Goal: Information Seeking & Learning: Learn about a topic

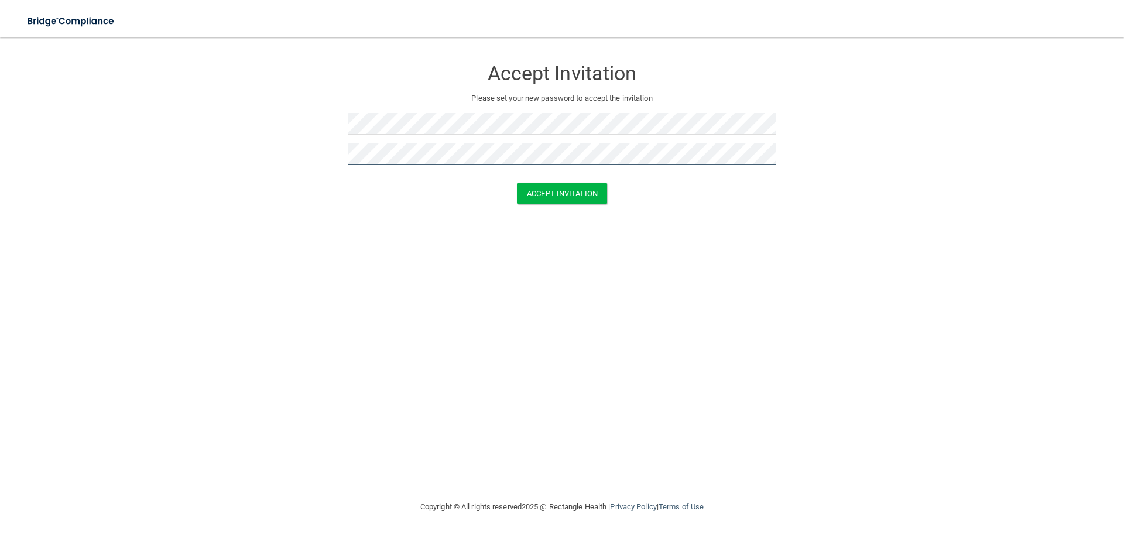
click at [517, 183] on button "Accept Invitation" at bounding box center [562, 194] width 90 height 22
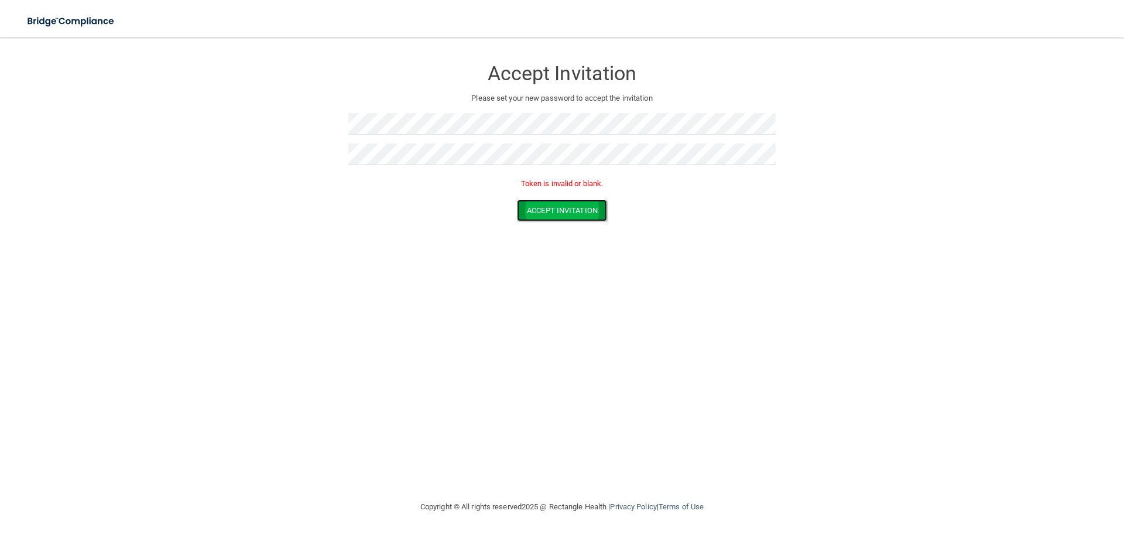
click at [527, 204] on button "Accept Invitation" at bounding box center [562, 211] width 90 height 22
click at [587, 204] on button "Accept Invitation" at bounding box center [562, 211] width 90 height 22
click at [328, 156] on form "Accept Invitation Please set your new password to accept the invitation Token i…" at bounding box center [561, 142] width 1077 height 186
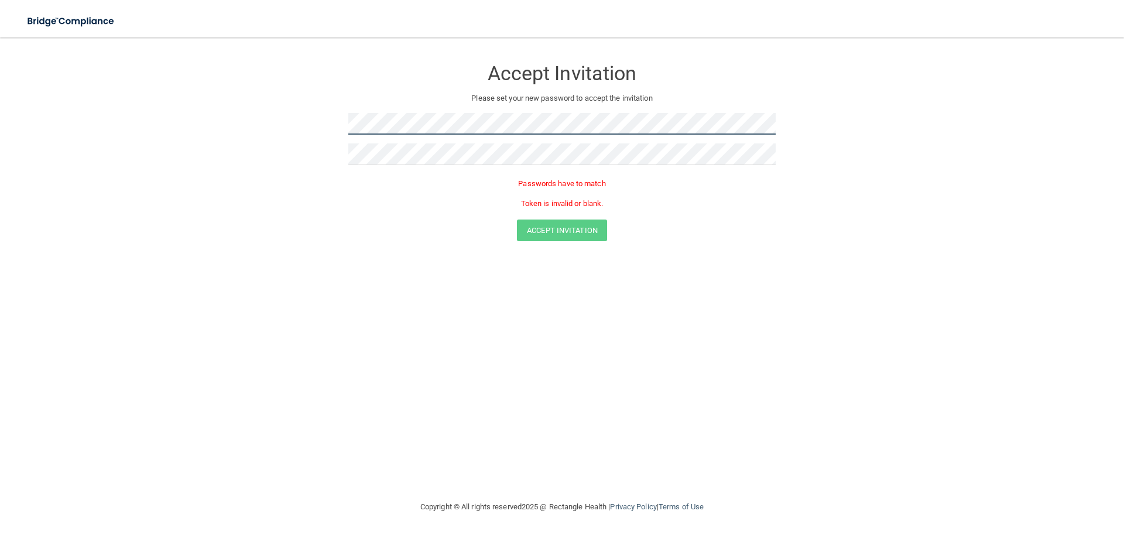
click at [327, 137] on form "Accept Invitation Please set your new password to accept the invitation Passwor…" at bounding box center [561, 152] width 1077 height 206
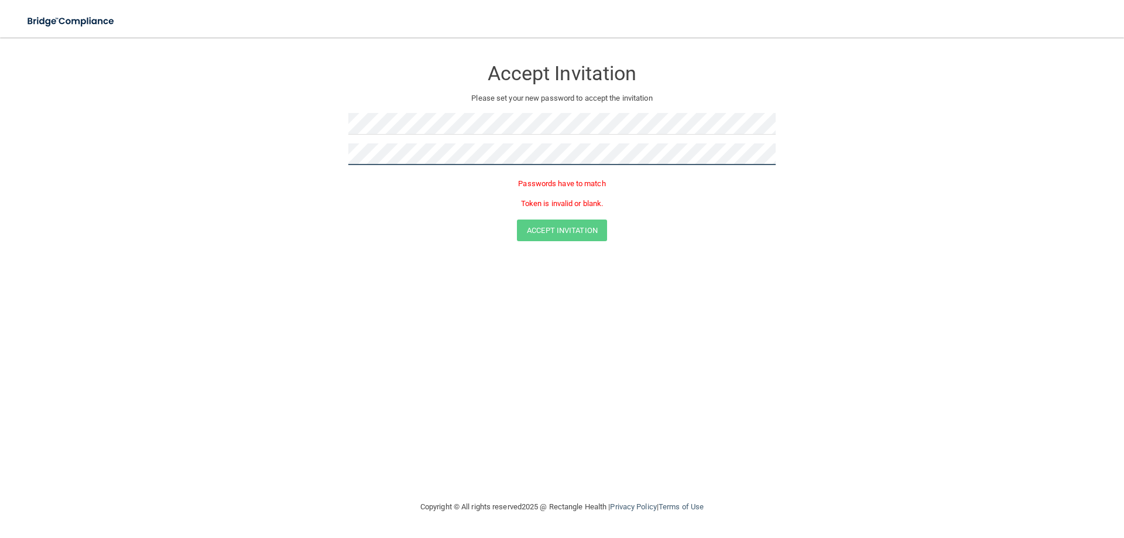
click at [328, 159] on form "Accept Invitation Please set your new password to accept the invitation Passwor…" at bounding box center [561, 152] width 1077 height 206
click at [517, 200] on button "Accept Invitation" at bounding box center [562, 211] width 90 height 22
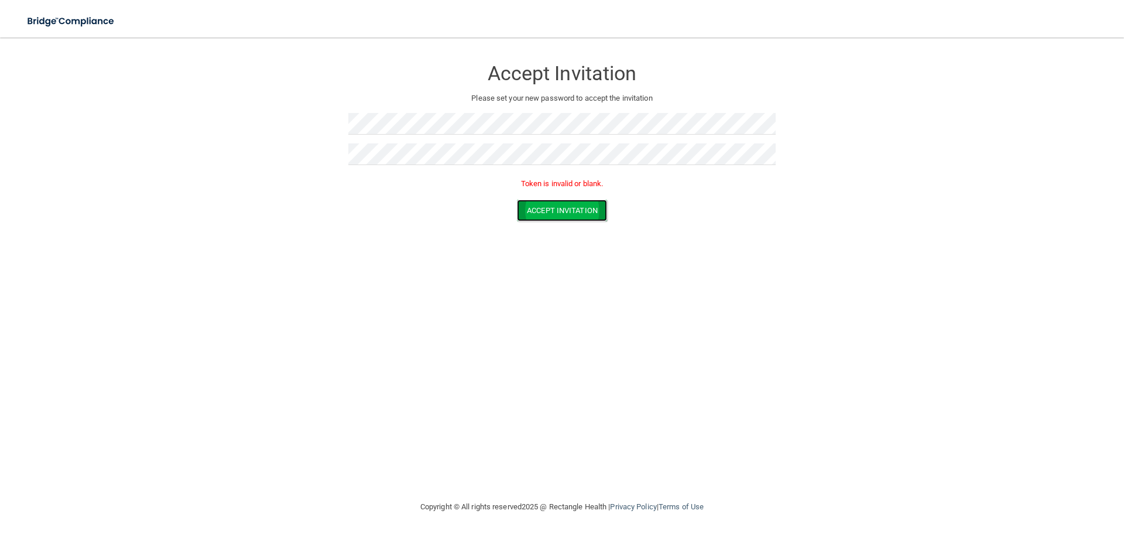
click at [577, 214] on button "Accept Invitation" at bounding box center [562, 211] width 90 height 22
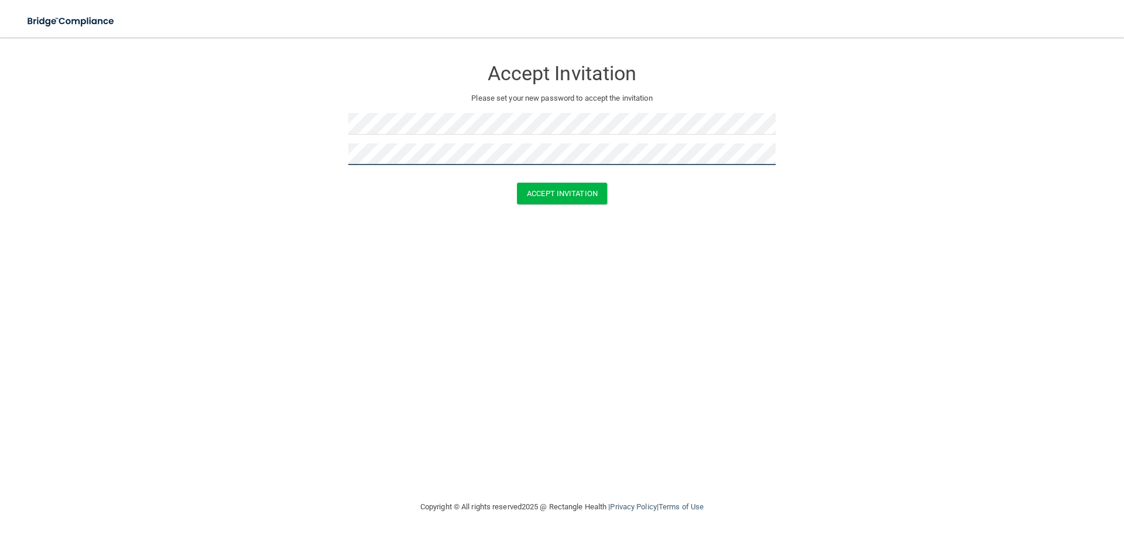
click at [517, 183] on button "Accept Invitation" at bounding box center [562, 194] width 90 height 22
click at [303, 162] on form "Accept Invitation Please set your new password to accept the invitation Token i…" at bounding box center [561, 142] width 1077 height 186
click at [290, 160] on form "Accept Invitation Please set your new password to accept the invitation Passwor…" at bounding box center [561, 152] width 1077 height 206
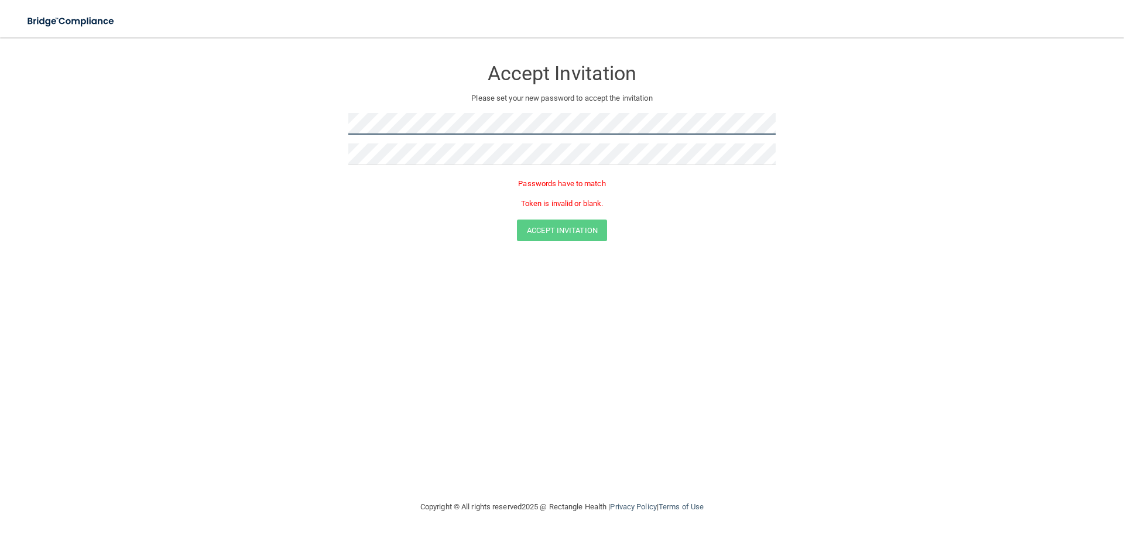
click at [320, 116] on form "Accept Invitation Please set your new password to accept the invitation Passwor…" at bounding box center [561, 152] width 1077 height 206
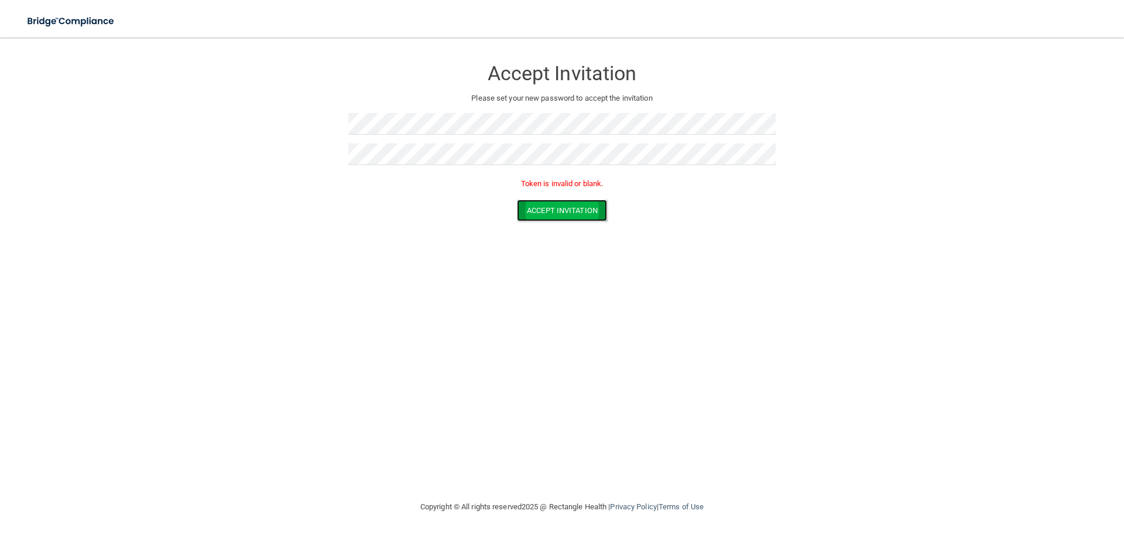
click at [578, 211] on button "Accept Invitation" at bounding box center [562, 211] width 90 height 22
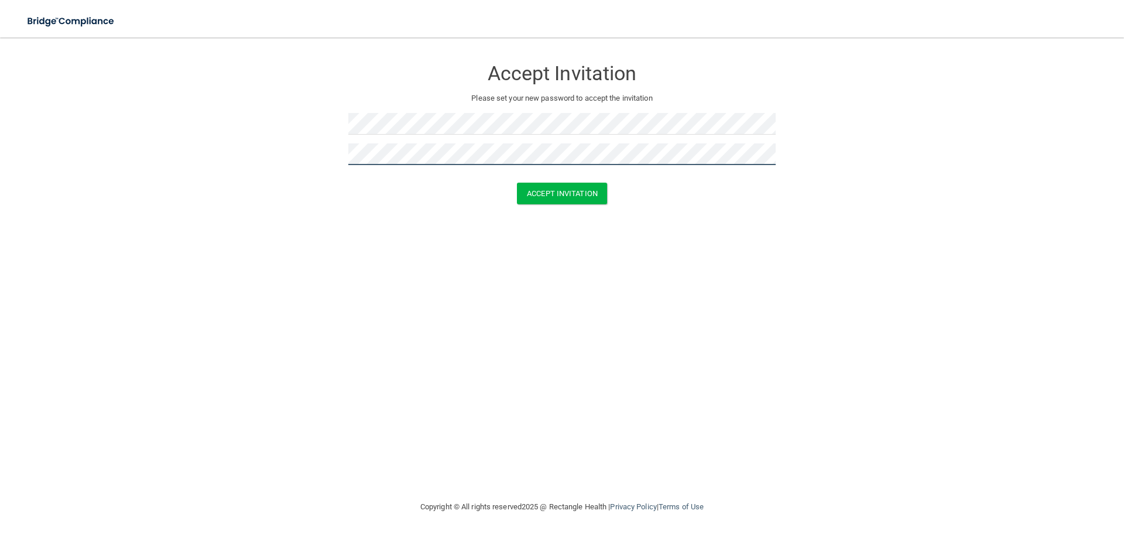
click at [517, 183] on button "Accept Invitation" at bounding box center [562, 194] width 90 height 22
click at [563, 196] on button "Accept Invitation" at bounding box center [562, 194] width 90 height 22
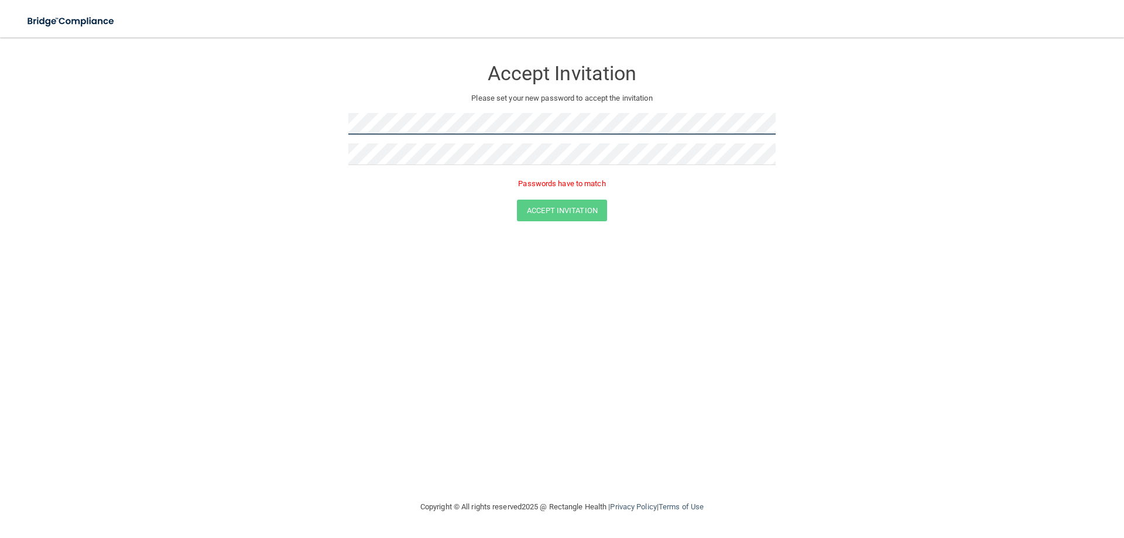
click at [293, 126] on form "Accept Invitation Please set your new password to accept the invitation Passwor…" at bounding box center [561, 142] width 1077 height 186
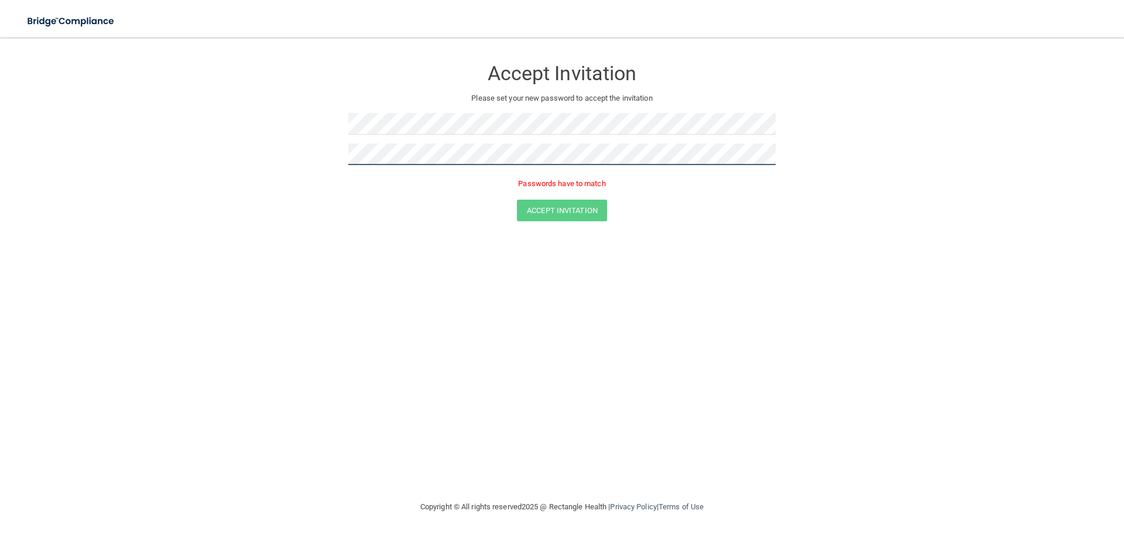
click at [326, 157] on form "Accept Invitation Please set your new password to accept the invitation Passwor…" at bounding box center [561, 142] width 1077 height 186
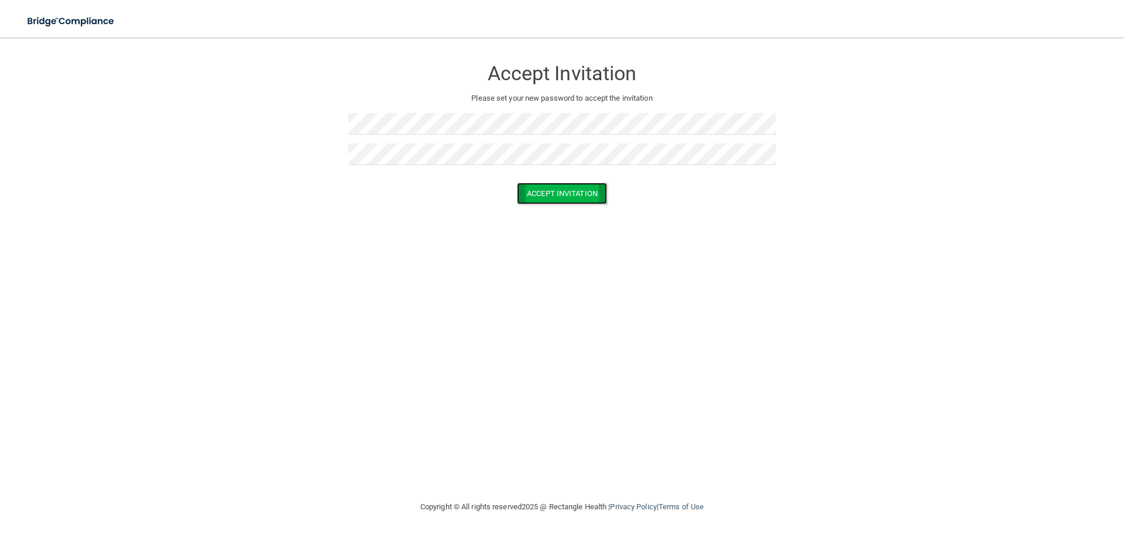
click at [597, 191] on button "Accept Invitation" at bounding box center [562, 194] width 90 height 22
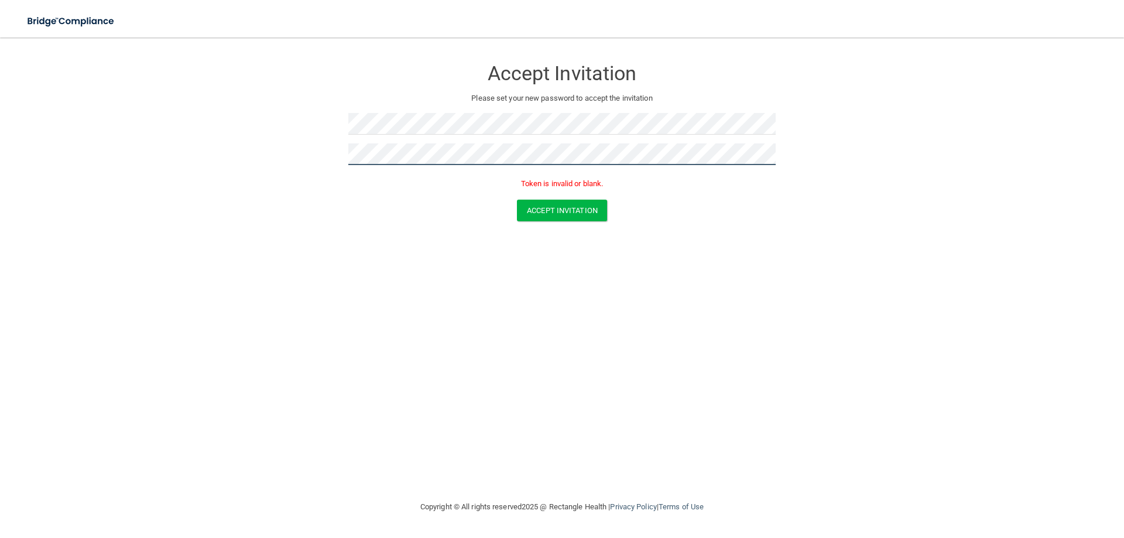
click at [320, 167] on form "Accept Invitation Please set your new password to accept the invitation Token i…" at bounding box center [561, 142] width 1077 height 186
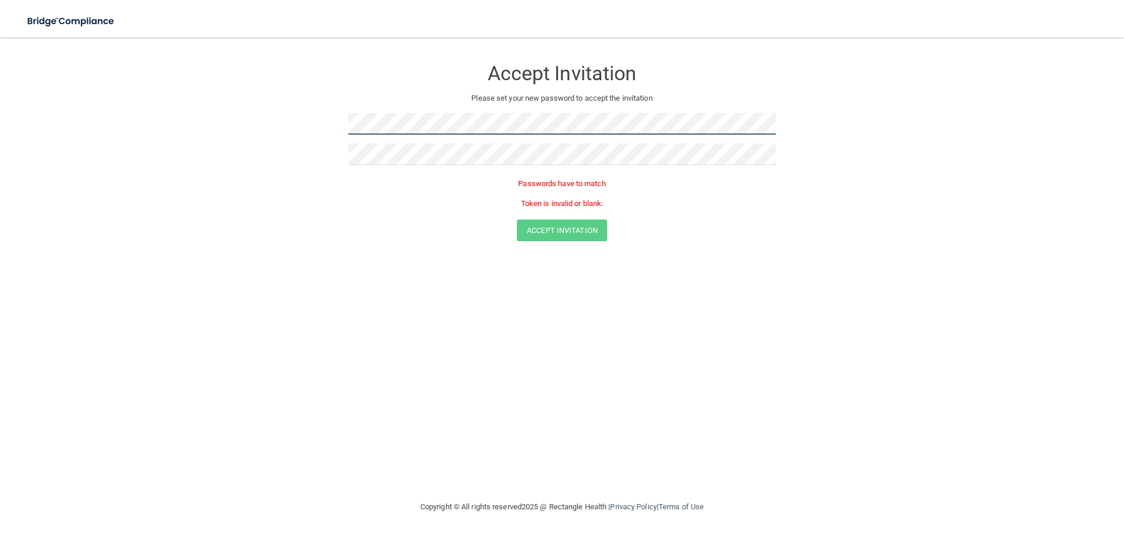
click at [332, 122] on form "Accept Invitation Please set your new password to accept the invitation Passwor…" at bounding box center [561, 152] width 1077 height 206
click at [238, 139] on form "Accept Invitation Please set your new password to accept the invitation Accept …" at bounding box center [561, 133] width 1077 height 169
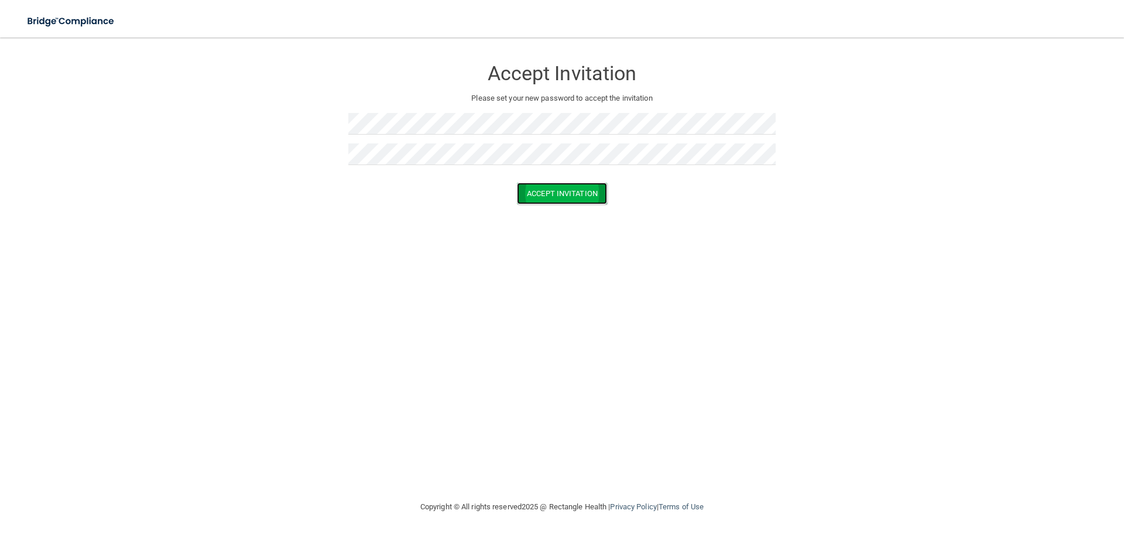
click at [594, 193] on button "Accept Invitation" at bounding box center [562, 194] width 90 height 22
click at [354, 249] on div "Accept Invitation Please set your new password to accept the invitation Token i…" at bounding box center [561, 268] width 1077 height 439
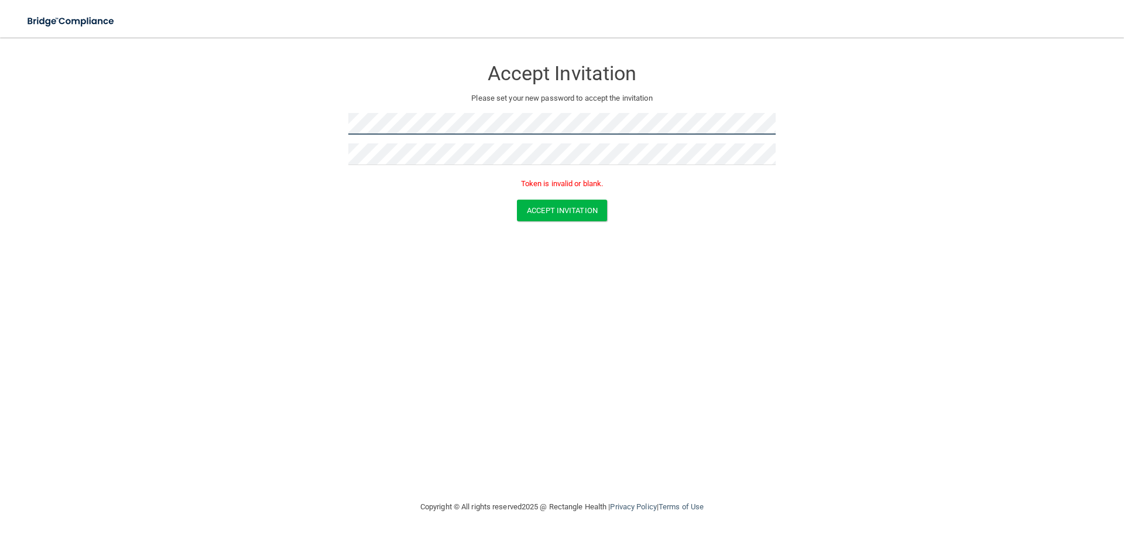
click at [302, 131] on form "Accept Invitation Please set your new password to accept the invitation Token i…" at bounding box center [561, 142] width 1077 height 186
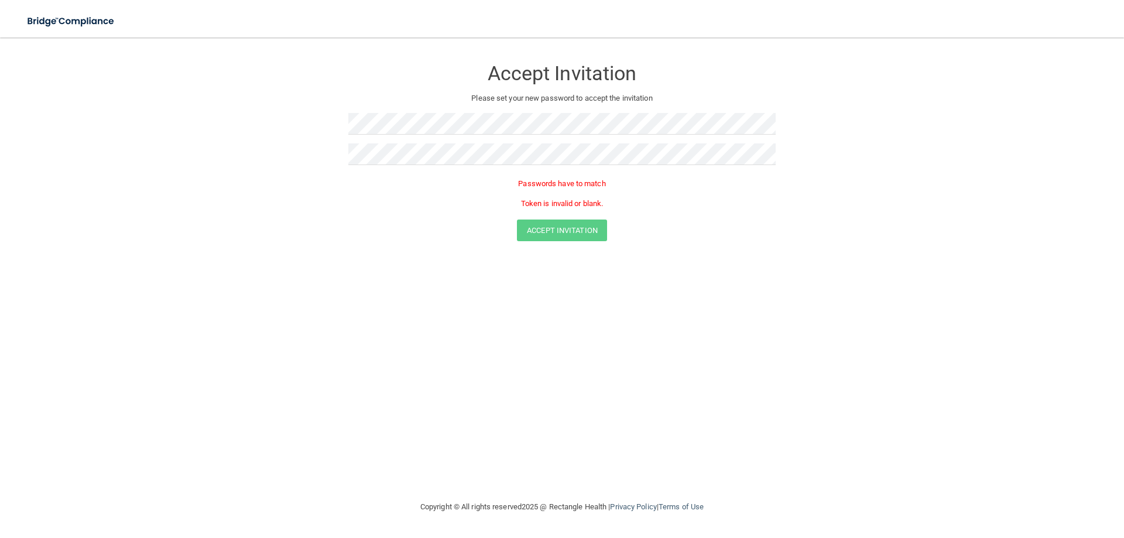
click at [359, 208] on p "Token is invalid or blank." at bounding box center [561, 204] width 427 height 14
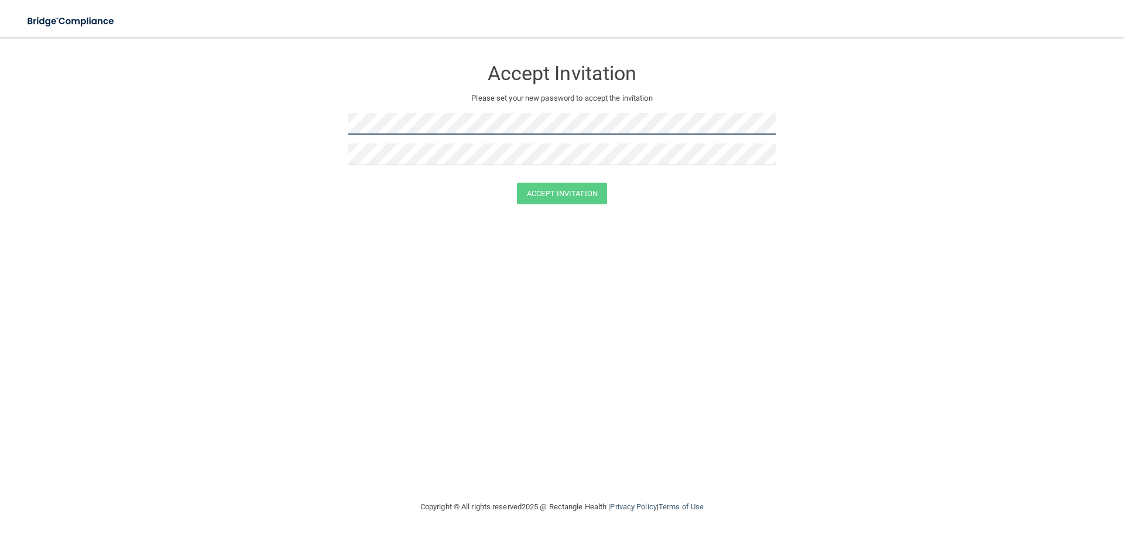
click at [294, 120] on form "Accept Invitation Please set your new password to accept the invitation Accept …" at bounding box center [561, 133] width 1077 height 169
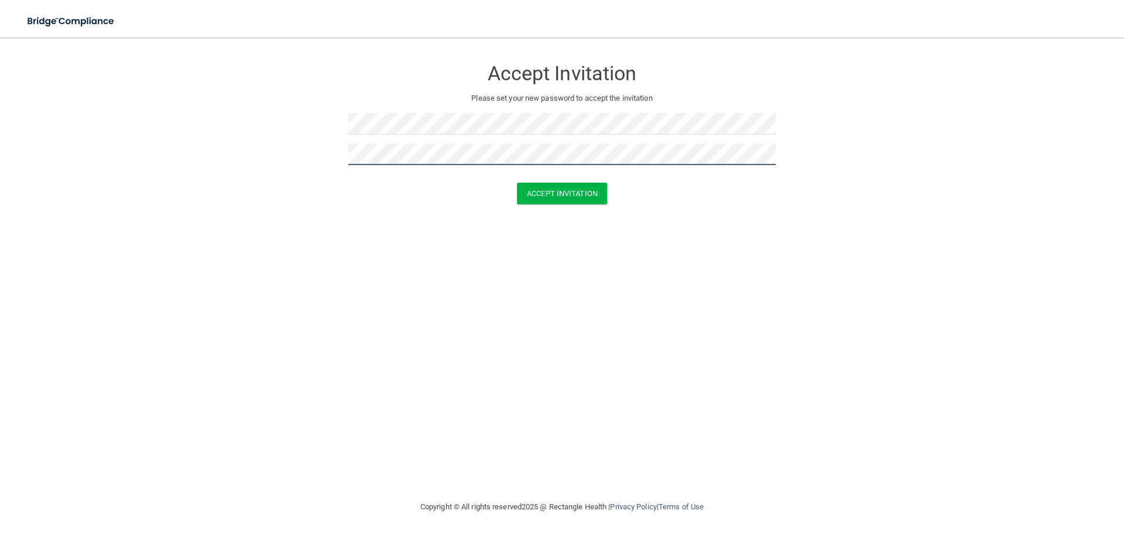
click at [517, 183] on button "Accept Invitation" at bounding box center [562, 194] width 90 height 22
click at [310, 162] on form "Accept Invitation Please set your new password to accept the invitation Token i…" at bounding box center [561, 142] width 1077 height 186
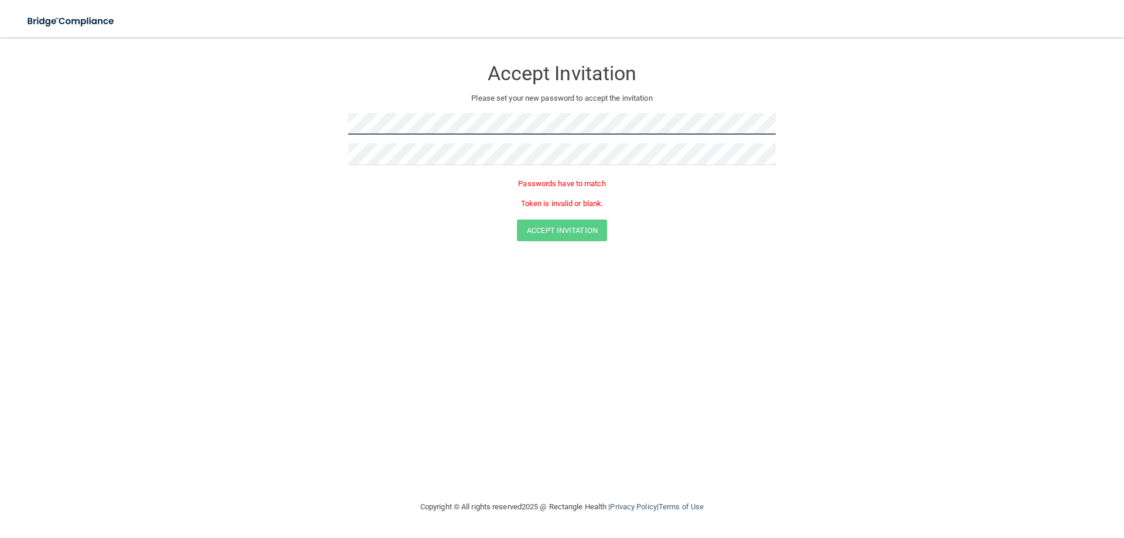
click at [279, 115] on form "Accept Invitation Please set your new password to accept the invitation Passwor…" at bounding box center [561, 152] width 1077 height 206
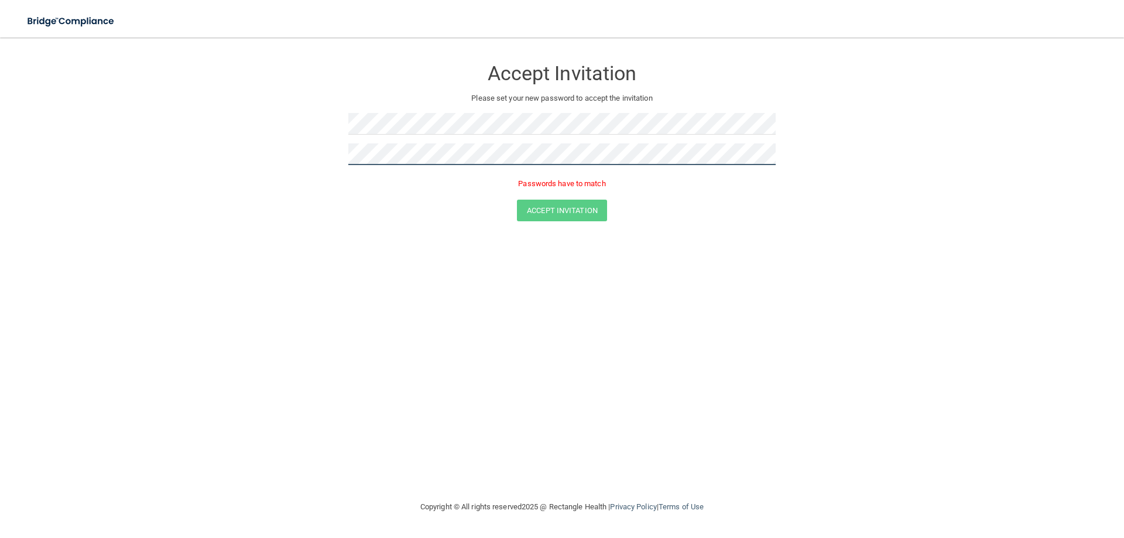
click at [286, 169] on form "Accept Invitation Please set your new password to accept the invitation Passwor…" at bounding box center [561, 142] width 1077 height 186
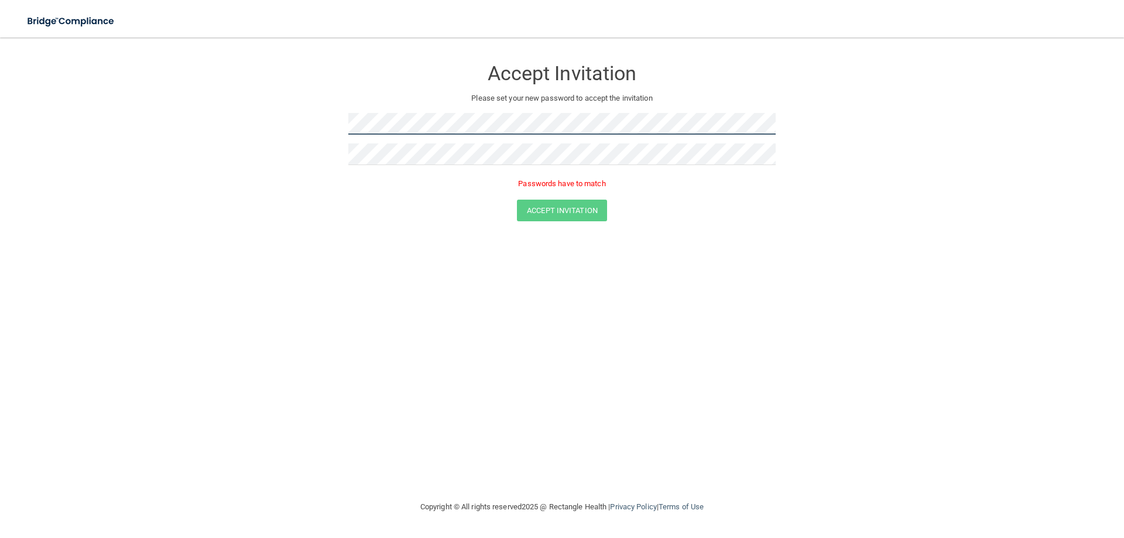
click at [280, 128] on form "Accept Invitation Please set your new password to accept the invitation Passwor…" at bounding box center [561, 142] width 1077 height 186
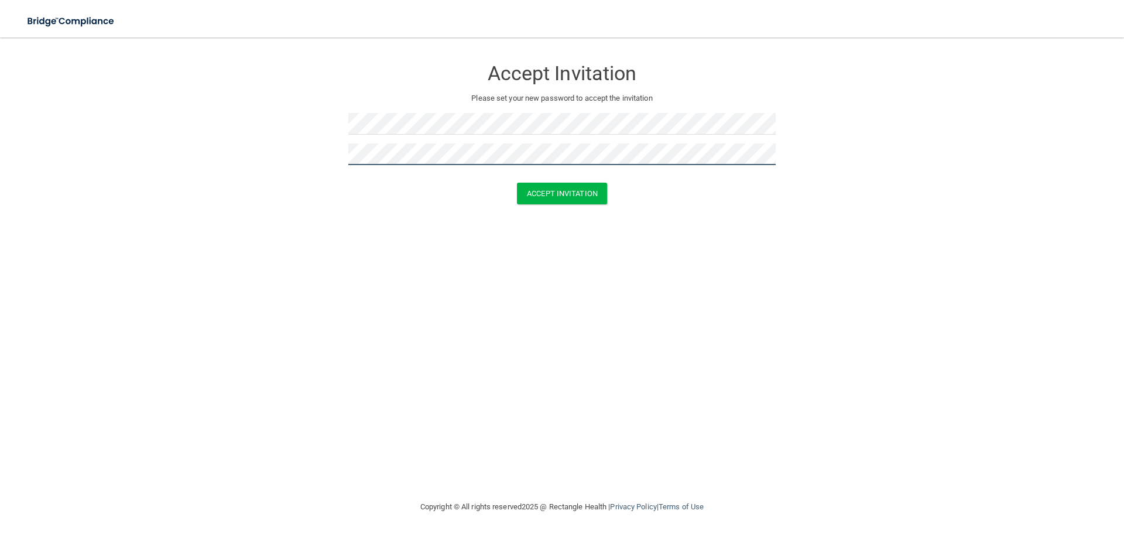
click at [517, 183] on button "Accept Invitation" at bounding box center [562, 194] width 90 height 22
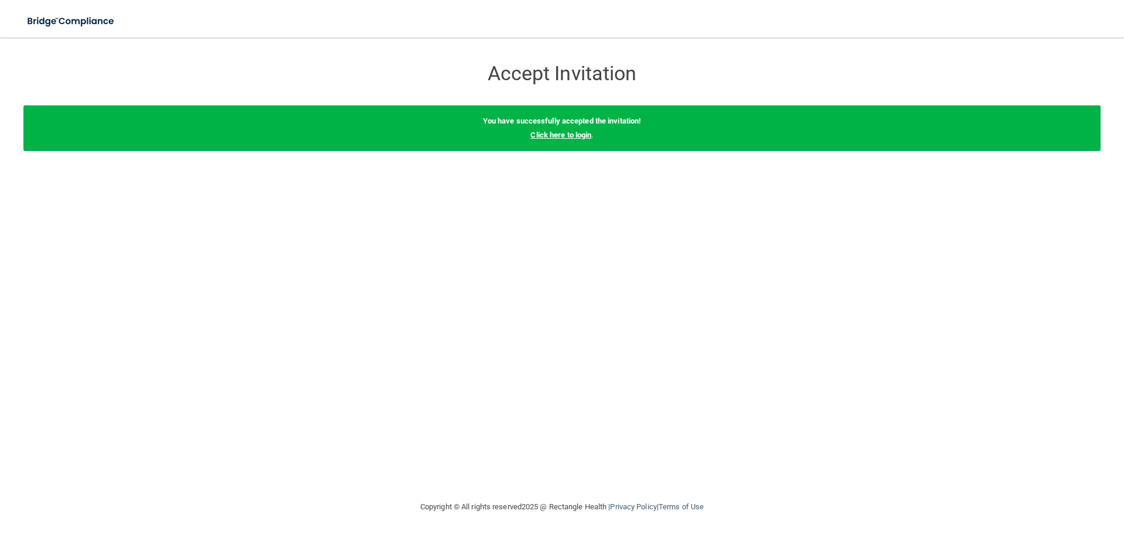
click at [567, 135] on link "Click here to login" at bounding box center [560, 135] width 61 height 9
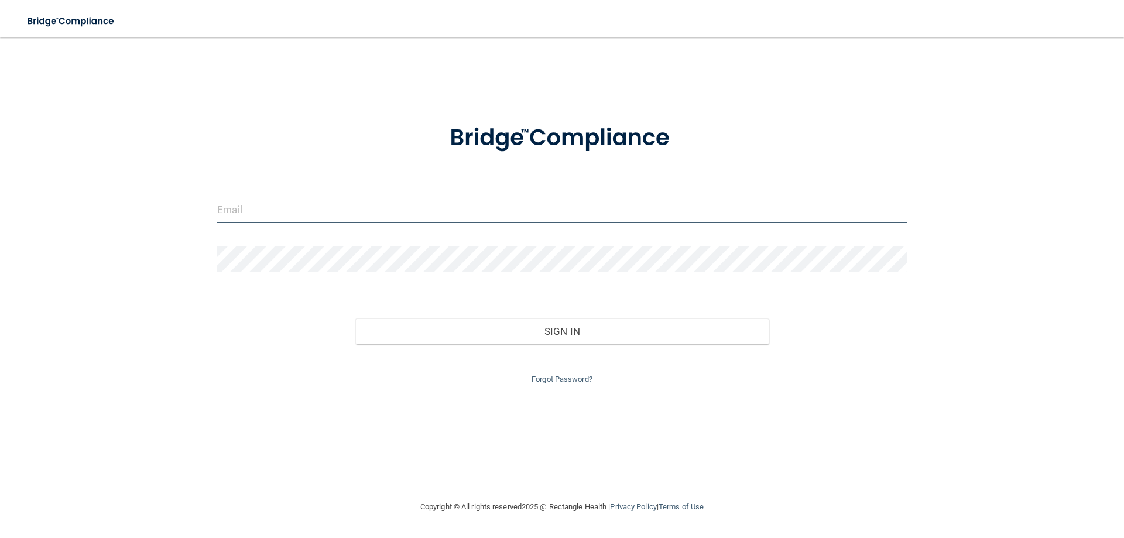
click at [276, 204] on input "email" at bounding box center [562, 210] width 690 height 26
type input "[EMAIL_ADDRESS][DOMAIN_NAME]"
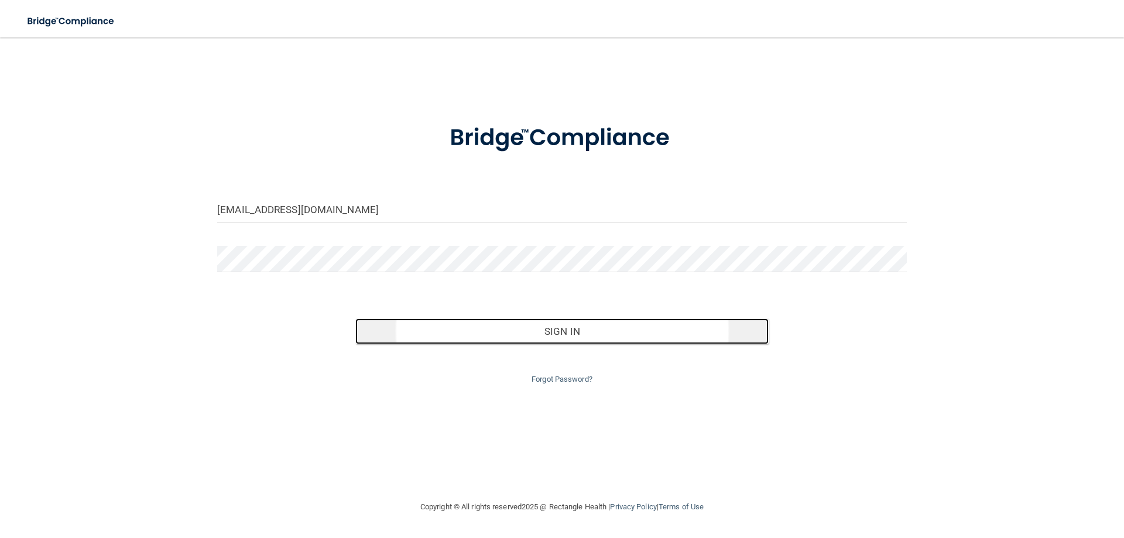
click at [415, 327] on button "Sign In" at bounding box center [562, 331] width 414 height 26
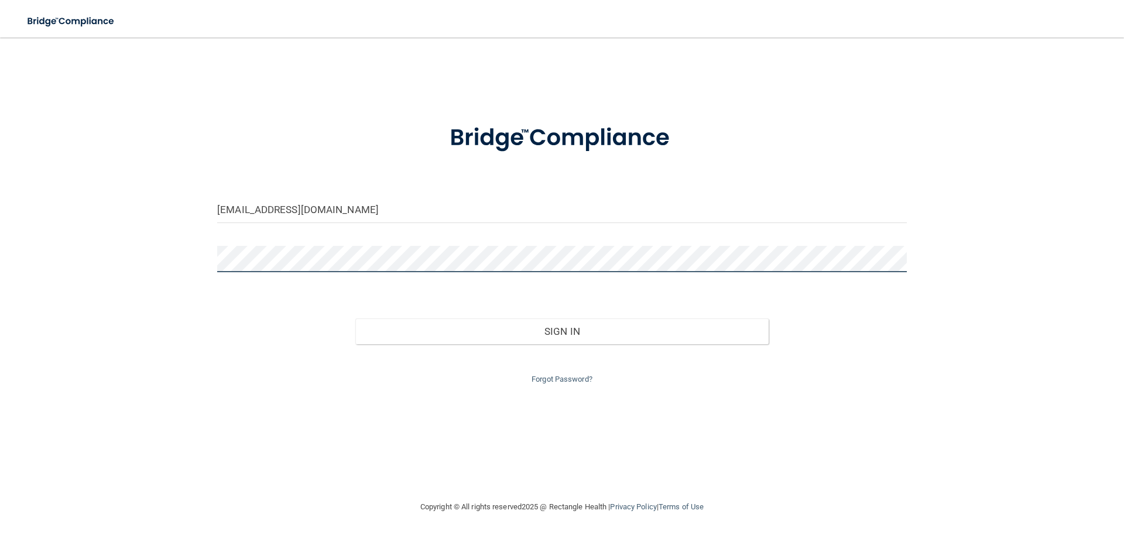
click at [355, 318] on button "Sign In" at bounding box center [562, 331] width 414 height 26
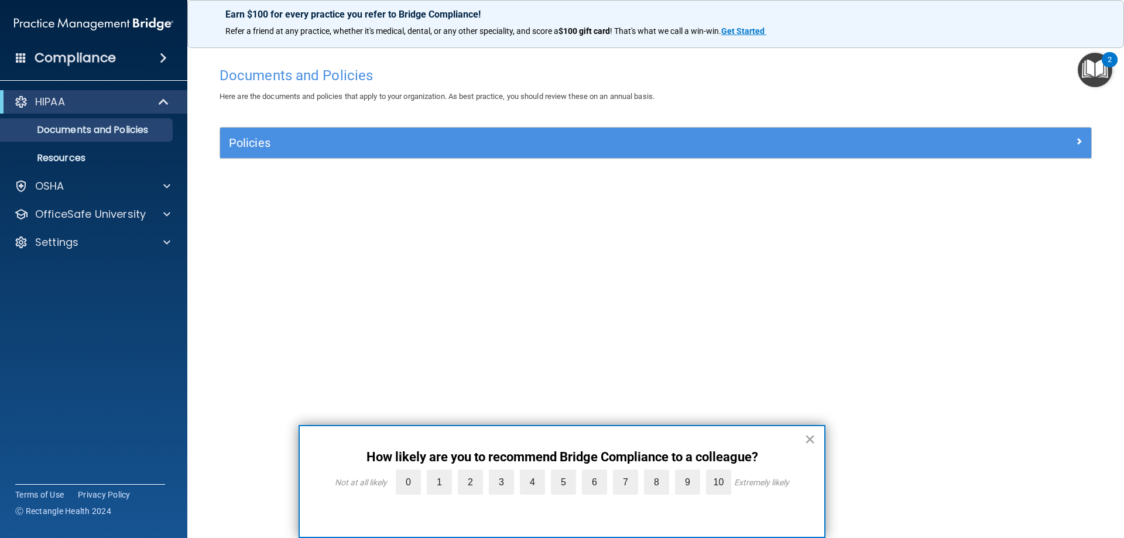
click at [810, 437] on button "×" at bounding box center [809, 439] width 11 height 19
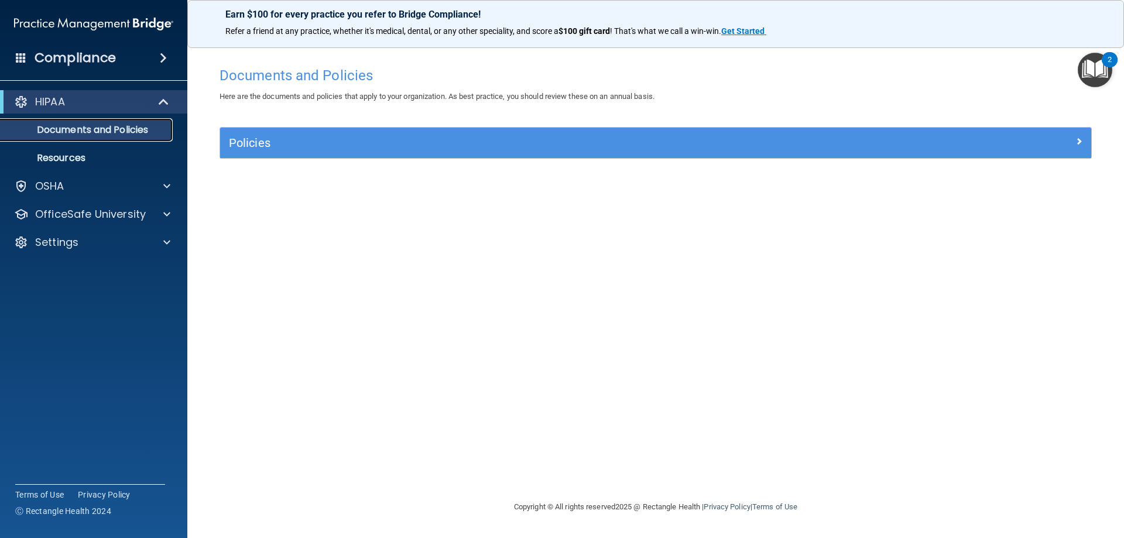
click at [115, 126] on p "Documents and Policies" at bounding box center [88, 130] width 160 height 12
click at [74, 155] on p "Resources" at bounding box center [88, 158] width 160 height 12
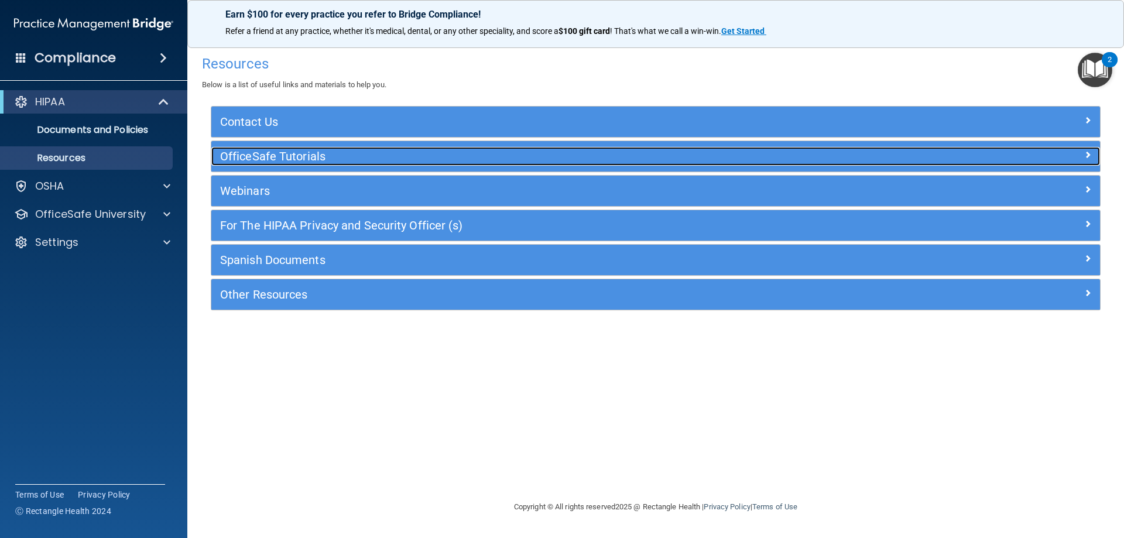
click at [290, 153] on h5 "OfficeSafe Tutorials" at bounding box center [544, 156] width 649 height 13
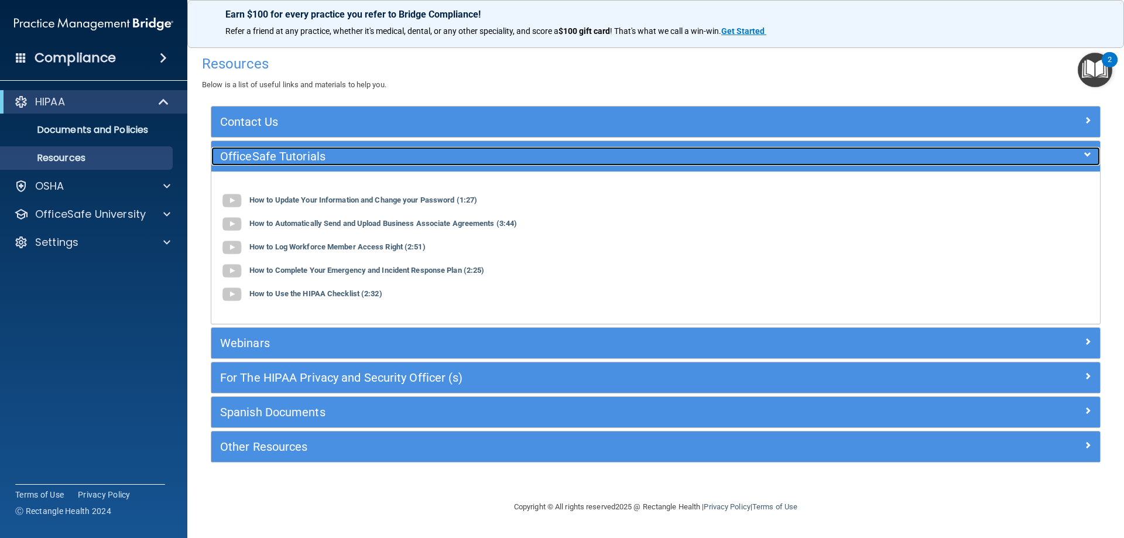
click at [292, 153] on h5 "OfficeSafe Tutorials" at bounding box center [544, 156] width 649 height 13
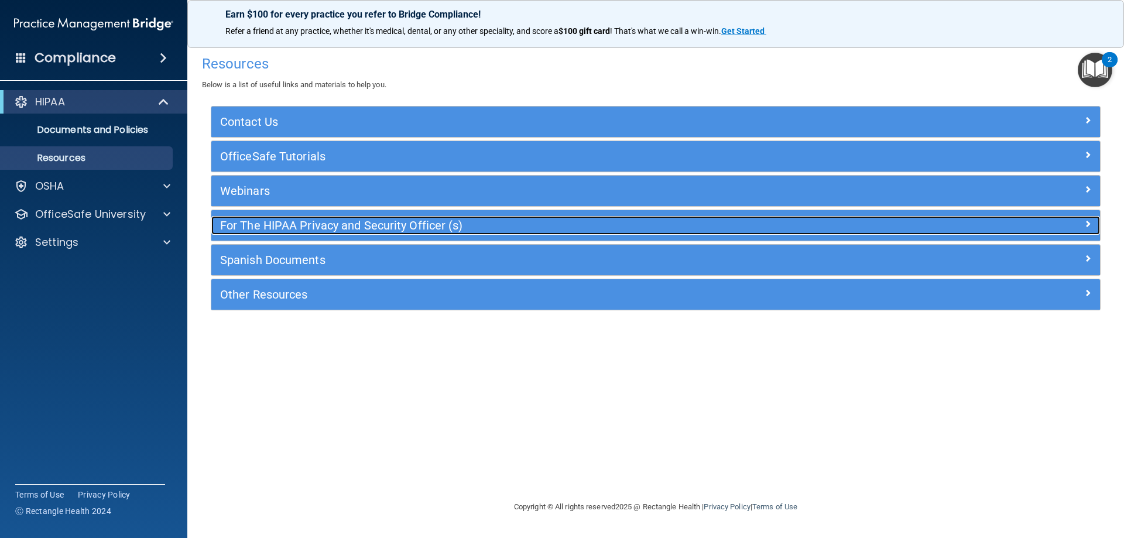
click at [313, 225] on h5 "For The HIPAA Privacy and Security Officer (s)" at bounding box center [544, 225] width 649 height 13
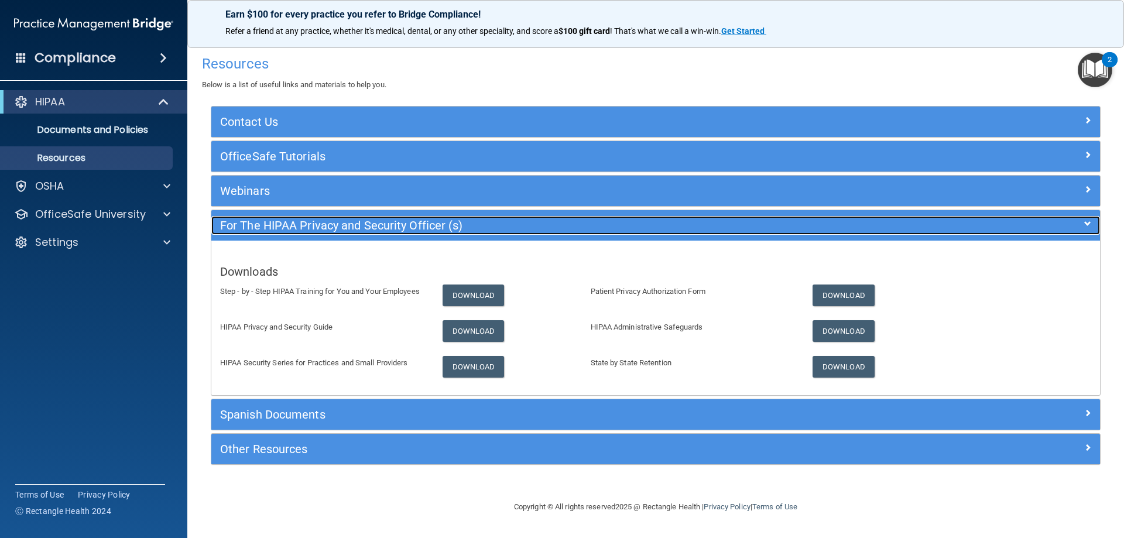
click at [316, 224] on h5 "For The HIPAA Privacy and Security Officer (s)" at bounding box center [544, 225] width 649 height 13
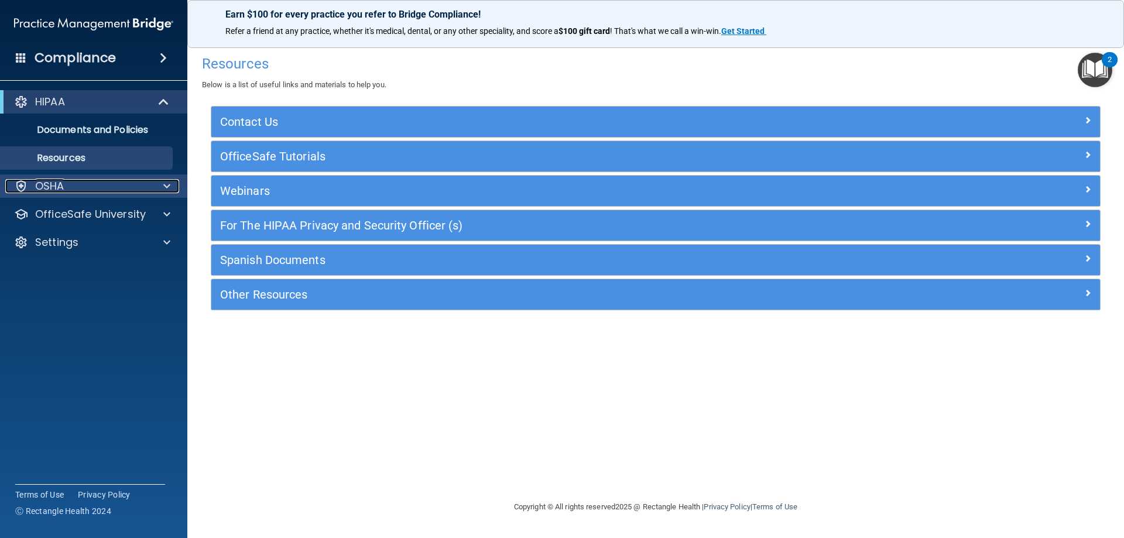
click at [102, 181] on div "OSHA" at bounding box center [77, 186] width 145 height 14
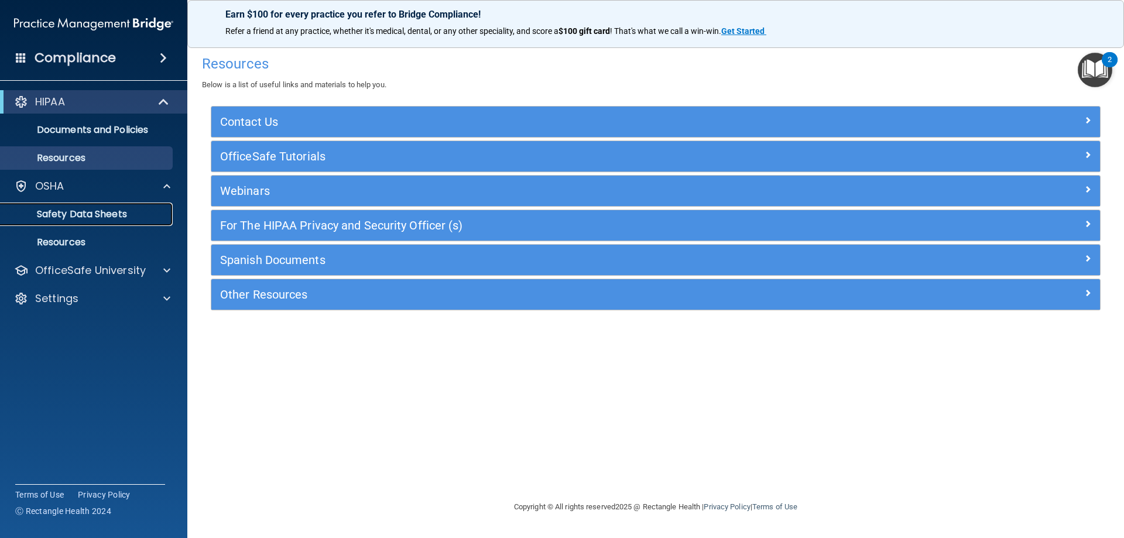
click at [98, 218] on p "Safety Data Sheets" at bounding box center [88, 214] width 160 height 12
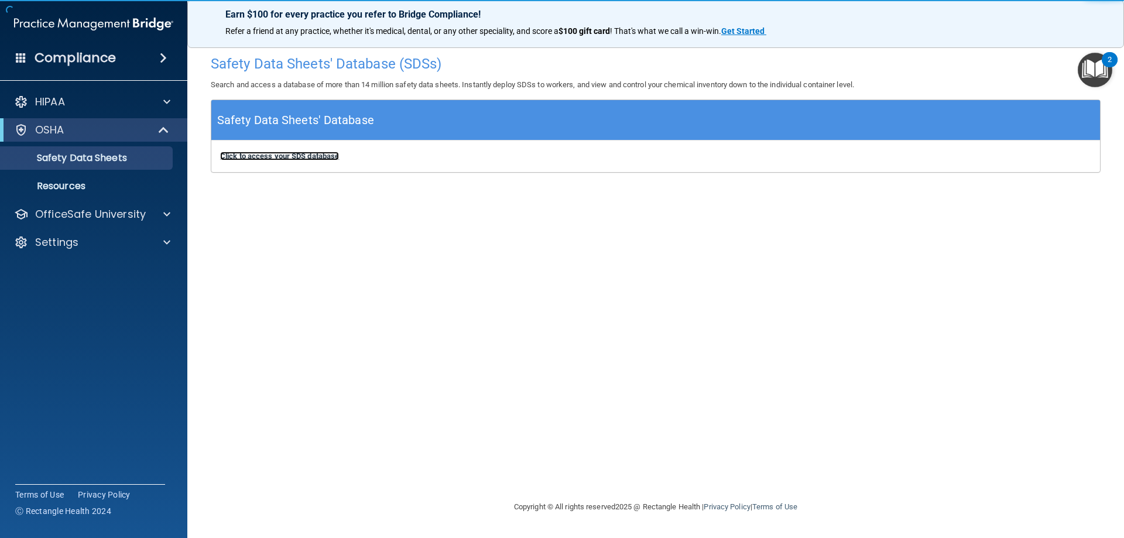
click at [299, 156] on b "Click to access your SDS database" at bounding box center [279, 156] width 119 height 9
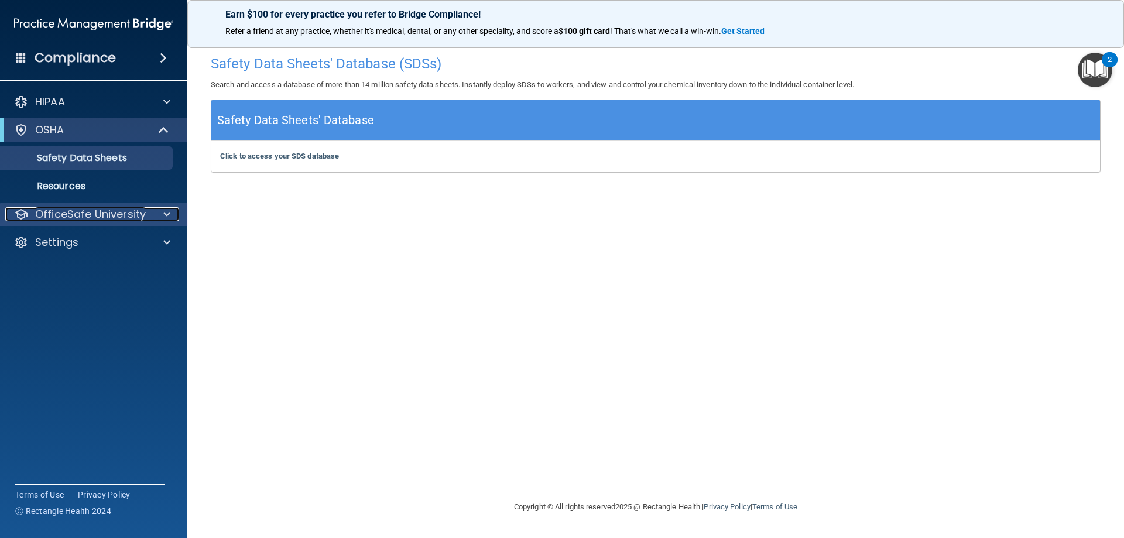
click at [162, 211] on div at bounding box center [164, 214] width 29 height 14
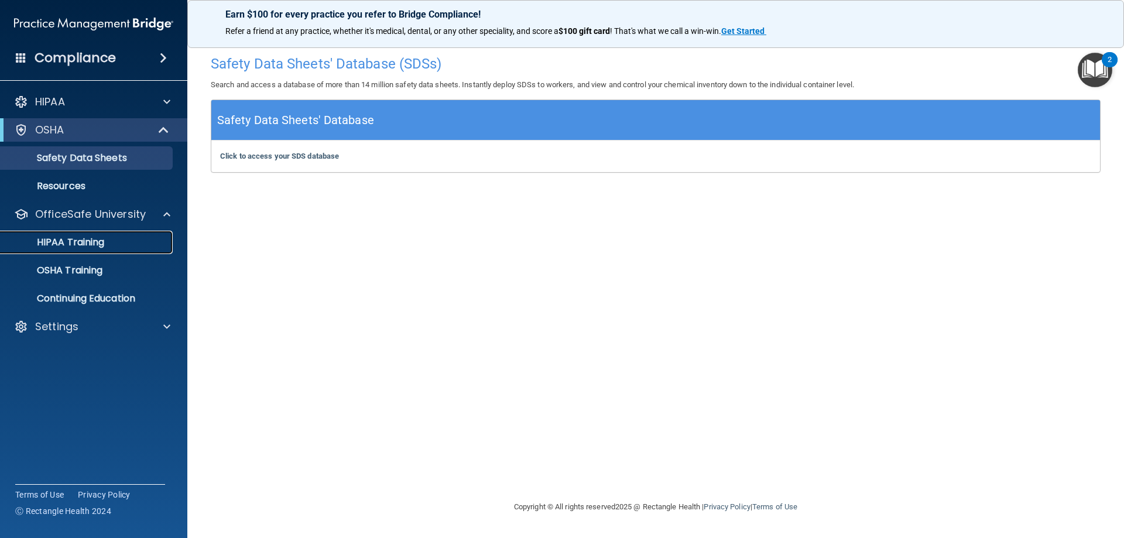
click at [84, 241] on p "HIPAA Training" at bounding box center [56, 242] width 97 height 12
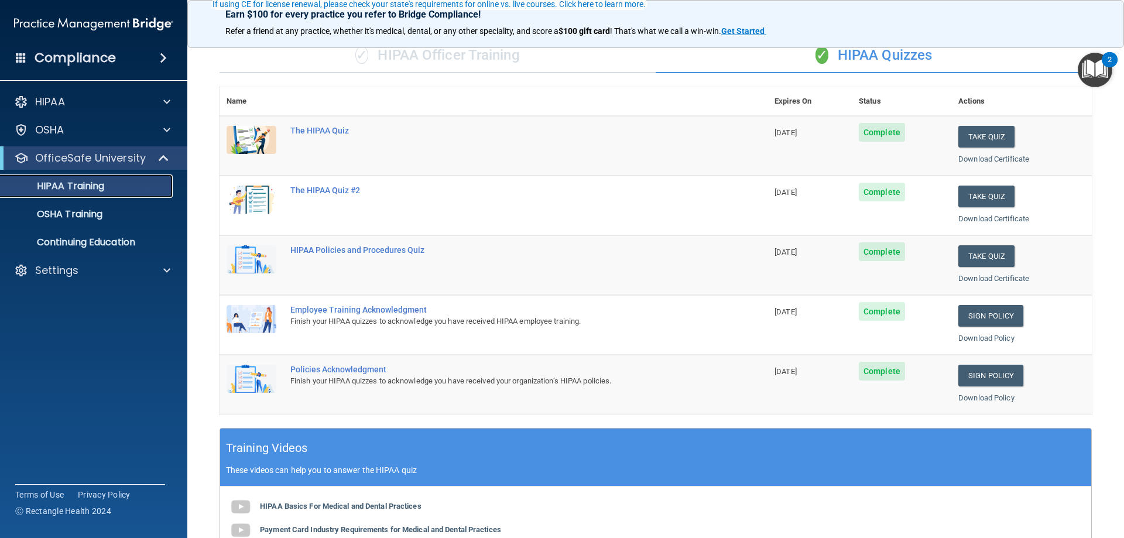
scroll to position [117, 0]
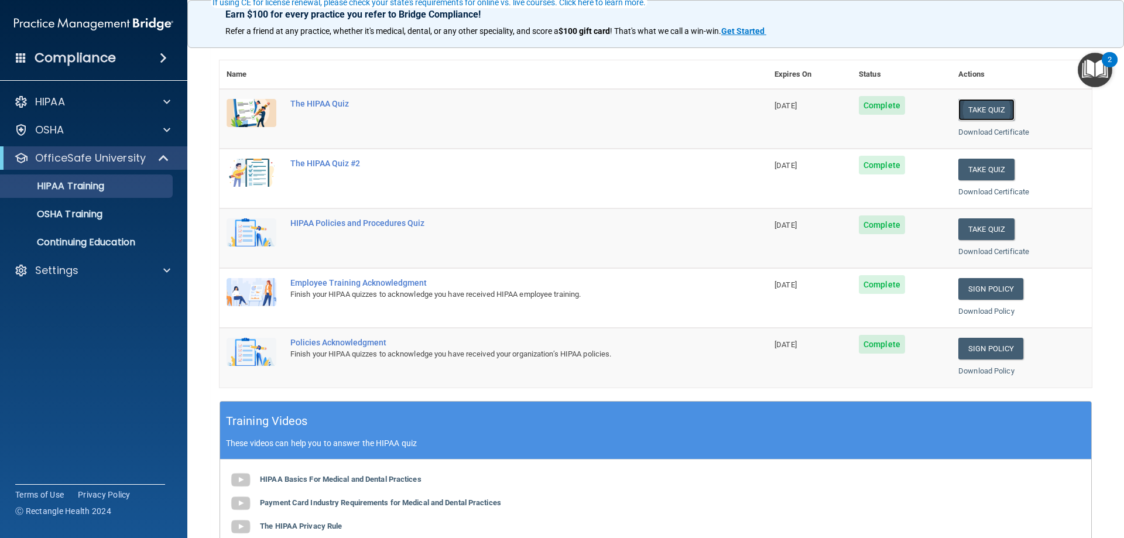
click at [976, 107] on button "Take Quiz" at bounding box center [986, 110] width 56 height 22
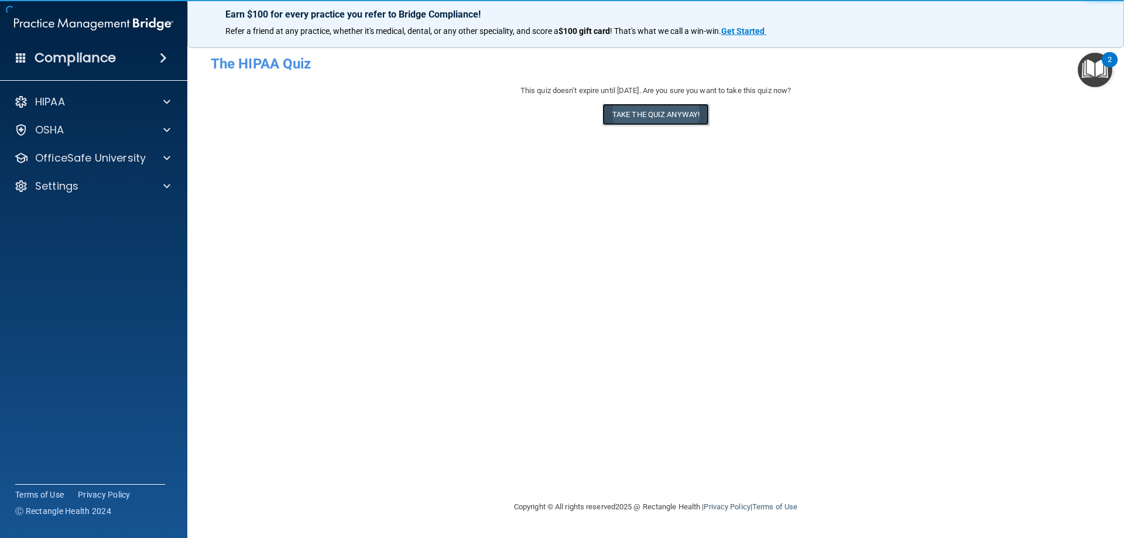
click at [652, 109] on button "Take the quiz anyway!" at bounding box center [655, 115] width 107 height 22
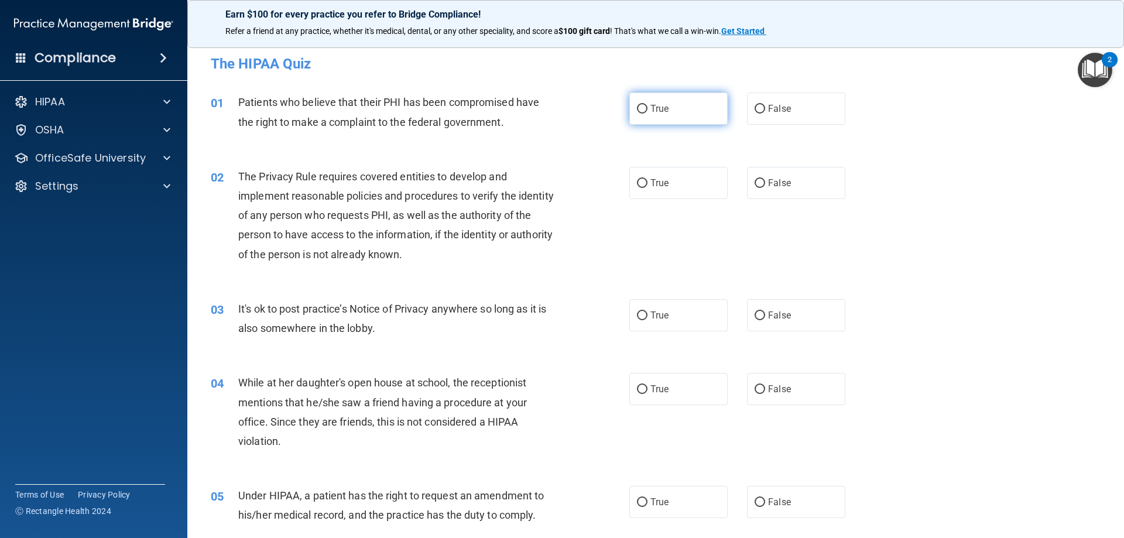
click at [657, 116] on label "True" at bounding box center [678, 108] width 98 height 32
click at [647, 114] on input "True" at bounding box center [642, 109] width 11 height 9
radio input "true"
click at [653, 188] on label "True" at bounding box center [678, 183] width 98 height 32
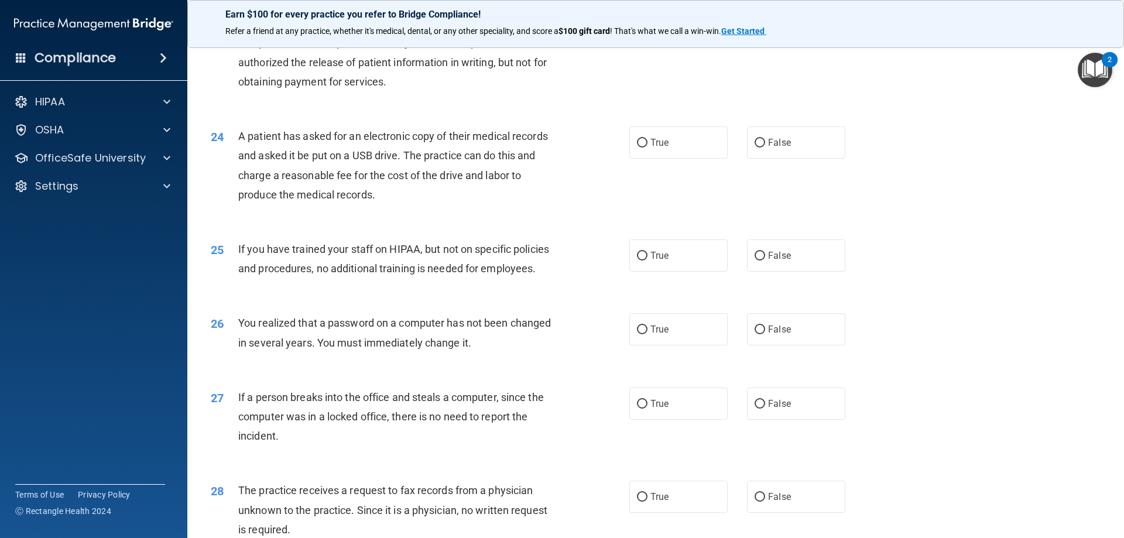
scroll to position [2166, 0]
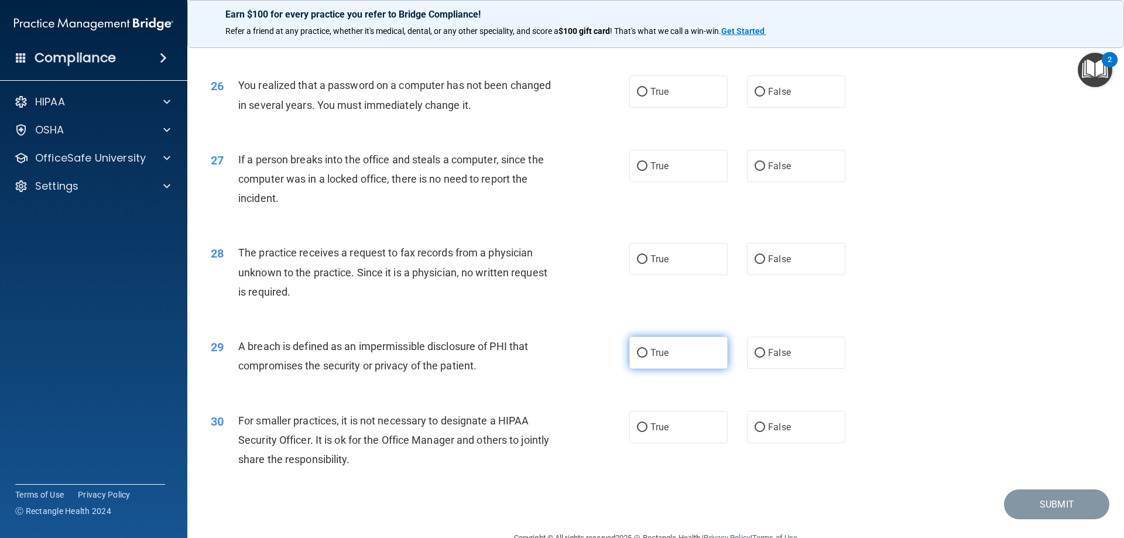
click at [699, 369] on label "True" at bounding box center [678, 353] width 98 height 32
click at [647, 358] on input "True" at bounding box center [642, 353] width 11 height 9
radio input "true"
click at [763, 443] on label "False" at bounding box center [796, 427] width 98 height 32
click at [763, 432] on input "False" at bounding box center [760, 427] width 11 height 9
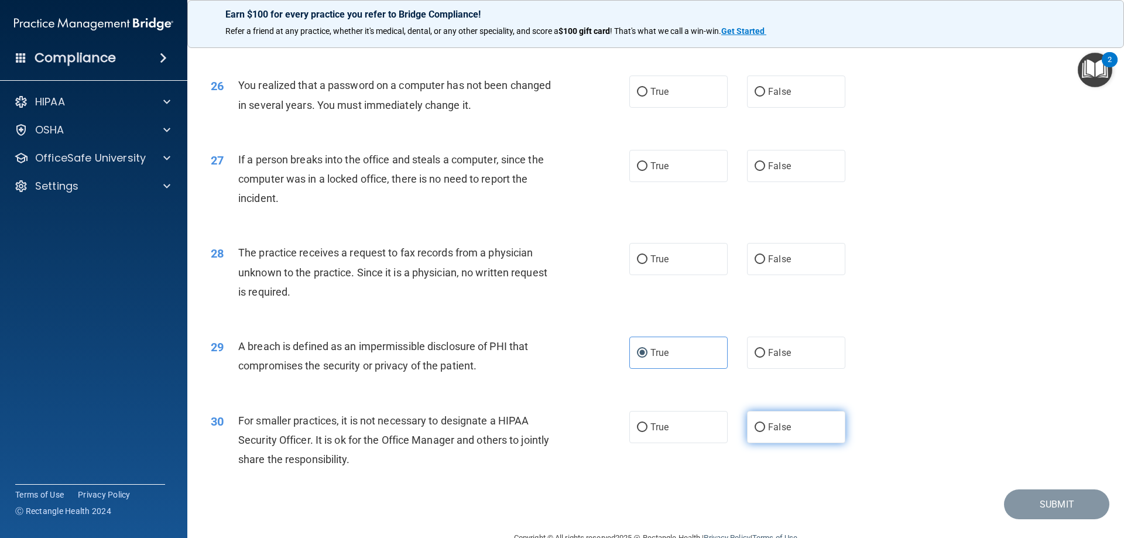
radio input "true"
drag, startPoint x: 763, startPoint y: 290, endPoint x: 768, endPoint y: 273, distance: 17.8
click at [763, 275] on label "False" at bounding box center [796, 259] width 98 height 32
click at [763, 264] on input "False" at bounding box center [760, 259] width 11 height 9
radio input "true"
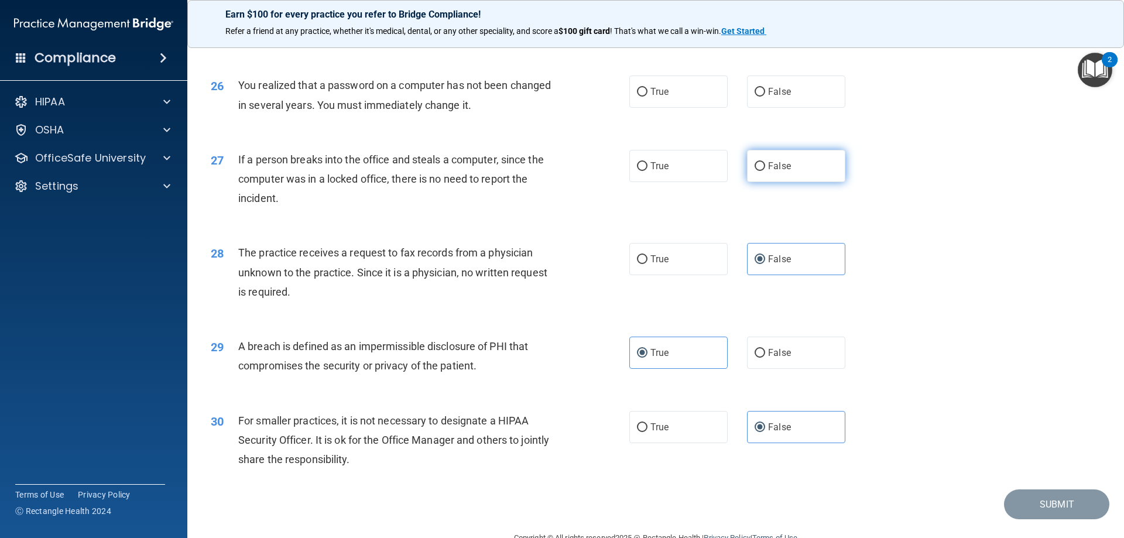
click at [770, 172] on span "False" at bounding box center [779, 165] width 23 height 11
click at [765, 171] on input "False" at bounding box center [760, 166] width 11 height 9
radio input "true"
click at [687, 108] on label "True" at bounding box center [678, 92] width 98 height 32
click at [647, 97] on input "True" at bounding box center [642, 92] width 11 height 9
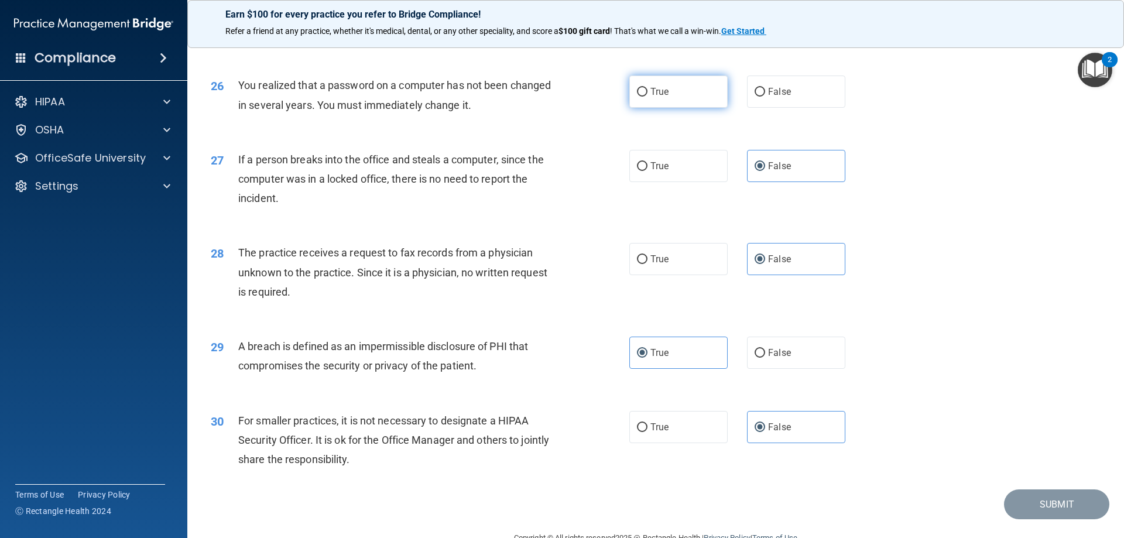
radio input "true"
click at [776, 34] on label "False" at bounding box center [796, 18] width 98 height 32
click at [765, 23] on input "False" at bounding box center [760, 18] width 11 height 9
radio input "true"
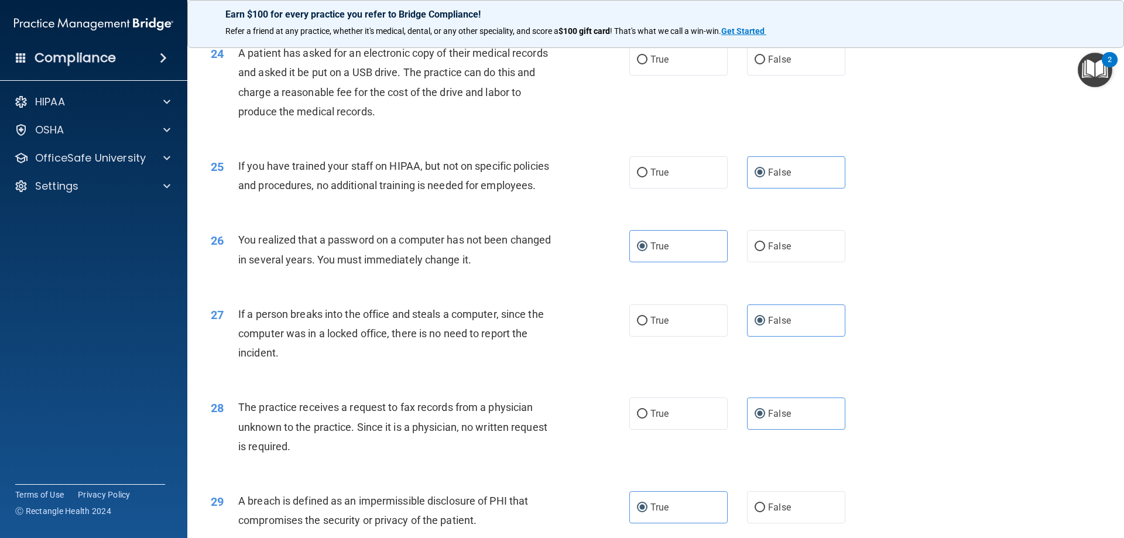
scroll to position [1990, 0]
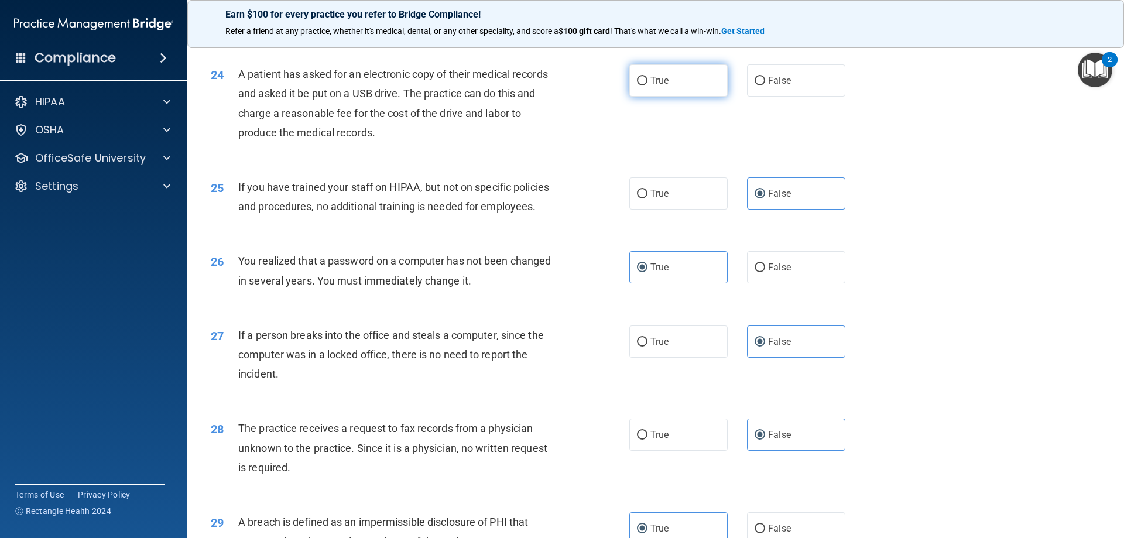
click at [674, 97] on label "True" at bounding box center [678, 80] width 98 height 32
click at [647, 85] on input "True" at bounding box center [642, 81] width 11 height 9
radio input "true"
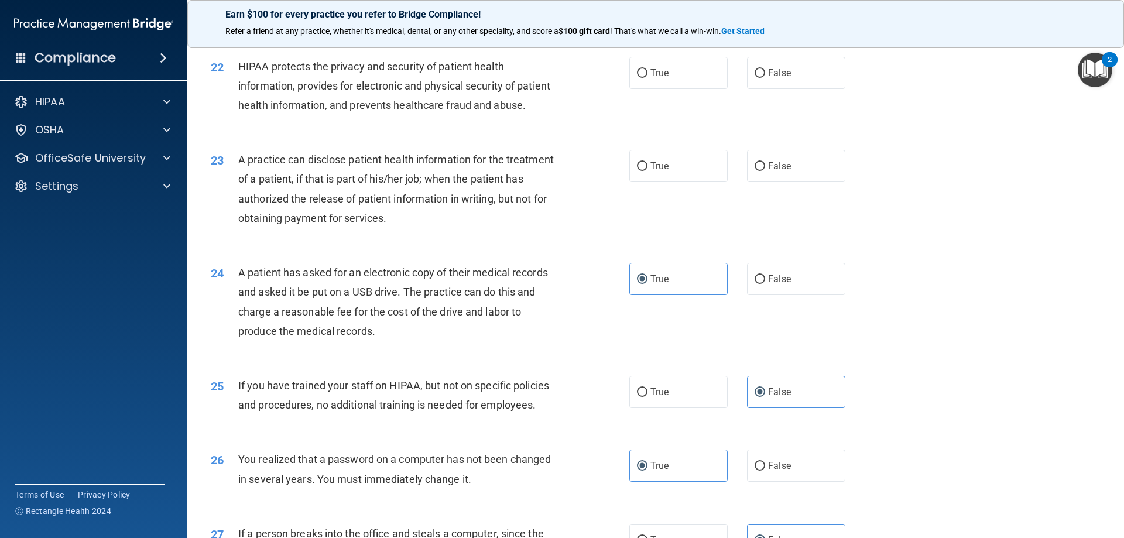
scroll to position [1756, 0]
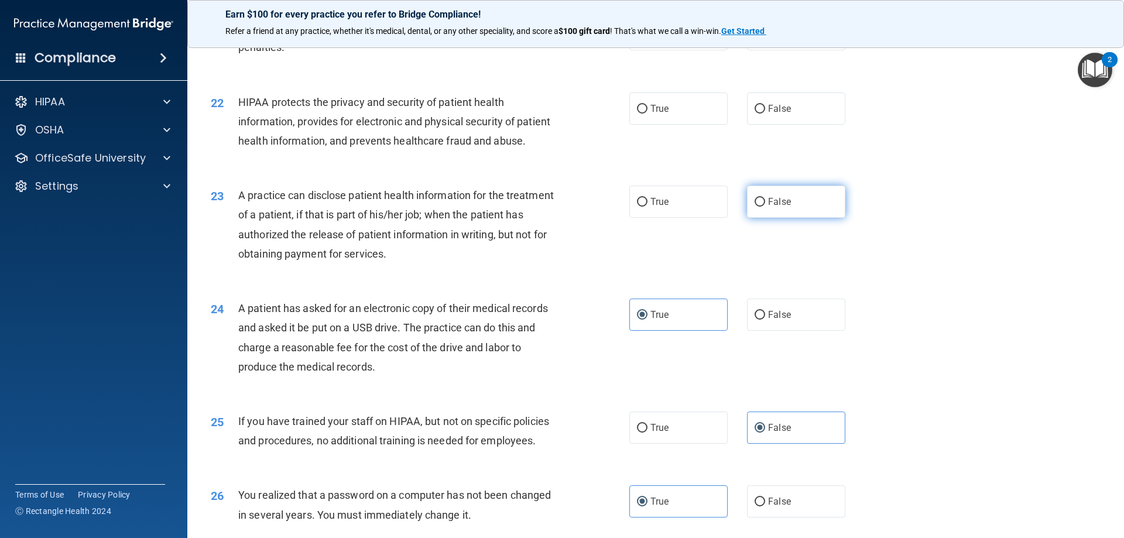
click at [765, 218] on label "False" at bounding box center [796, 202] width 98 height 32
click at [765, 207] on input "False" at bounding box center [760, 202] width 11 height 9
radio input "true"
click at [680, 125] on label "True" at bounding box center [678, 108] width 98 height 32
click at [647, 114] on input "True" at bounding box center [642, 109] width 11 height 9
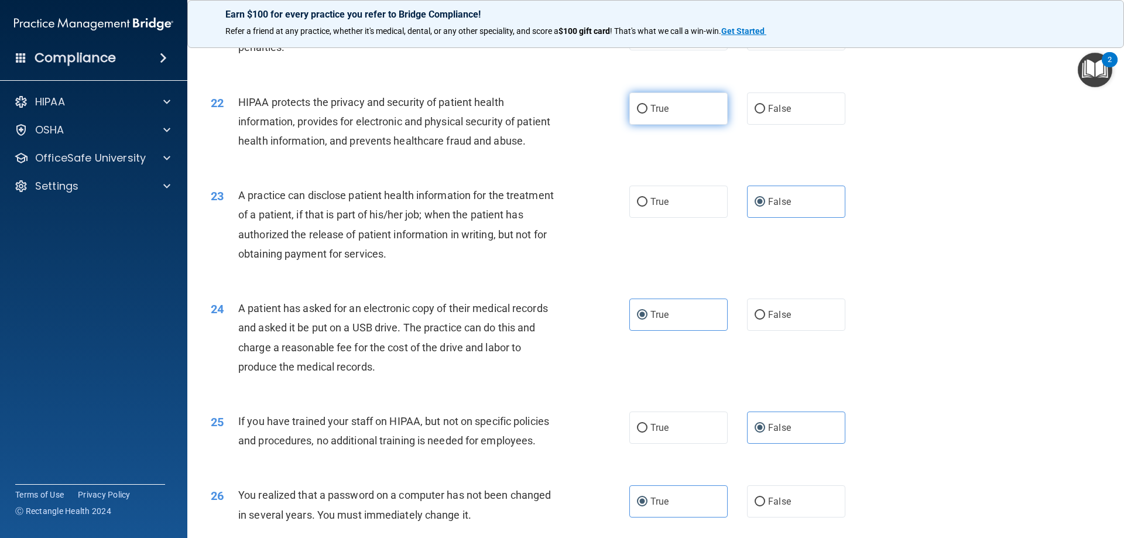
radio input "true"
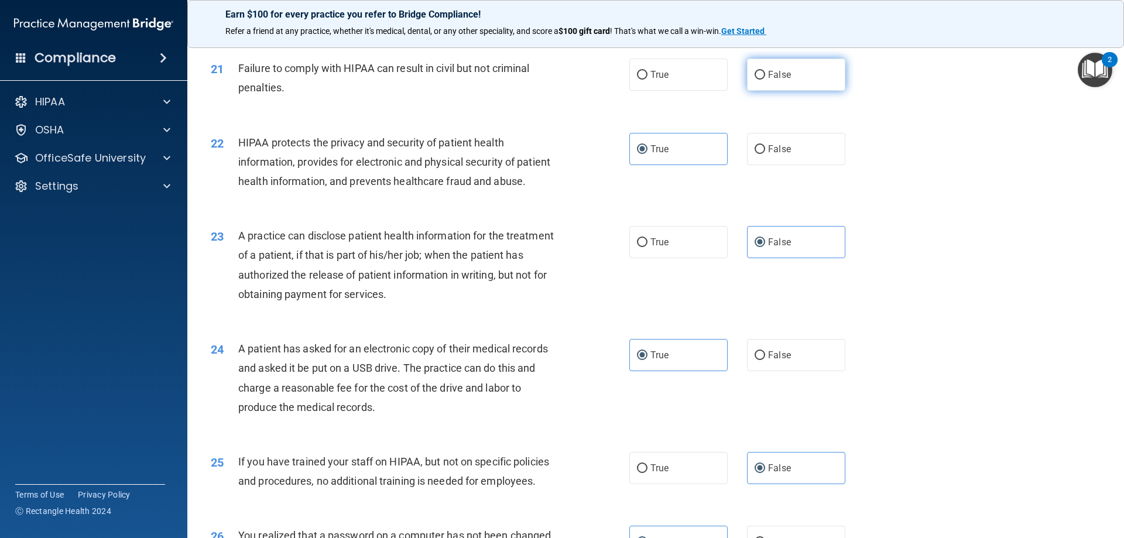
scroll to position [1639, 0]
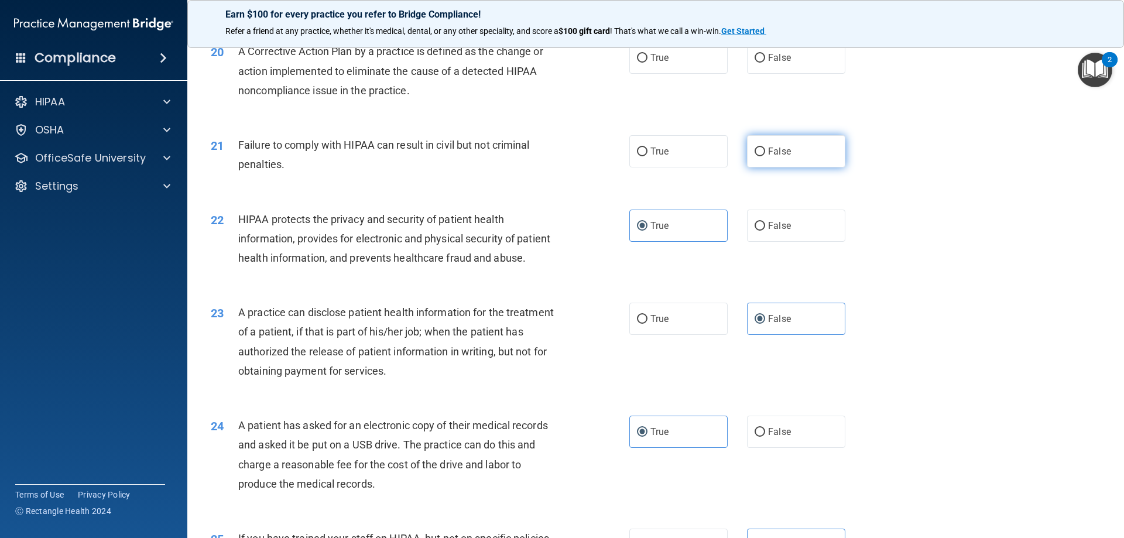
click at [773, 157] on span "False" at bounding box center [779, 151] width 23 height 11
click at [765, 156] on input "False" at bounding box center [760, 152] width 11 height 9
radio input "true"
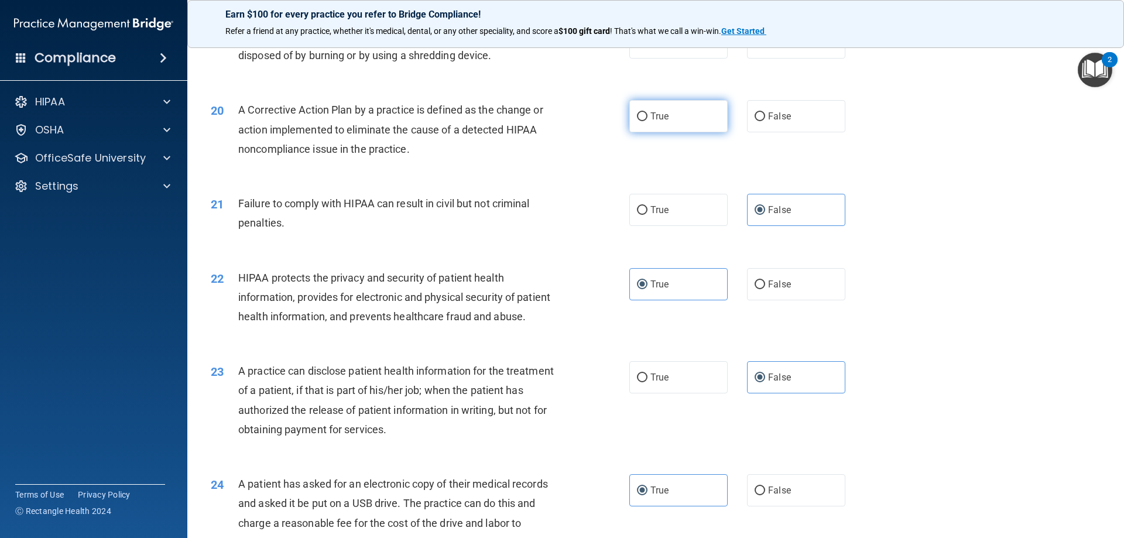
click at [688, 132] on label "True" at bounding box center [678, 116] width 98 height 32
click at [647, 121] on input "True" at bounding box center [642, 116] width 11 height 9
radio input "true"
click at [678, 59] on label "True" at bounding box center [678, 42] width 98 height 32
click at [647, 47] on input "True" at bounding box center [642, 43] width 11 height 9
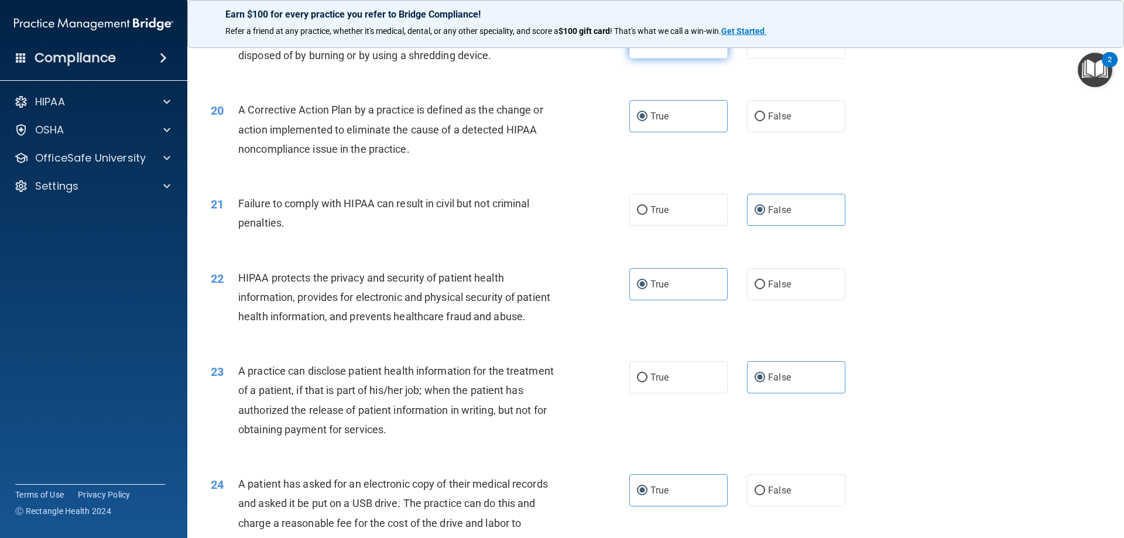
radio input "true"
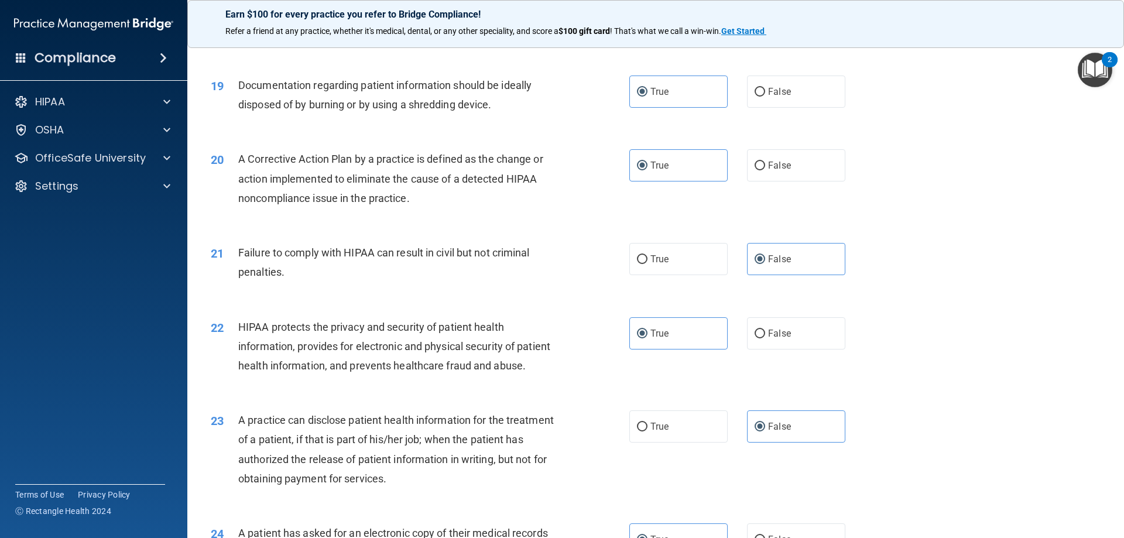
scroll to position [1346, 0]
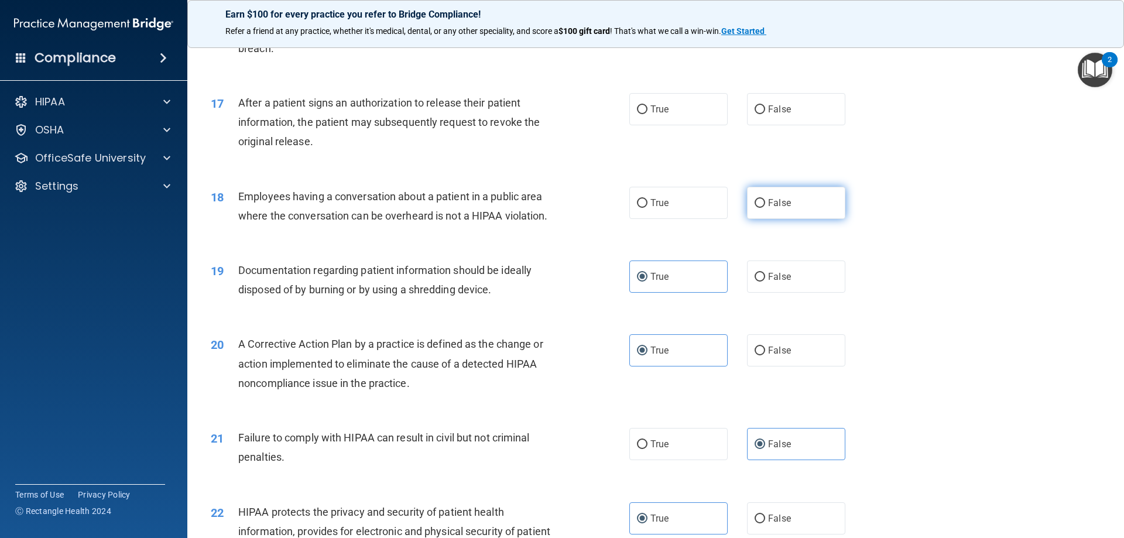
click at [759, 217] on label "False" at bounding box center [796, 203] width 98 height 32
click at [759, 208] on input "False" at bounding box center [760, 203] width 11 height 9
radio input "true"
click at [691, 125] on label "True" at bounding box center [678, 109] width 98 height 32
click at [647, 114] on input "True" at bounding box center [642, 109] width 11 height 9
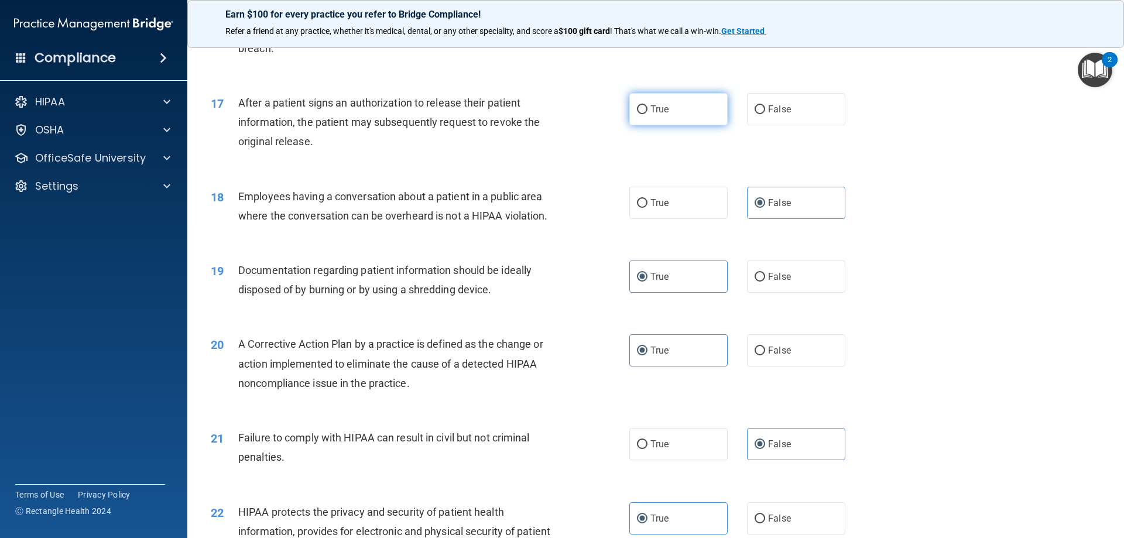
radio input "true"
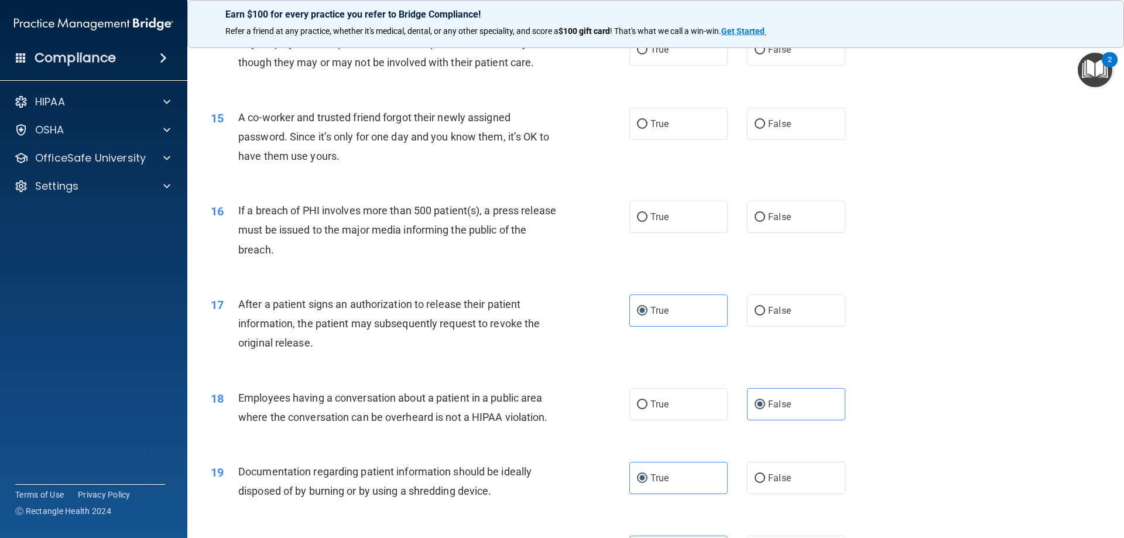
scroll to position [1112, 0]
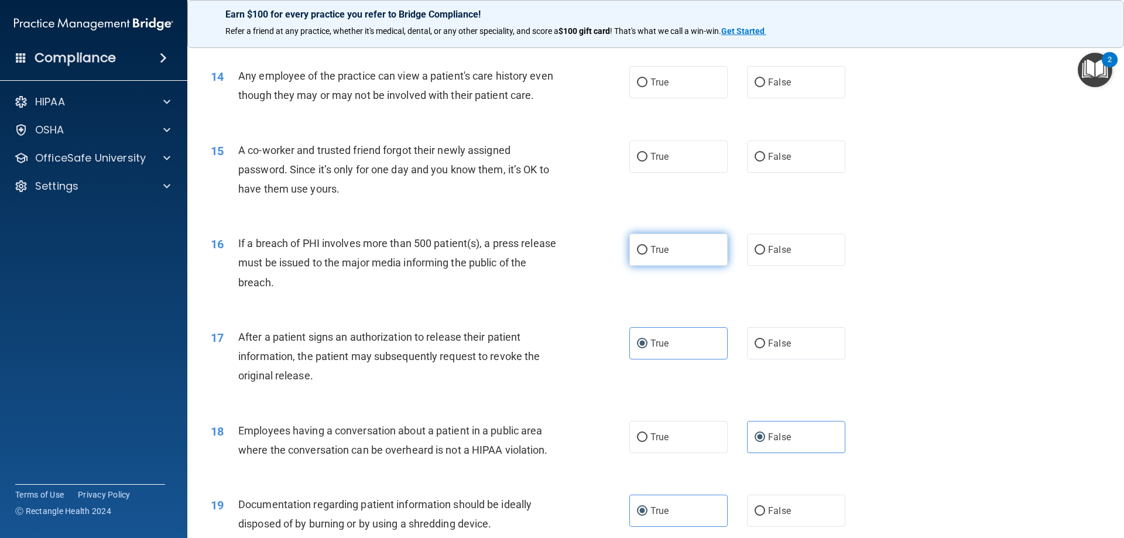
click at [669, 263] on label "True" at bounding box center [678, 250] width 98 height 32
click at [647, 255] on input "True" at bounding box center [642, 250] width 11 height 9
radio input "true"
click at [760, 173] on label "False" at bounding box center [796, 156] width 98 height 32
click at [760, 162] on input "False" at bounding box center [760, 157] width 11 height 9
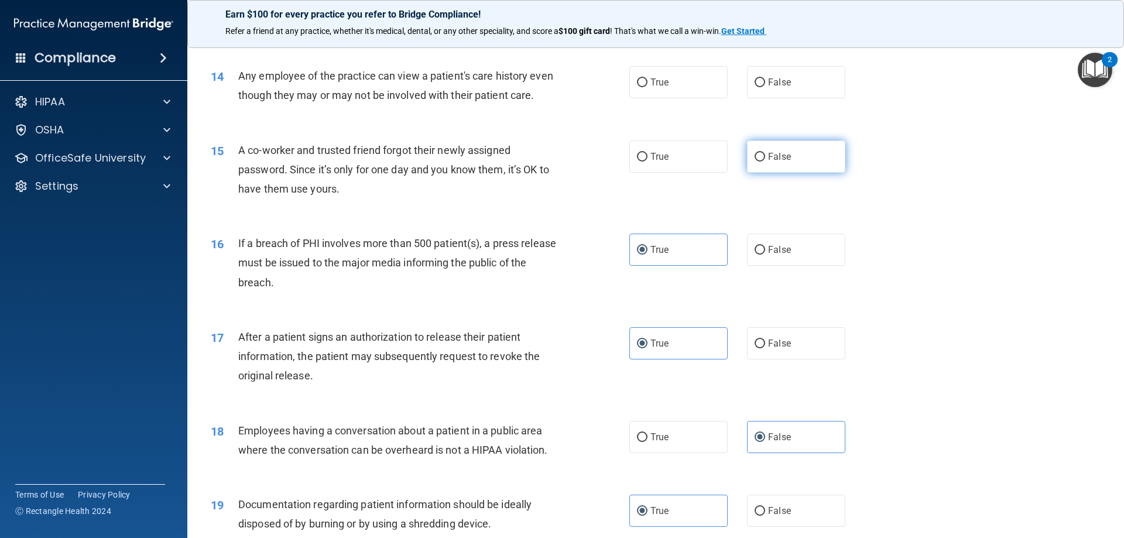
radio input "true"
click at [768, 87] on span "False" at bounding box center [779, 82] width 23 height 11
click at [765, 87] on input "False" at bounding box center [760, 82] width 11 height 9
radio input "true"
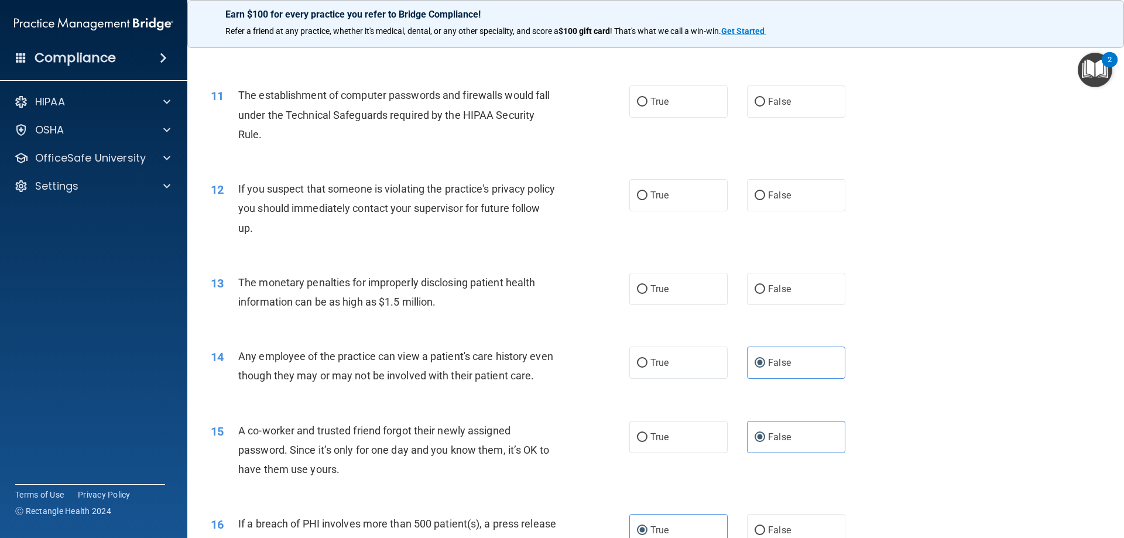
scroll to position [820, 0]
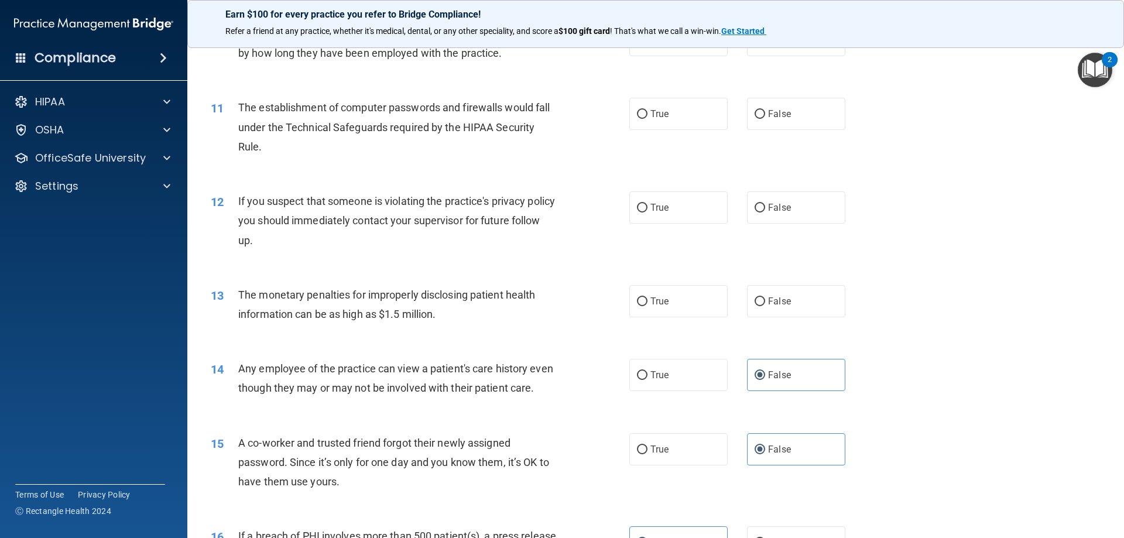
drag, startPoint x: 680, startPoint y: 296, endPoint x: 685, endPoint y: 245, distance: 50.6
click at [684, 289] on label "True" at bounding box center [678, 301] width 98 height 32
click at [647, 297] on input "True" at bounding box center [642, 301] width 11 height 9
radio input "true"
click at [691, 210] on label "True" at bounding box center [678, 207] width 98 height 32
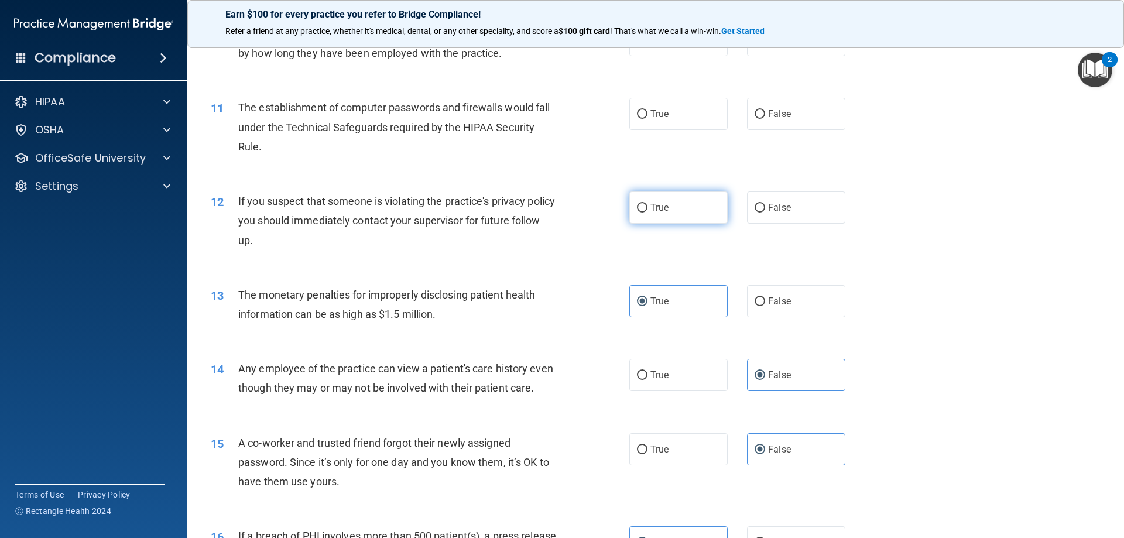
click at [647, 210] on input "True" at bounding box center [642, 208] width 11 height 9
radio input "true"
click at [677, 121] on label "True" at bounding box center [678, 114] width 98 height 32
click at [647, 119] on input "True" at bounding box center [642, 114] width 11 height 9
radio input "true"
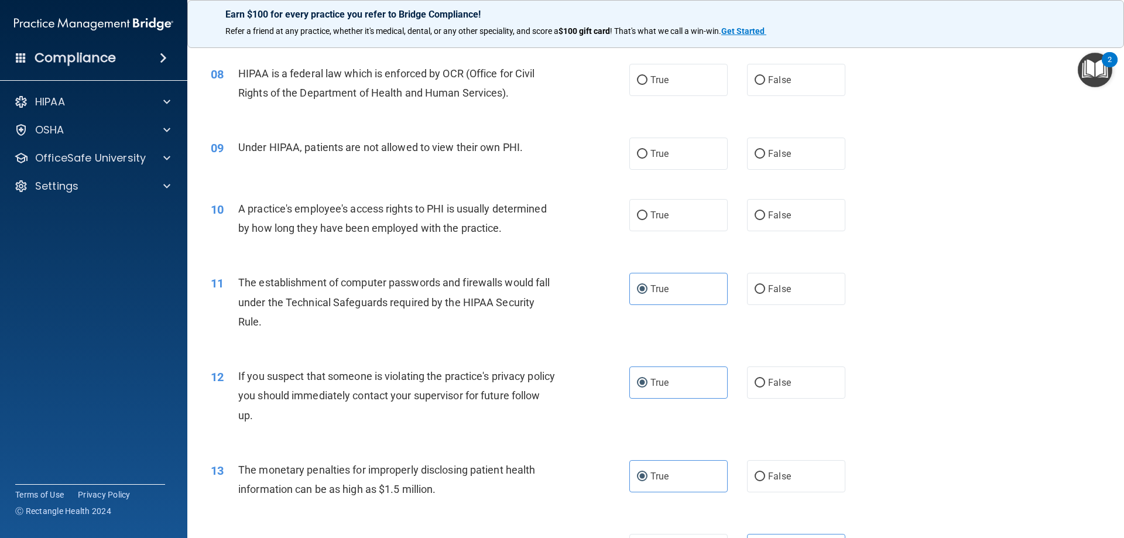
scroll to position [644, 0]
click at [789, 216] on label "False" at bounding box center [796, 216] width 98 height 32
click at [765, 216] on input "False" at bounding box center [760, 216] width 11 height 9
radio input "true"
click at [784, 158] on span "False" at bounding box center [779, 154] width 23 height 11
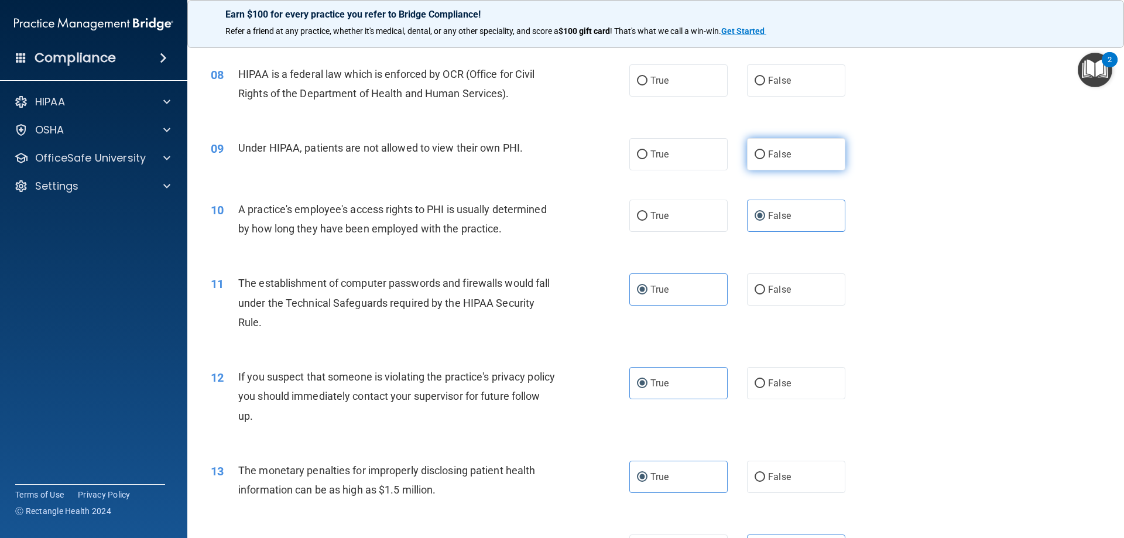
click at [765, 158] on input "False" at bounding box center [760, 154] width 11 height 9
radio input "true"
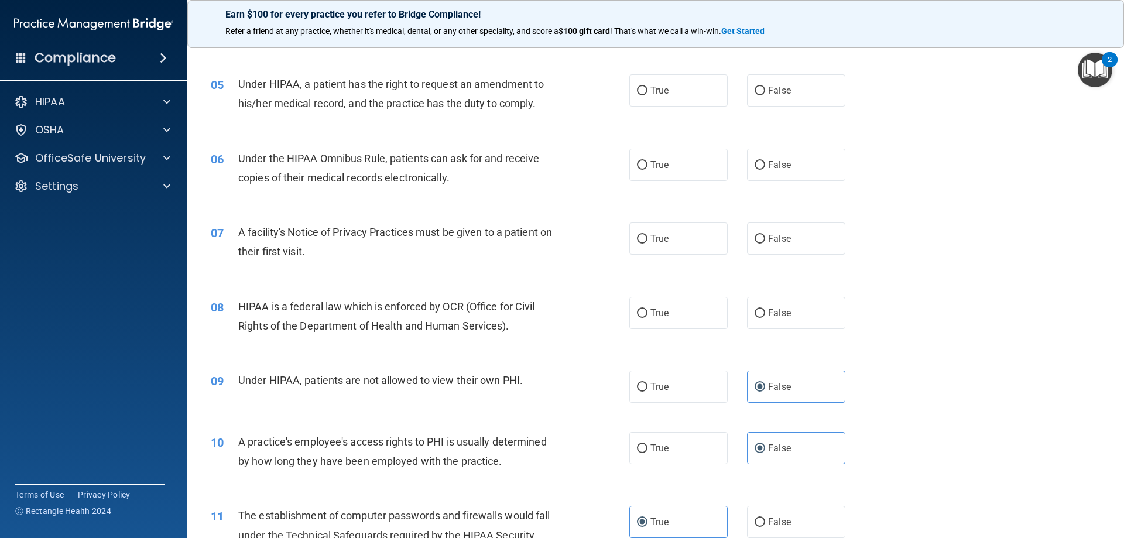
scroll to position [410, 0]
click at [676, 304] on label "True" at bounding box center [678, 315] width 98 height 32
click at [647, 311] on input "True" at bounding box center [642, 315] width 11 height 9
radio input "true"
click at [669, 251] on label "True" at bounding box center [678, 240] width 98 height 32
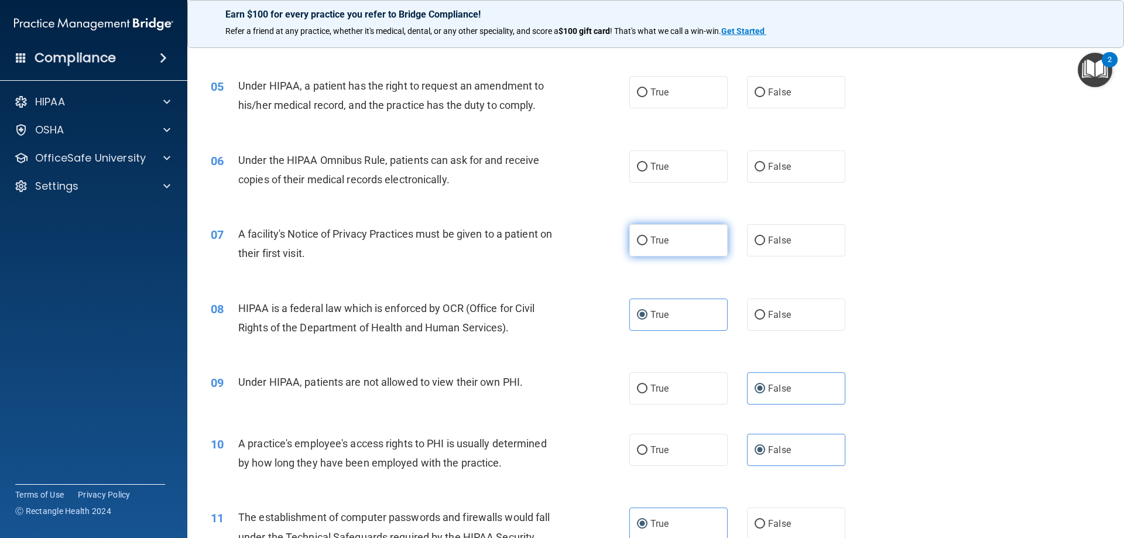
click at [647, 245] on input "True" at bounding box center [642, 240] width 11 height 9
radio input "true"
click at [656, 170] on span "True" at bounding box center [659, 166] width 18 height 11
click at [647, 170] on input "True" at bounding box center [642, 167] width 11 height 9
radio input "true"
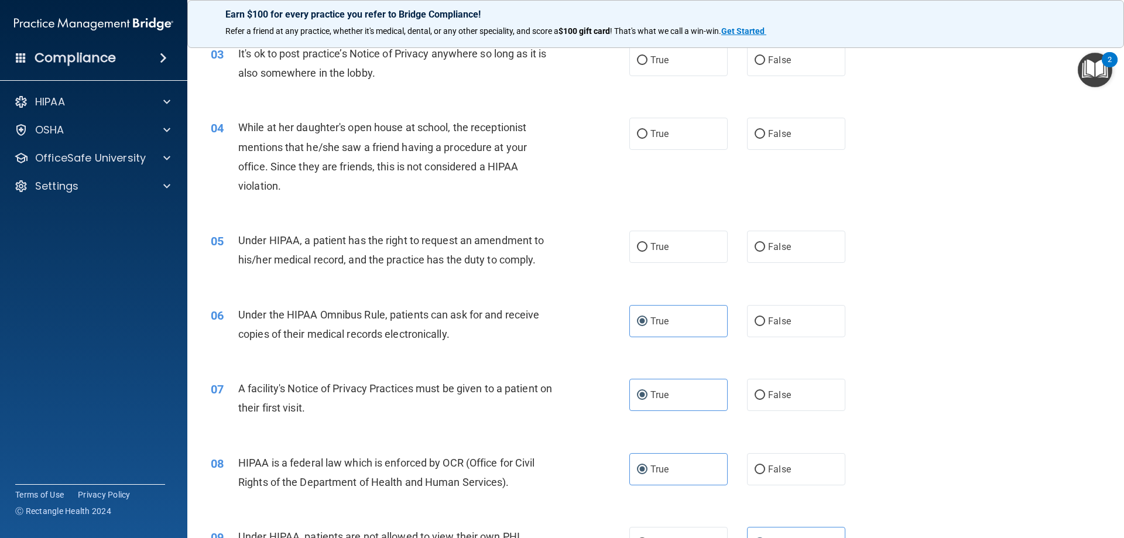
scroll to position [234, 0]
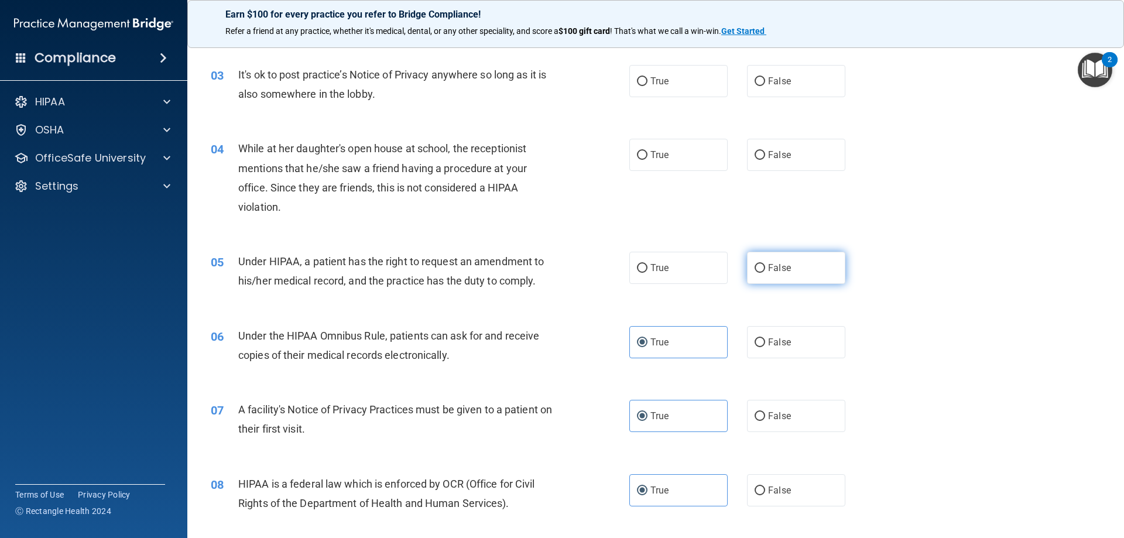
click at [760, 276] on label "False" at bounding box center [796, 268] width 98 height 32
click at [760, 273] on input "False" at bounding box center [760, 268] width 11 height 9
radio input "true"
drag, startPoint x: 761, startPoint y: 163, endPoint x: 765, endPoint y: 108, distance: 55.1
click at [762, 162] on label "False" at bounding box center [796, 155] width 98 height 32
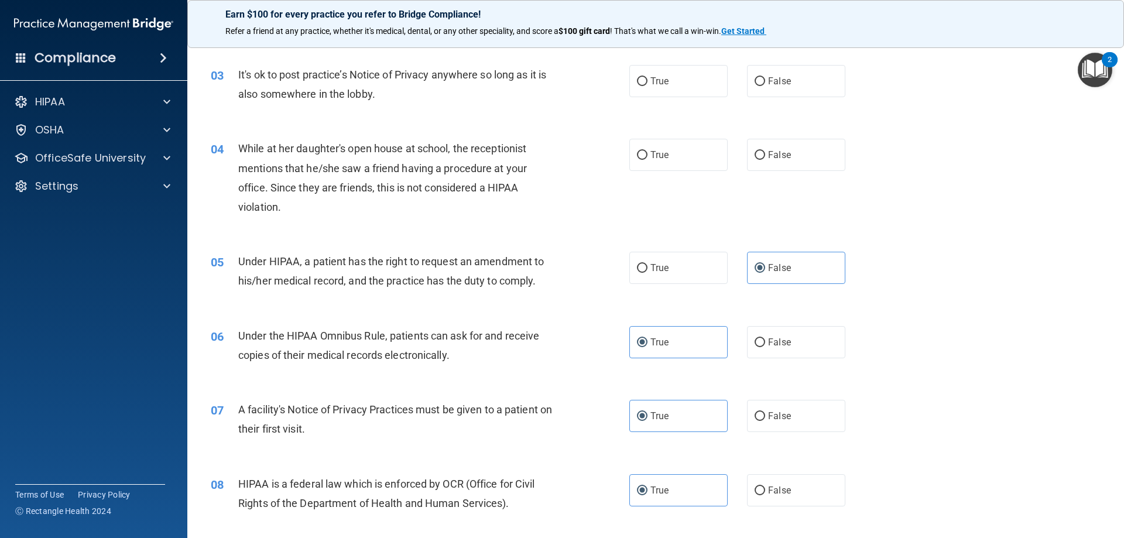
click at [762, 160] on input "False" at bounding box center [760, 155] width 11 height 9
radio input "true"
click at [776, 78] on span "False" at bounding box center [779, 81] width 23 height 11
click at [765, 78] on input "False" at bounding box center [760, 81] width 11 height 9
radio input "true"
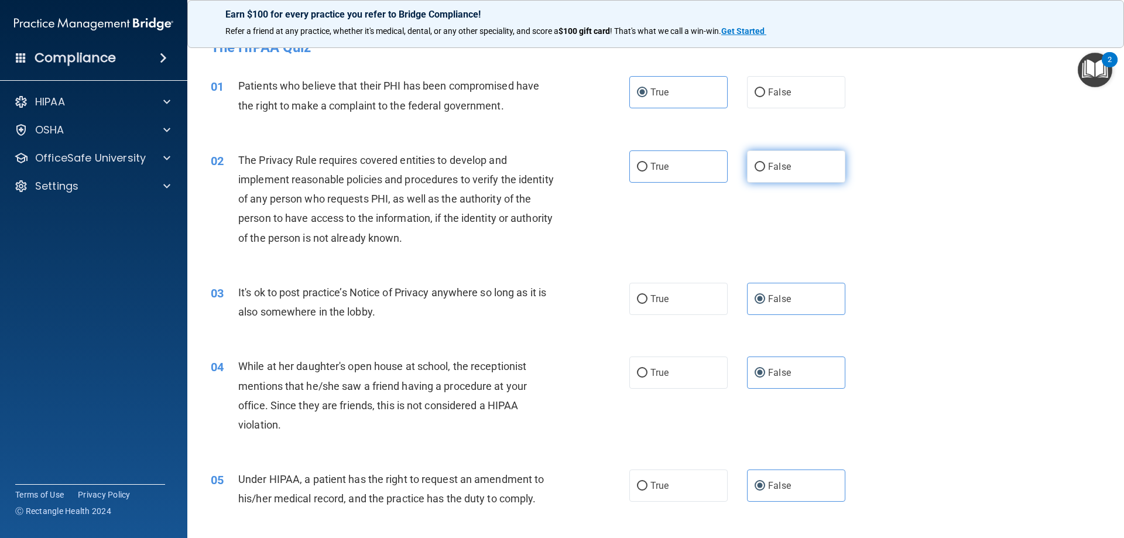
scroll to position [0, 0]
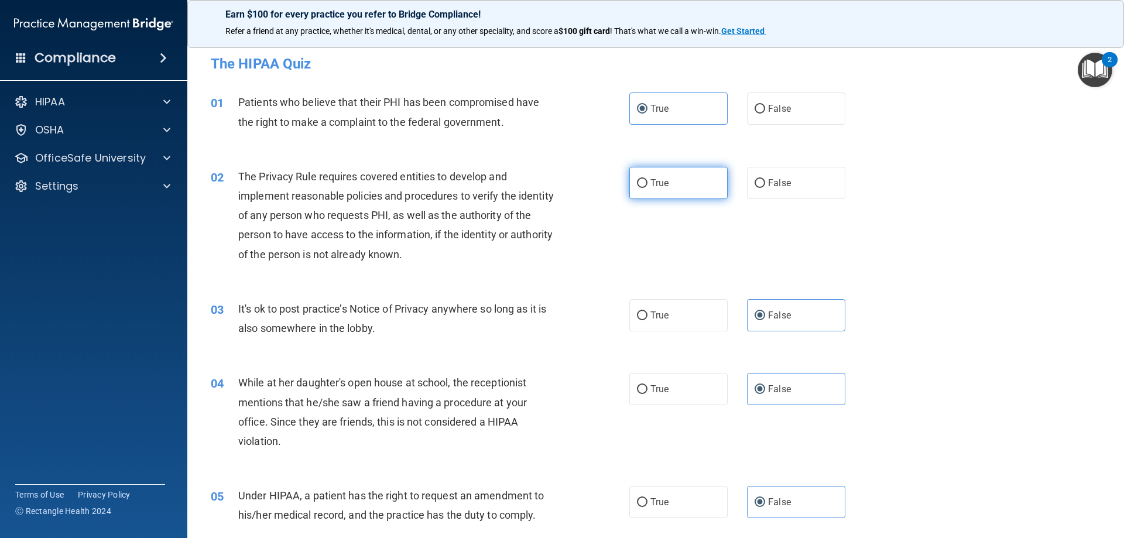
click at [681, 187] on label "True" at bounding box center [678, 183] width 98 height 32
click at [647, 187] on input "True" at bounding box center [642, 183] width 11 height 9
radio input "true"
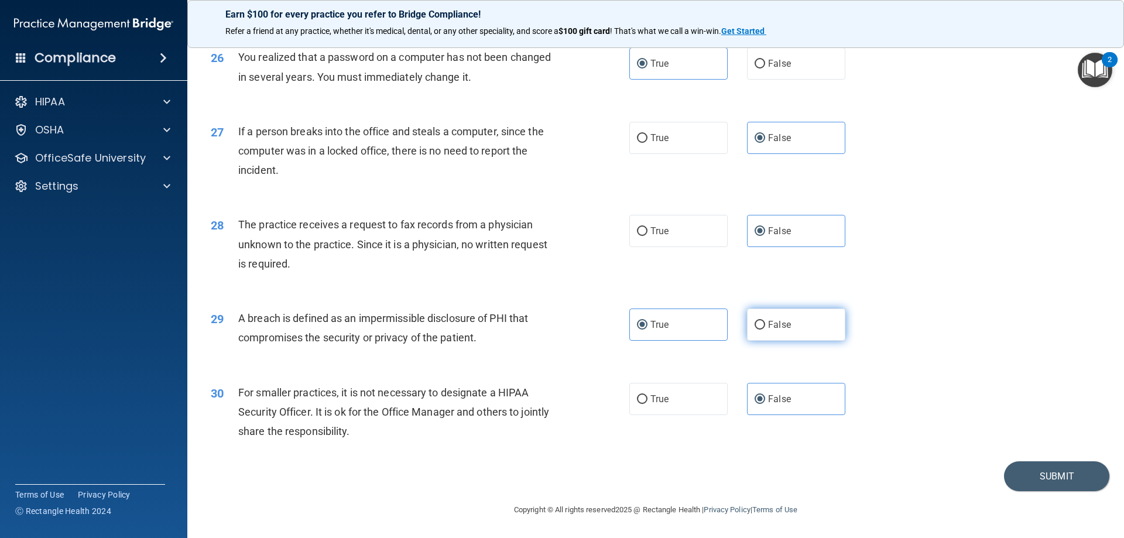
scroll to position [2233, 0]
click at [1043, 469] on button "Submit" at bounding box center [1056, 476] width 105 height 30
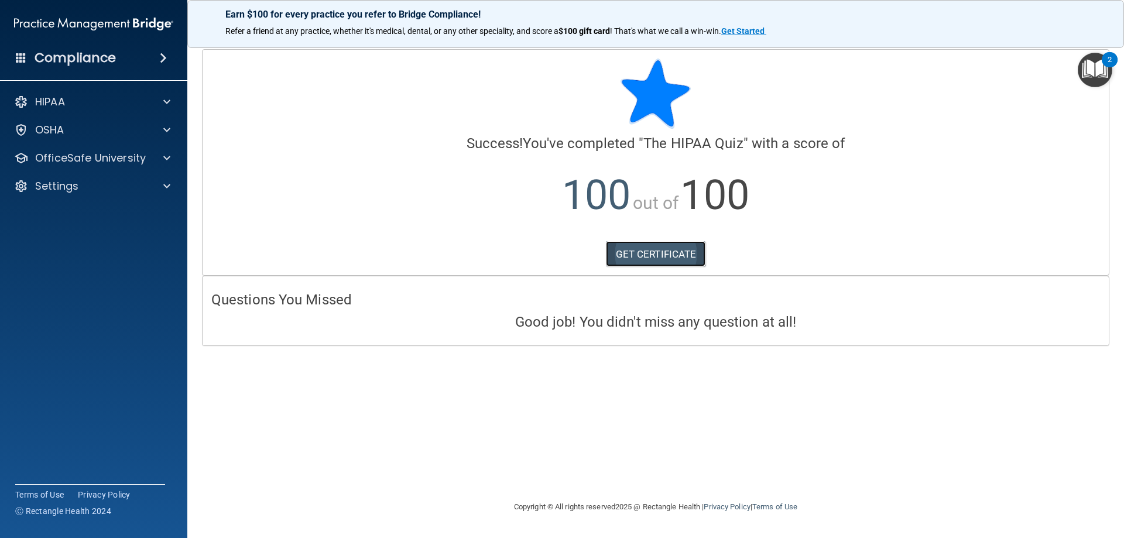
click at [671, 252] on link "GET CERTIFICATE" at bounding box center [656, 254] width 100 height 26
click at [161, 158] on div at bounding box center [164, 158] width 29 height 14
click at [116, 193] on link "HIPAA Training" at bounding box center [80, 185] width 184 height 23
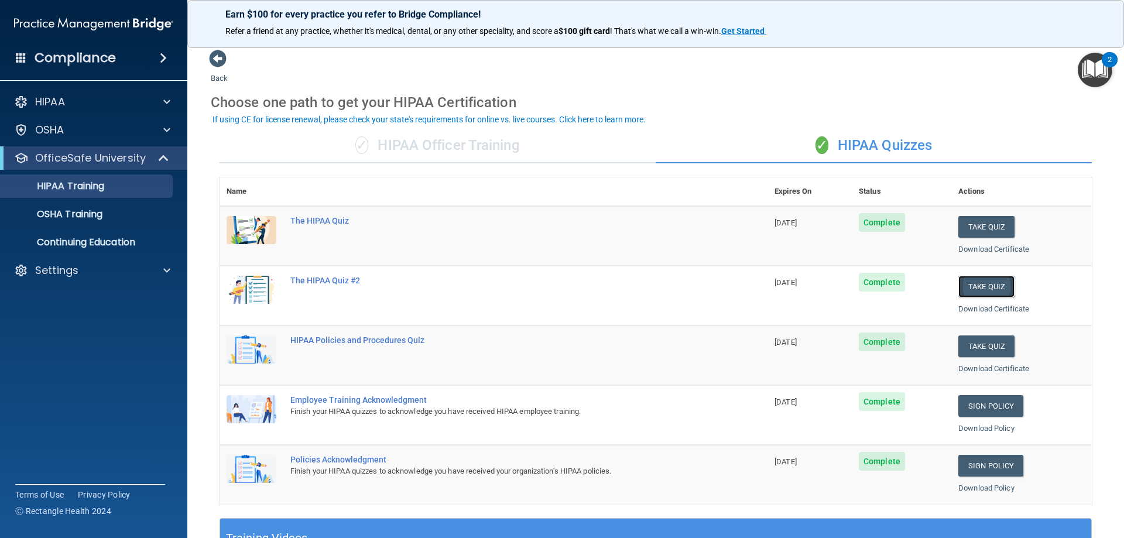
click at [965, 287] on button "Take Quiz" at bounding box center [986, 287] width 56 height 22
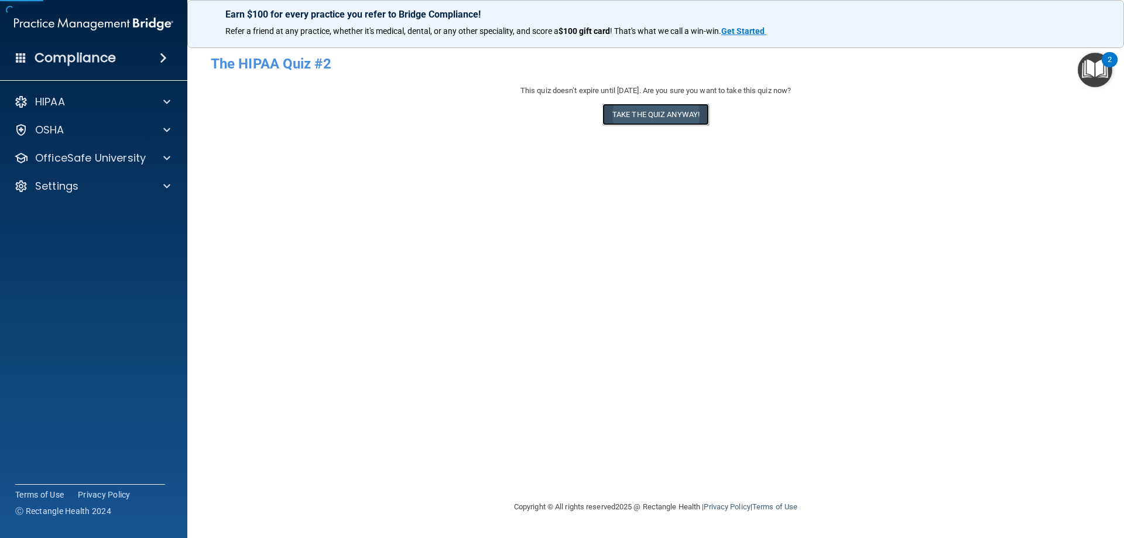
click at [693, 119] on button "Take the quiz anyway!" at bounding box center [655, 115] width 107 height 22
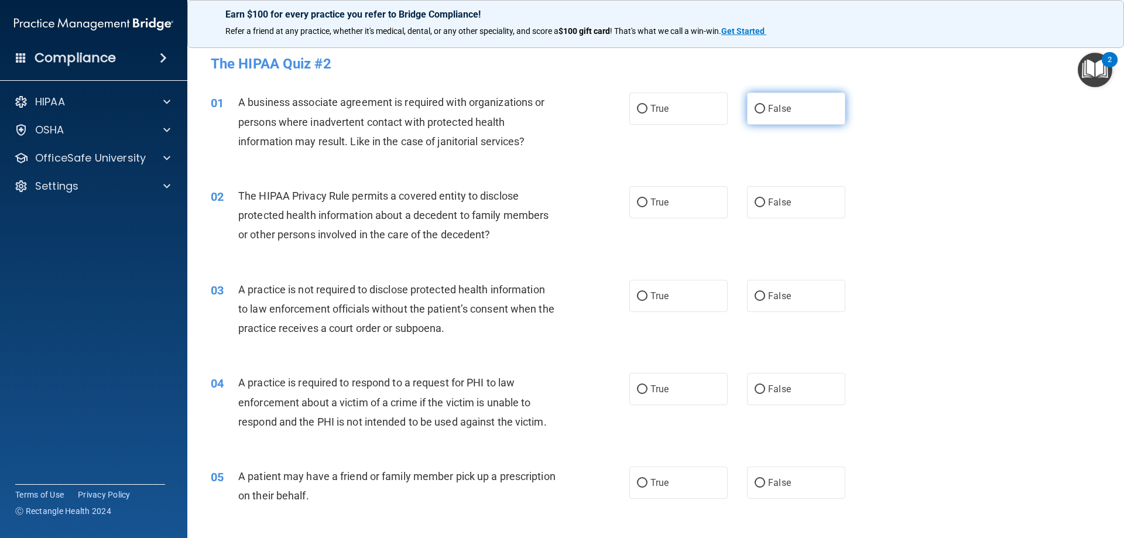
click at [779, 109] on span "False" at bounding box center [779, 108] width 23 height 11
click at [765, 109] on input "False" at bounding box center [760, 109] width 11 height 9
radio input "true"
click at [698, 194] on label "True" at bounding box center [678, 202] width 98 height 32
click at [647, 198] on input "True" at bounding box center [642, 202] width 11 height 9
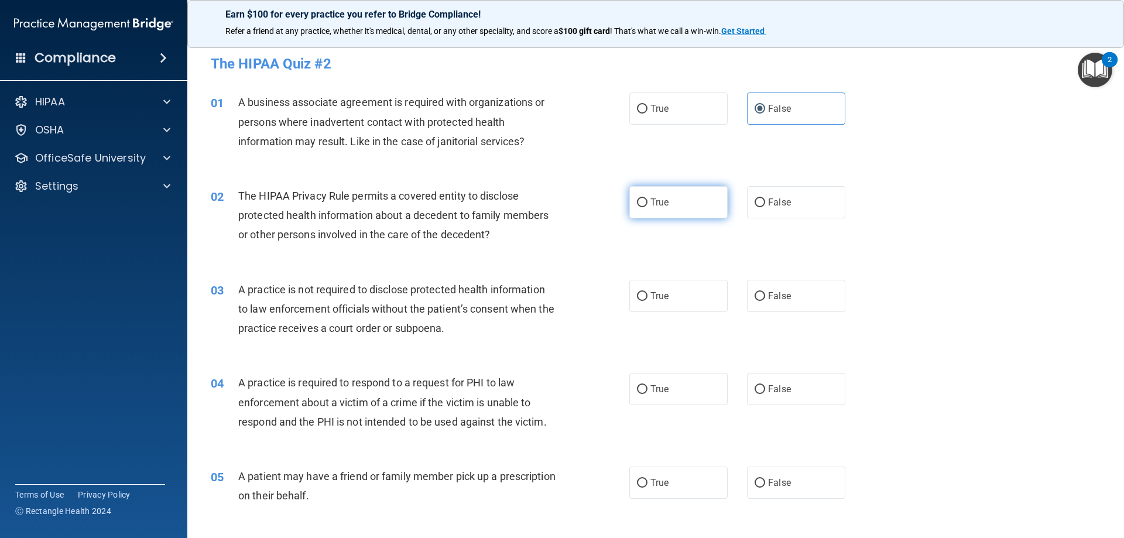
radio input "true"
drag, startPoint x: 773, startPoint y: 295, endPoint x: 740, endPoint y: 314, distance: 38.3
click at [771, 299] on span "False" at bounding box center [779, 295] width 23 height 11
click at [765, 299] on input "False" at bounding box center [760, 296] width 11 height 9
radio input "true"
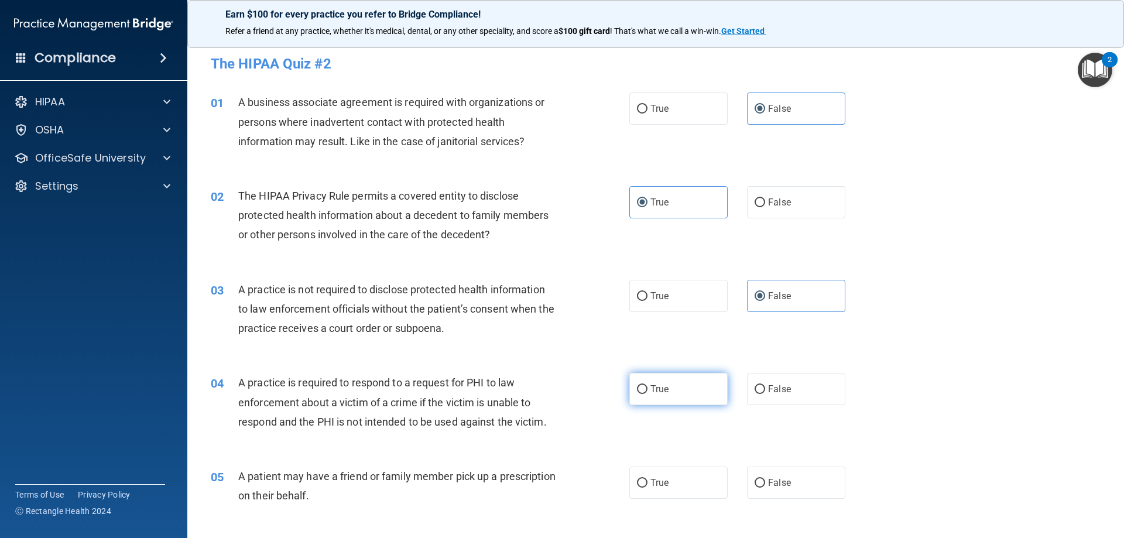
click at [688, 392] on label "True" at bounding box center [678, 389] width 98 height 32
click at [647, 392] on input "True" at bounding box center [642, 389] width 11 height 9
radio input "true"
drag, startPoint x: 674, startPoint y: 482, endPoint x: 668, endPoint y: 480, distance: 6.7
click at [673, 483] on label "True" at bounding box center [678, 483] width 98 height 32
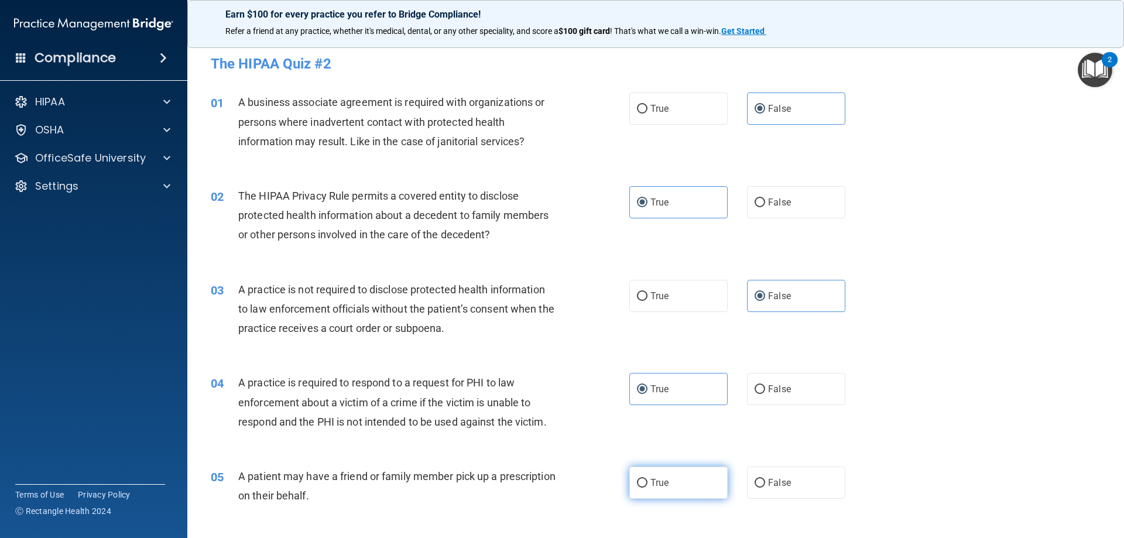
click at [647, 483] on input "True" at bounding box center [642, 483] width 11 height 9
radio input "true"
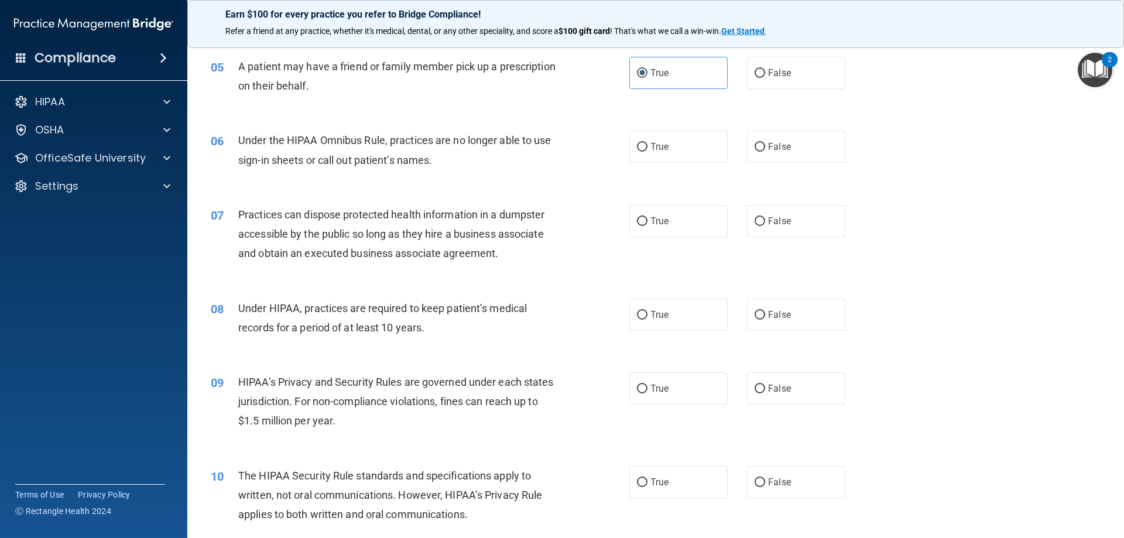
scroll to position [468, 0]
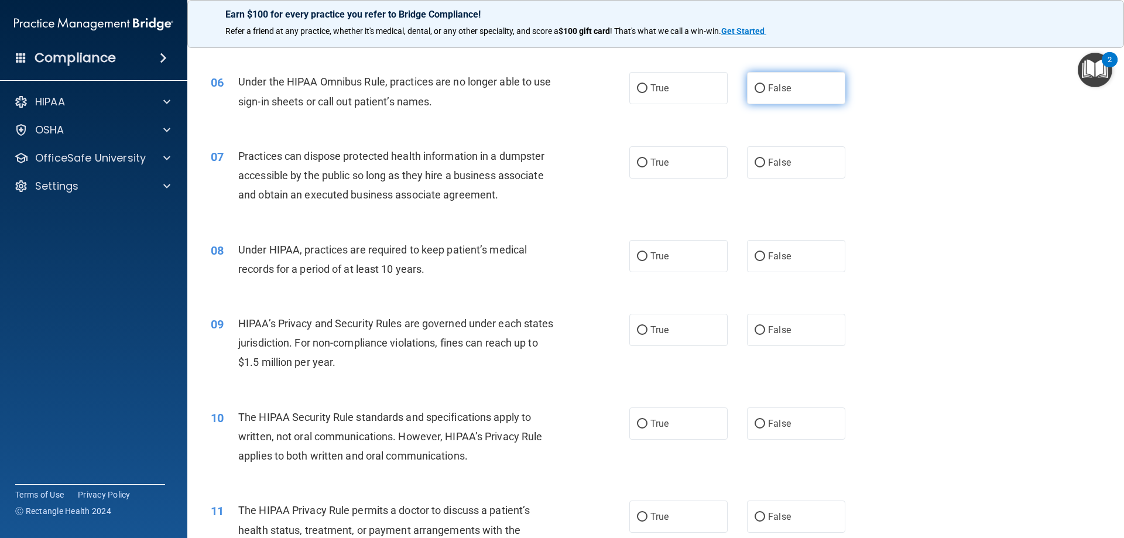
click at [772, 91] on span "False" at bounding box center [779, 88] width 23 height 11
click at [765, 91] on input "False" at bounding box center [760, 88] width 11 height 9
radio input "true"
click at [796, 162] on label "False" at bounding box center [796, 162] width 98 height 32
click at [765, 162] on input "False" at bounding box center [760, 163] width 11 height 9
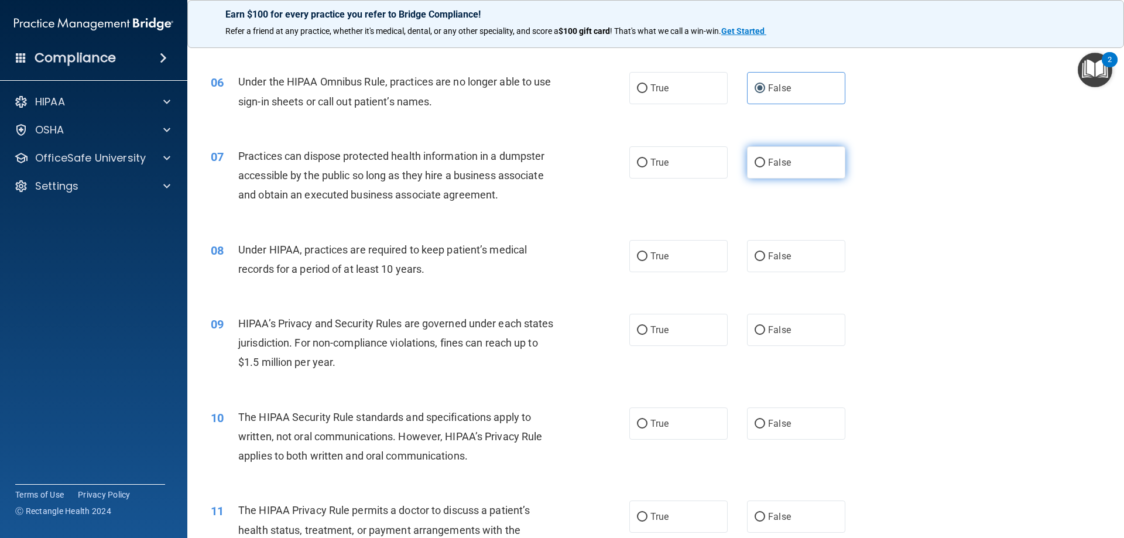
radio input "true"
drag, startPoint x: 795, startPoint y: 253, endPoint x: 787, endPoint y: 280, distance: 28.1
click at [793, 255] on label "False" at bounding box center [796, 256] width 98 height 32
click at [765, 255] on input "False" at bounding box center [760, 256] width 11 height 9
radio input "true"
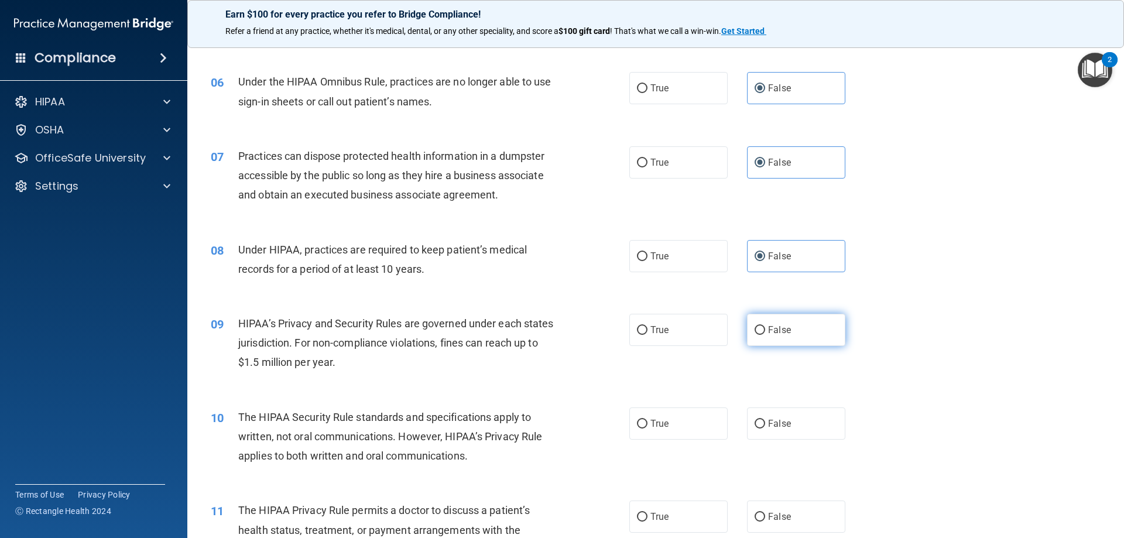
drag, startPoint x: 776, startPoint y: 328, endPoint x: 770, endPoint y: 328, distance: 6.5
click at [772, 330] on span "False" at bounding box center [779, 329] width 23 height 11
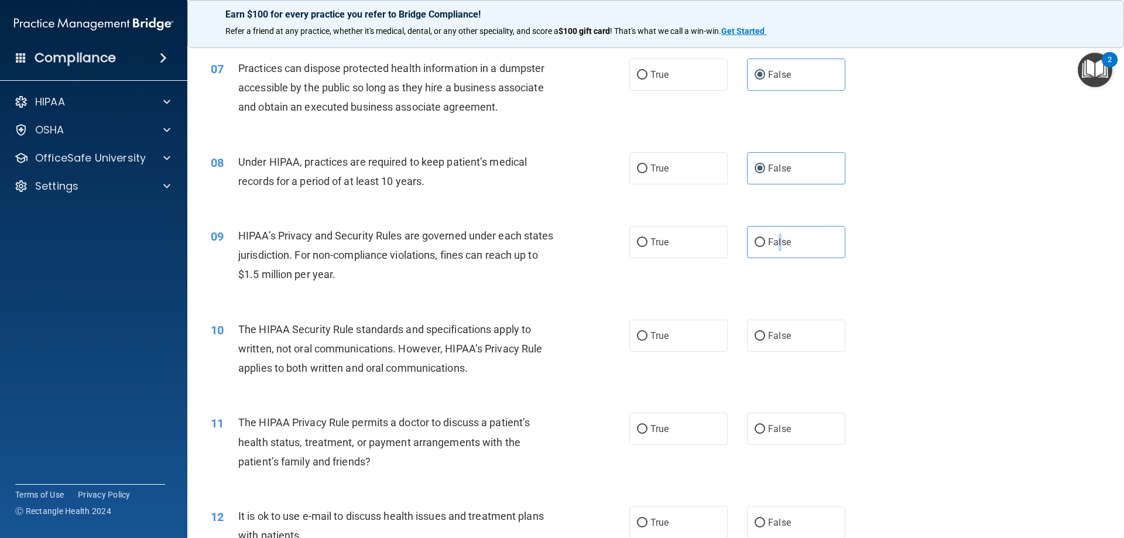
scroll to position [585, 0]
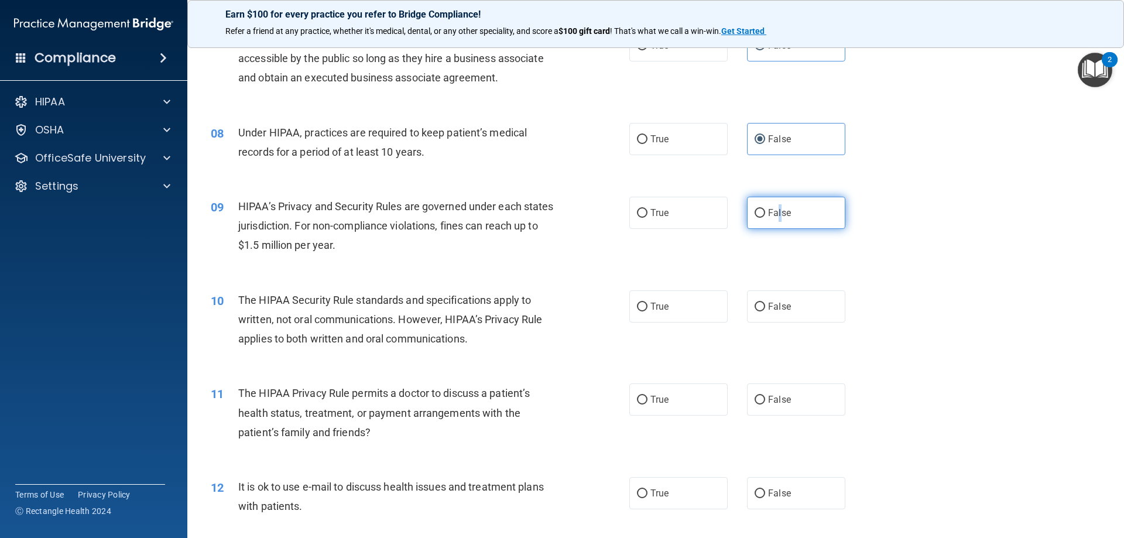
click at [755, 217] on input "False" at bounding box center [760, 213] width 11 height 9
radio input "true"
click at [673, 305] on label "True" at bounding box center [678, 306] width 98 height 32
click at [647, 305] on input "True" at bounding box center [642, 307] width 11 height 9
radio input "true"
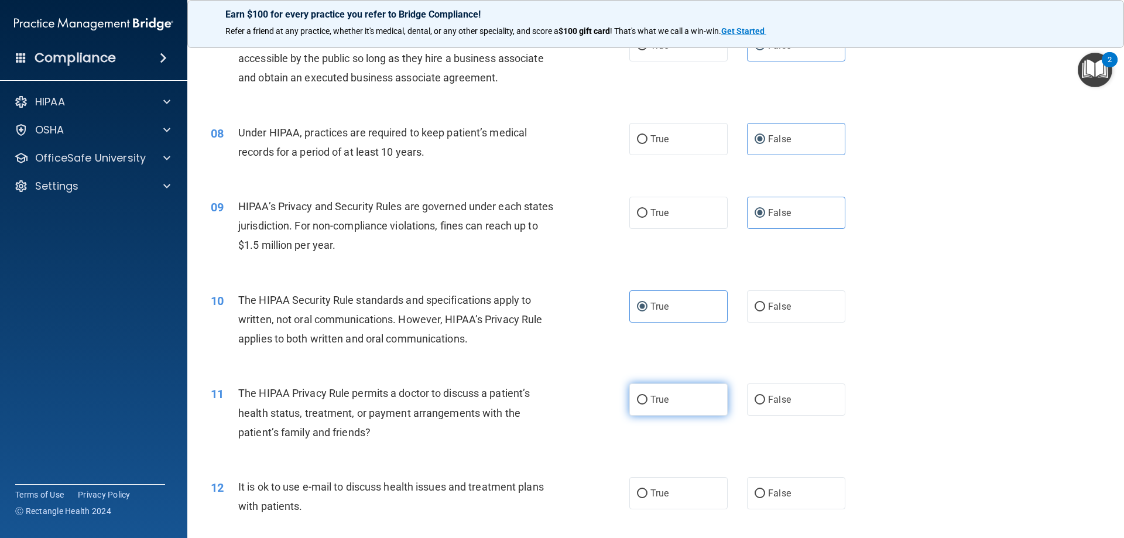
drag, startPoint x: 665, startPoint y: 396, endPoint x: 660, endPoint y: 390, distance: 7.5
click at [665, 395] on label "True" at bounding box center [678, 399] width 98 height 32
click at [647, 396] on input "True" at bounding box center [642, 400] width 11 height 9
radio input "true"
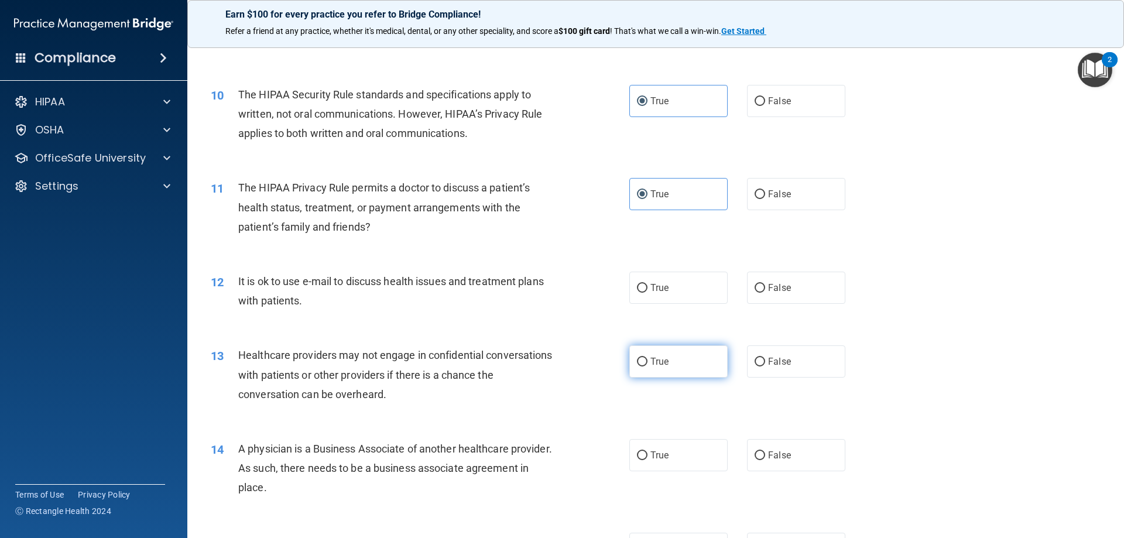
scroll to position [820, 0]
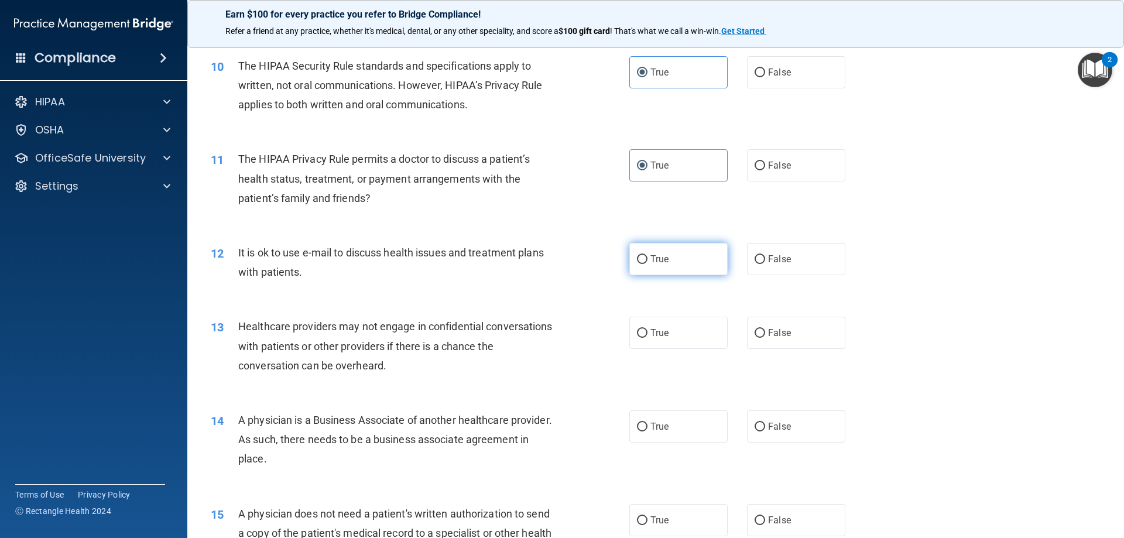
click at [678, 259] on label "True" at bounding box center [678, 259] width 98 height 32
click at [647, 259] on input "True" at bounding box center [642, 259] width 11 height 9
radio input "true"
click at [774, 320] on label "False" at bounding box center [796, 333] width 98 height 32
click at [765, 329] on input "False" at bounding box center [760, 333] width 11 height 9
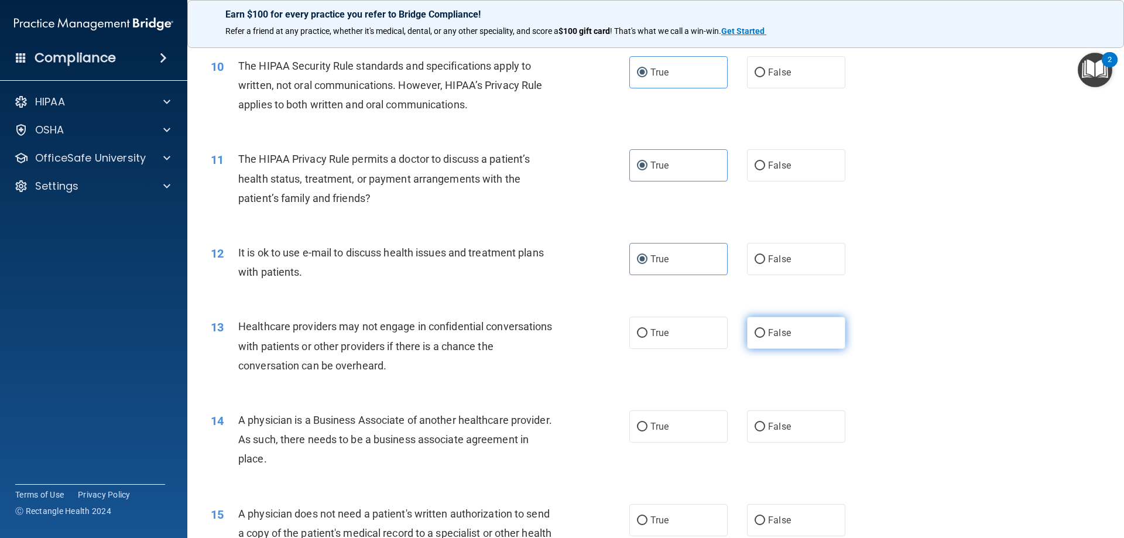
radio input "true"
click at [787, 427] on label "False" at bounding box center [796, 426] width 98 height 32
click at [765, 427] on input "False" at bounding box center [760, 427] width 11 height 9
radio input "true"
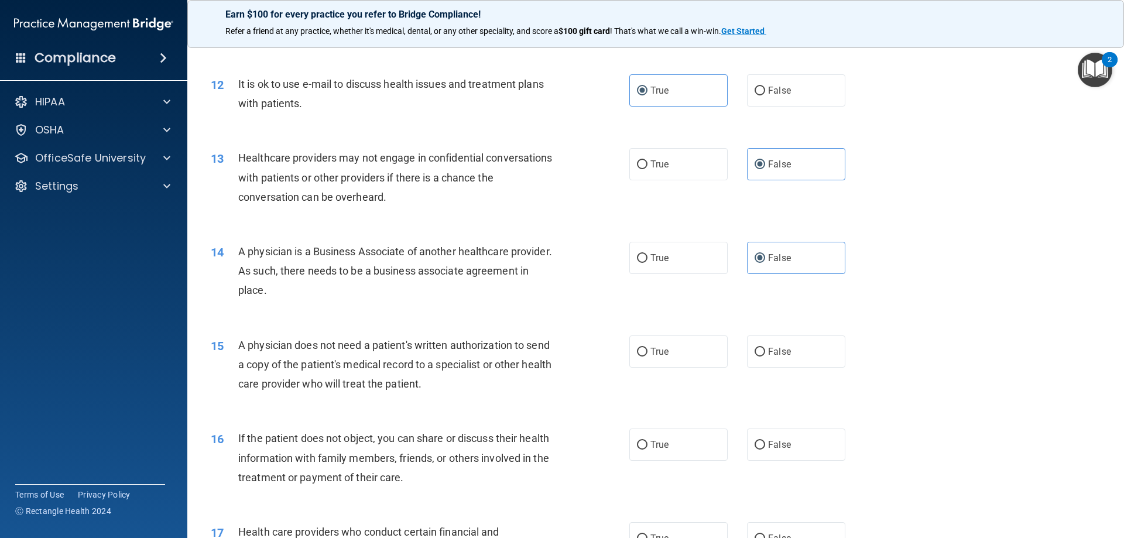
scroll to position [995, 0]
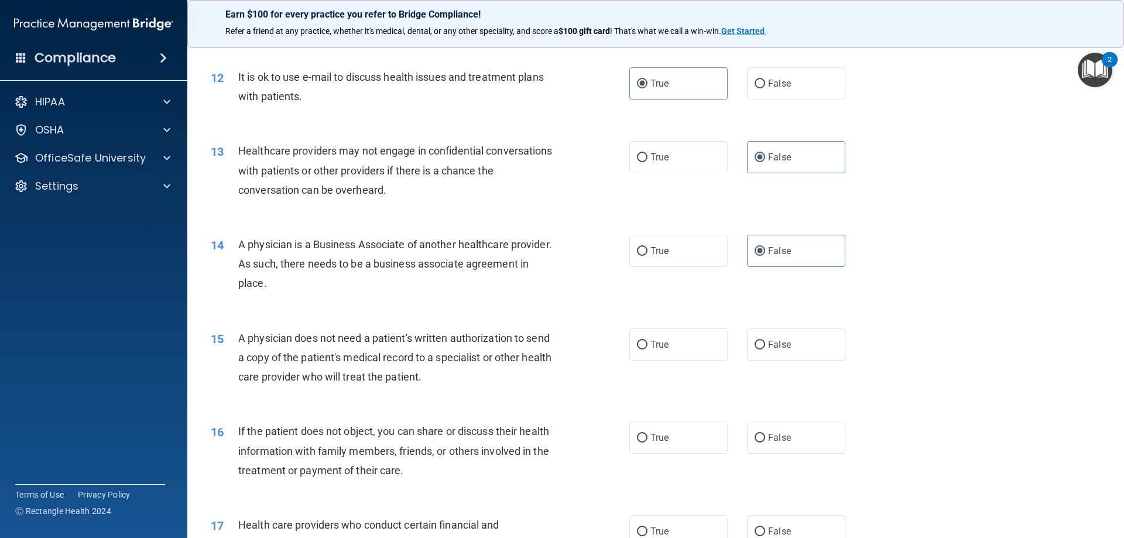
drag, startPoint x: 694, startPoint y: 347, endPoint x: 701, endPoint y: 395, distance: 49.2
click at [694, 348] on label "True" at bounding box center [678, 344] width 98 height 32
click at [647, 348] on input "True" at bounding box center [642, 345] width 11 height 9
radio input "true"
click at [681, 440] on label "True" at bounding box center [678, 437] width 98 height 32
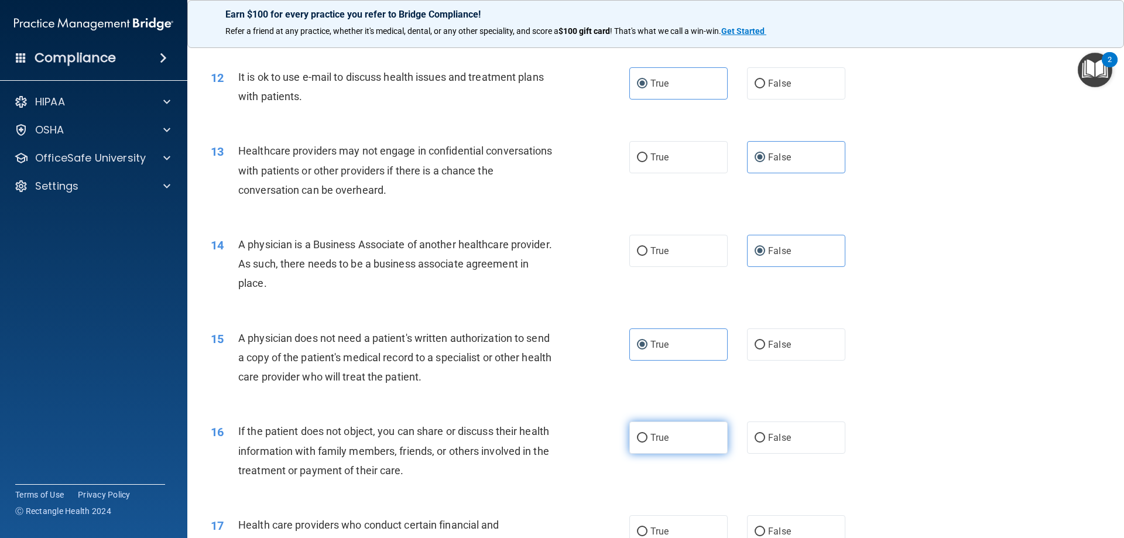
click at [647, 440] on input "True" at bounding box center [642, 438] width 11 height 9
radio input "true"
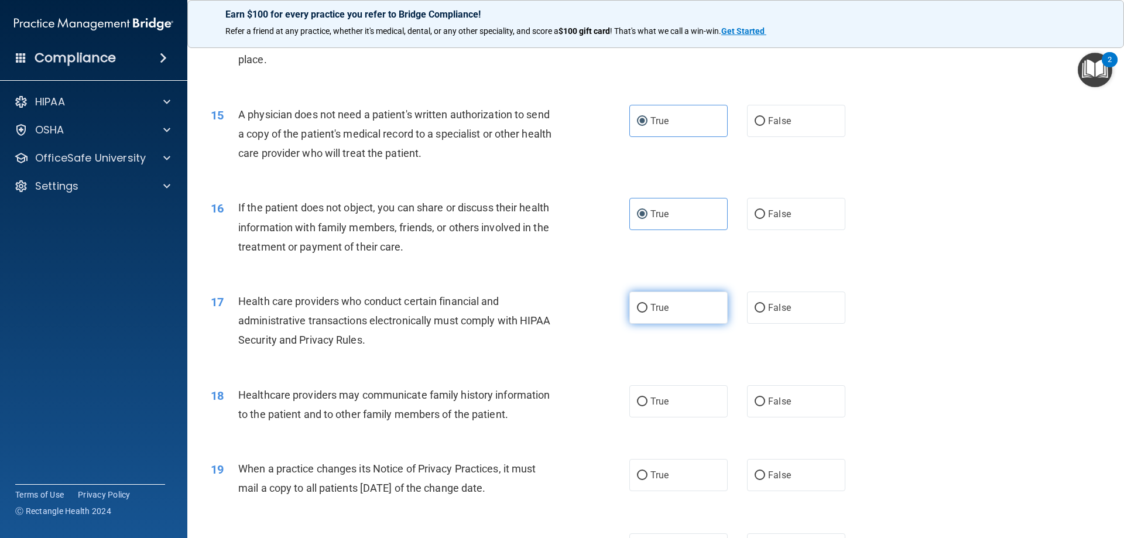
scroll to position [1229, 0]
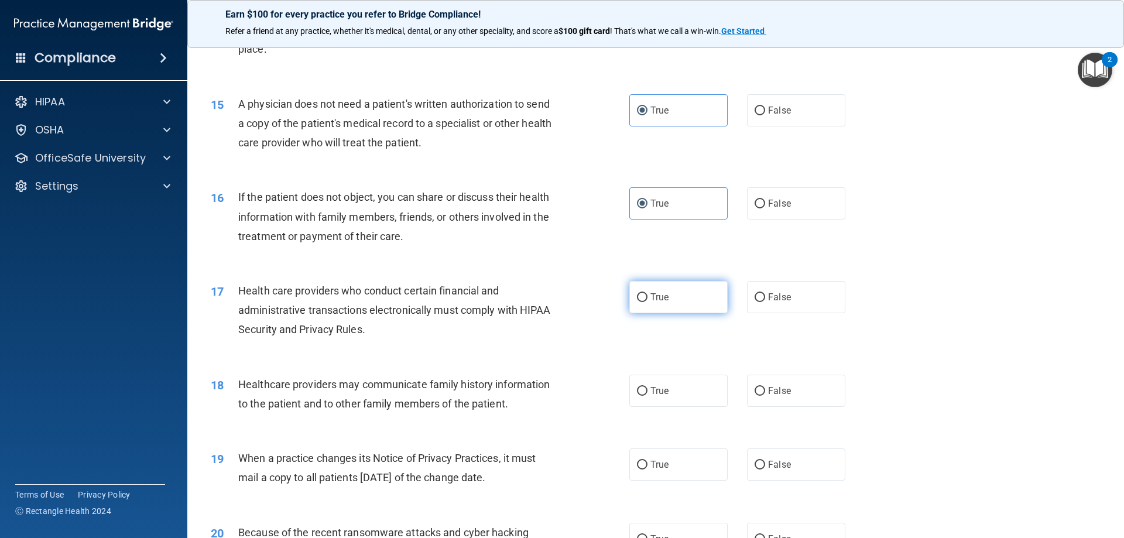
click at [661, 297] on span "True" at bounding box center [659, 297] width 18 height 11
click at [647, 297] on input "True" at bounding box center [642, 297] width 11 height 9
radio input "true"
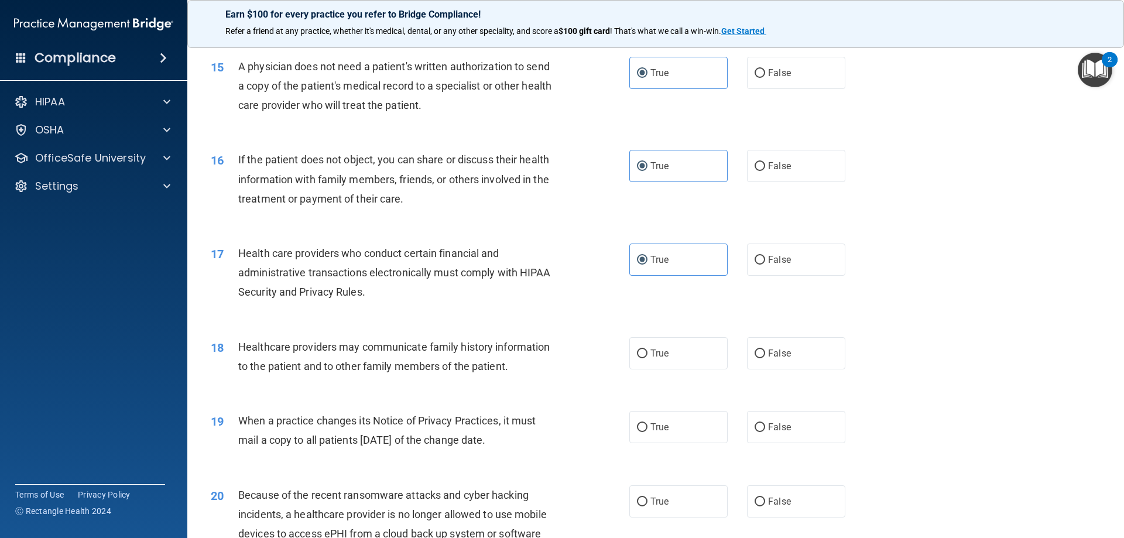
scroll to position [1346, 0]
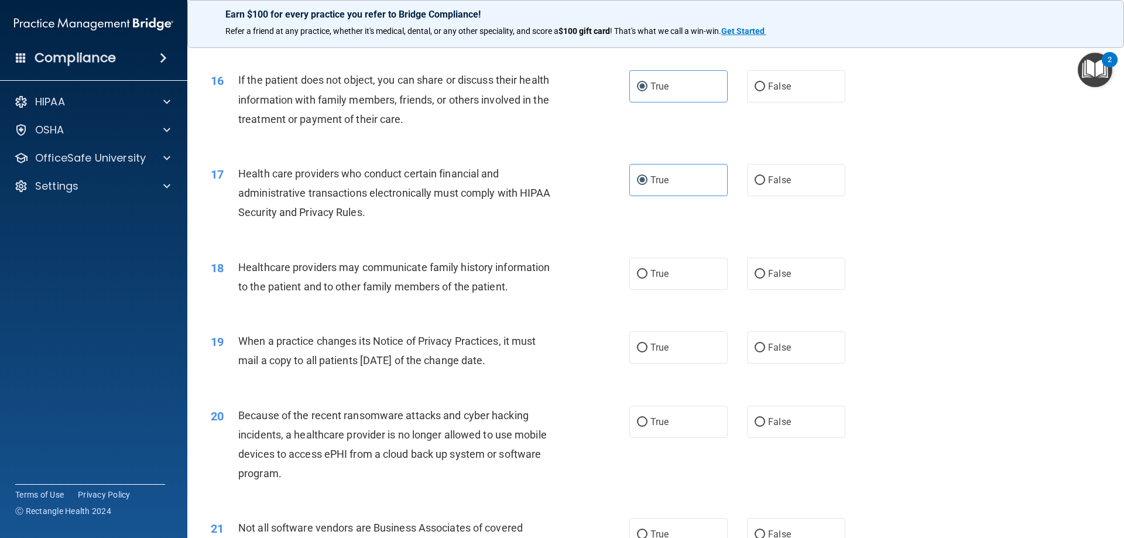
click at [778, 292] on div "18 Healthcare providers may communicate family history information to the patie…" at bounding box center [655, 280] width 907 height 74
drag, startPoint x: 781, startPoint y: 279, endPoint x: 789, endPoint y: 283, distance: 9.4
click at [784, 279] on label "False" at bounding box center [796, 274] width 98 height 32
click at [793, 346] on label "False" at bounding box center [796, 347] width 98 height 32
click at [765, 346] on input "False" at bounding box center [760, 348] width 11 height 9
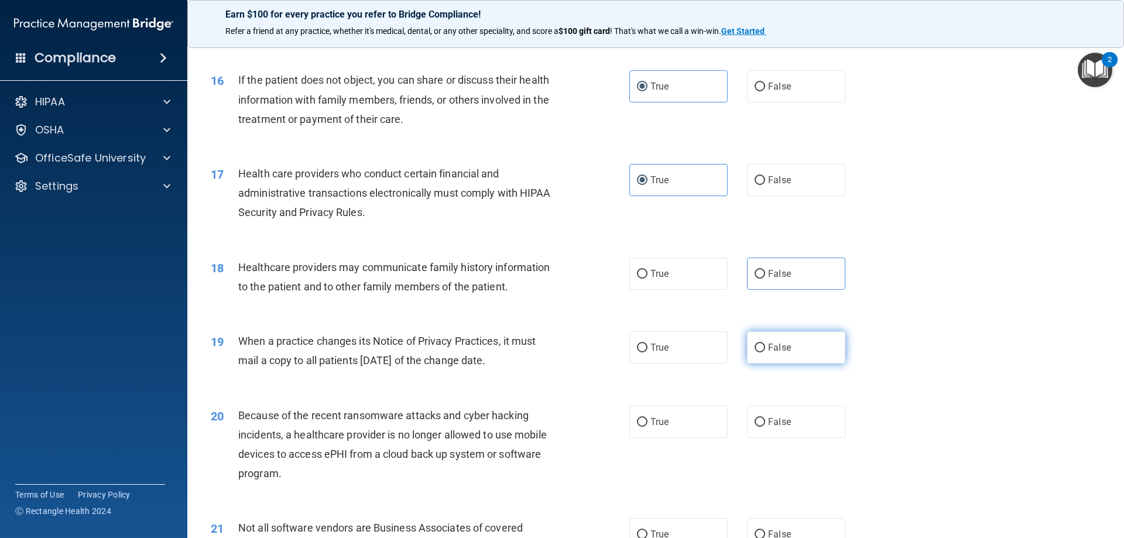
radio input "true"
click at [755, 276] on input "False" at bounding box center [760, 274] width 11 height 9
radio input "true"
click at [755, 424] on input "False" at bounding box center [760, 422] width 11 height 9
radio input "true"
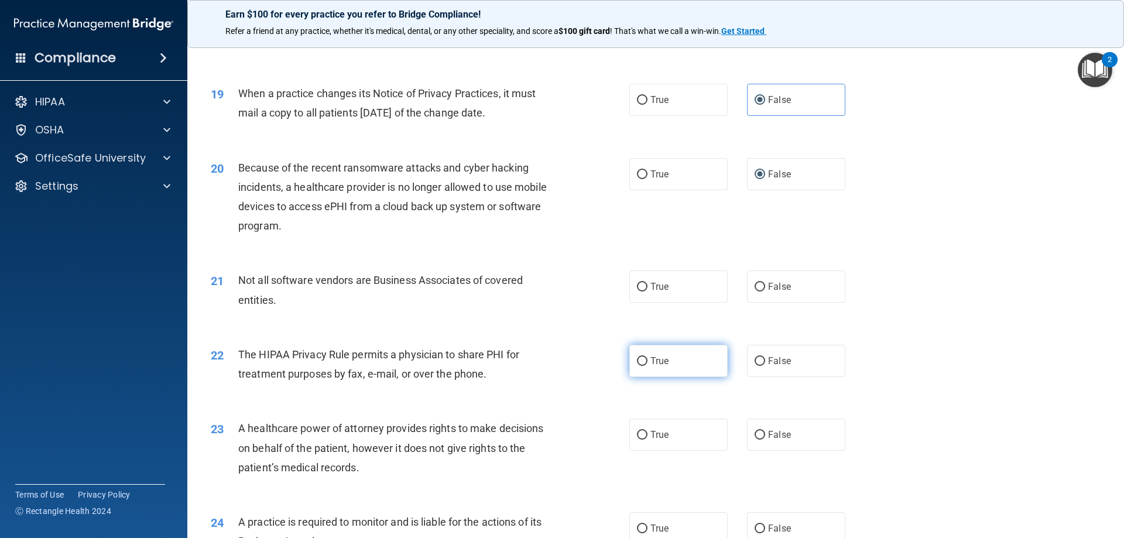
scroll to position [1639, 0]
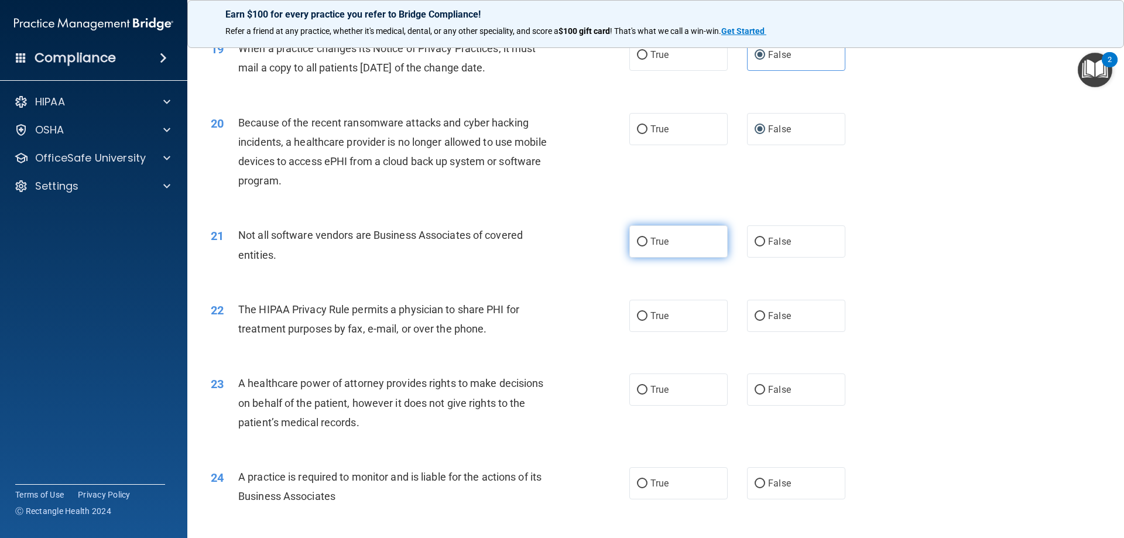
click at [639, 238] on input "True" at bounding box center [642, 242] width 11 height 9
radio input "true"
click at [643, 319] on label "True" at bounding box center [678, 316] width 98 height 32
click at [643, 319] on input "True" at bounding box center [642, 316] width 11 height 9
radio input "true"
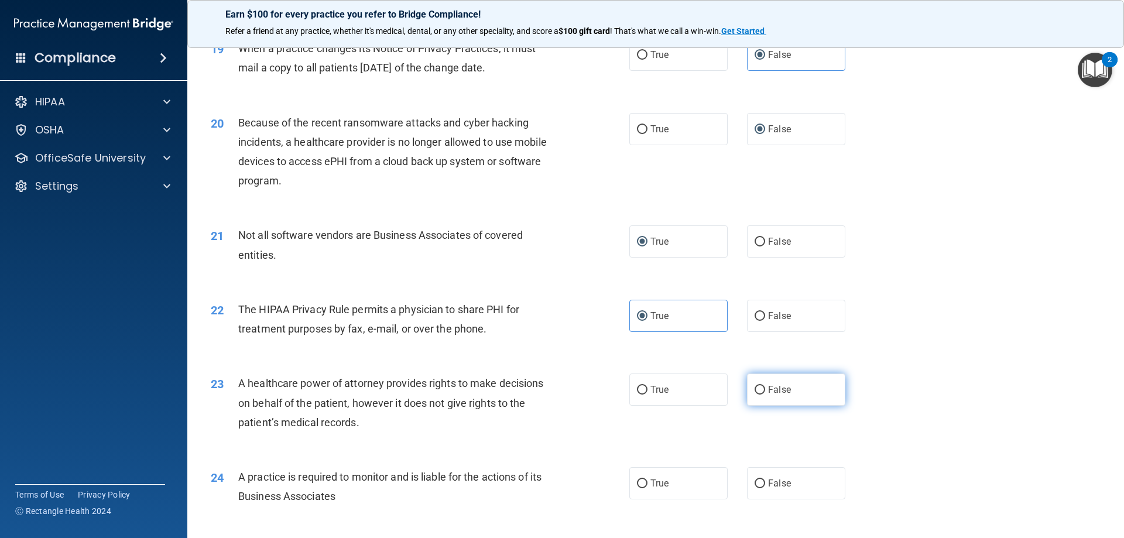
click at [794, 385] on label "False" at bounding box center [796, 389] width 98 height 32
click at [765, 386] on input "False" at bounding box center [760, 390] width 11 height 9
radio input "true"
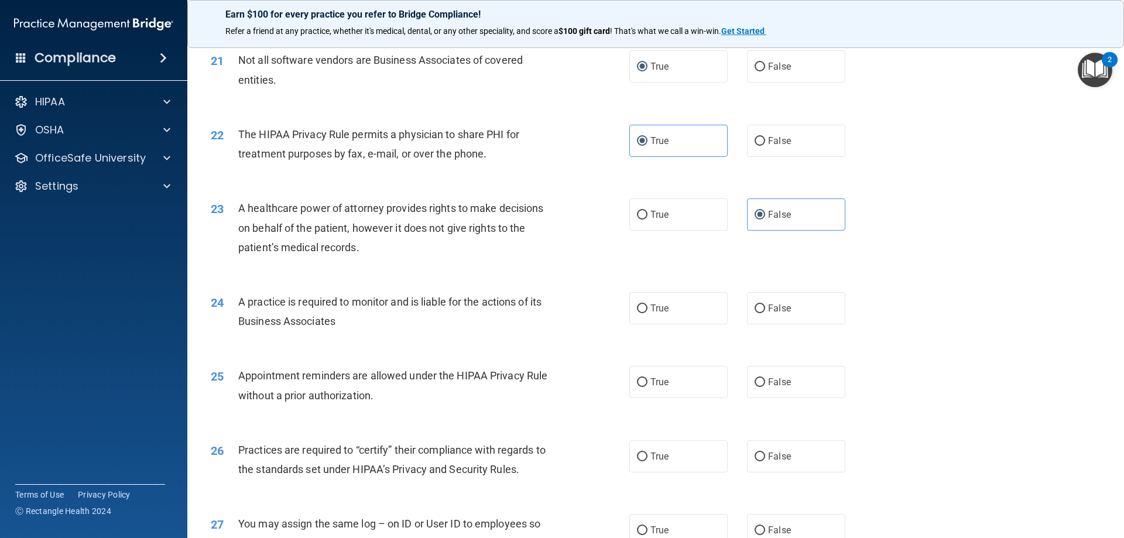
scroll to position [1815, 0]
click at [757, 307] on input "False" at bounding box center [760, 308] width 11 height 9
radio input "true"
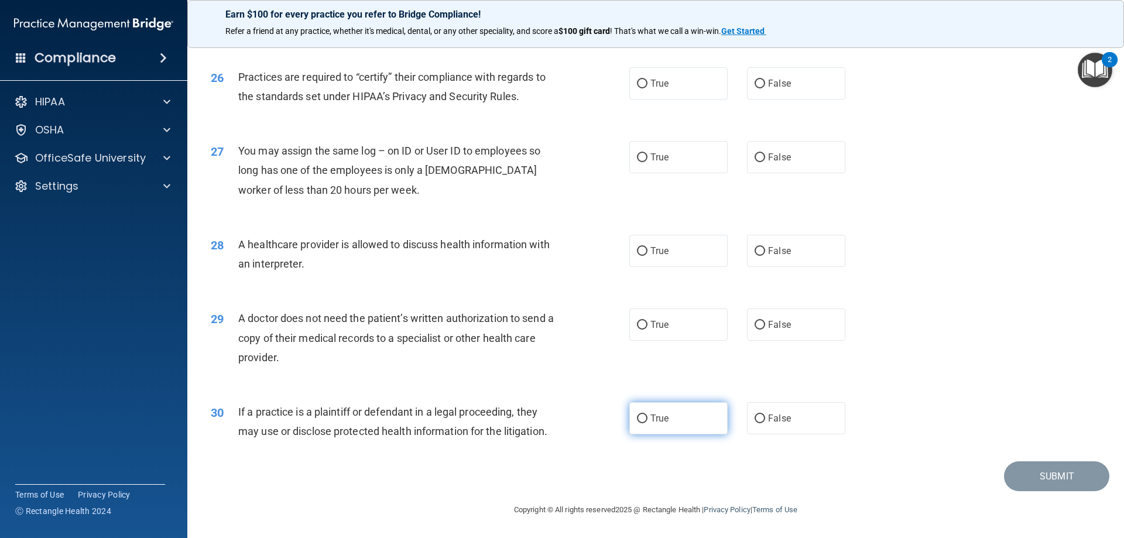
click at [650, 413] on span "True" at bounding box center [659, 418] width 18 height 11
click at [647, 414] on input "True" at bounding box center [642, 418] width 11 height 9
radio input "true"
click at [639, 321] on input "True" at bounding box center [642, 325] width 11 height 9
radio input "true"
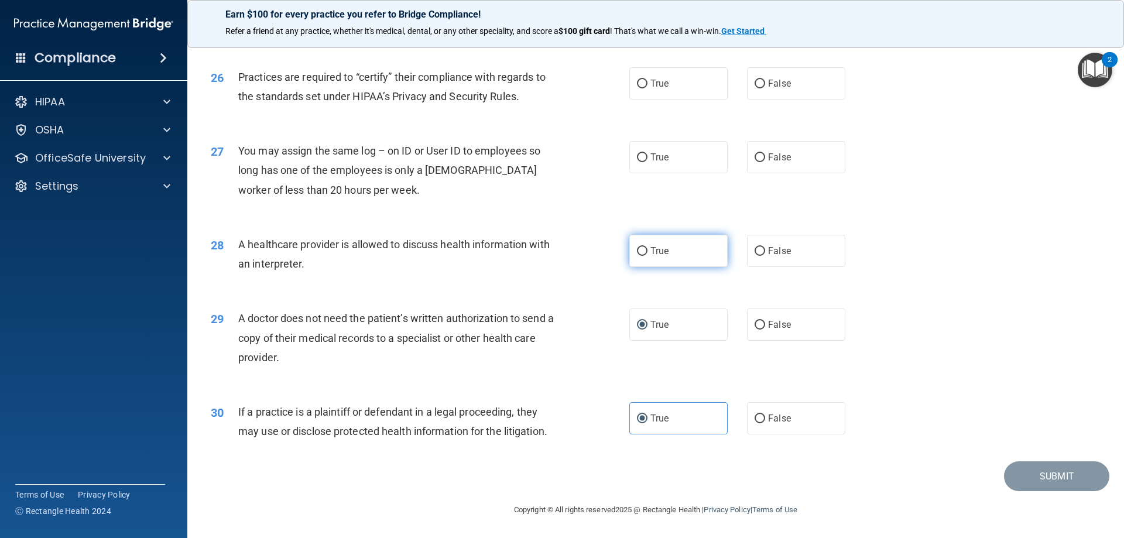
click at [642, 249] on input "True" at bounding box center [642, 251] width 11 height 9
radio input "true"
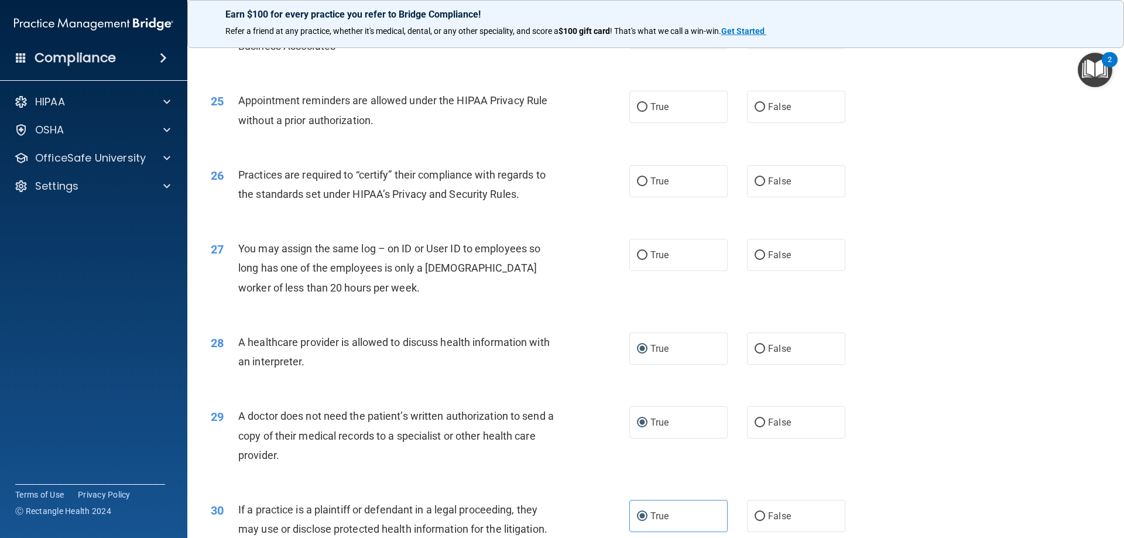
scroll to position [2011, 0]
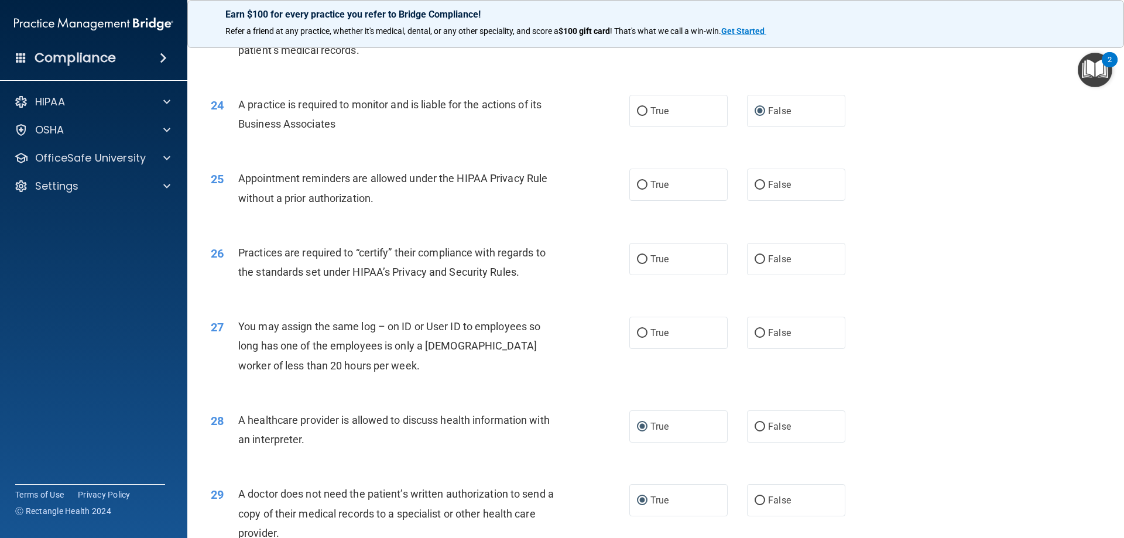
drag, startPoint x: 760, startPoint y: 332, endPoint x: 760, endPoint y: 285, distance: 47.4
click at [760, 332] on label "False" at bounding box center [796, 333] width 98 height 32
click at [760, 332] on input "False" at bounding box center [760, 333] width 11 height 9
radio input "true"
click at [755, 259] on input "False" at bounding box center [760, 259] width 11 height 9
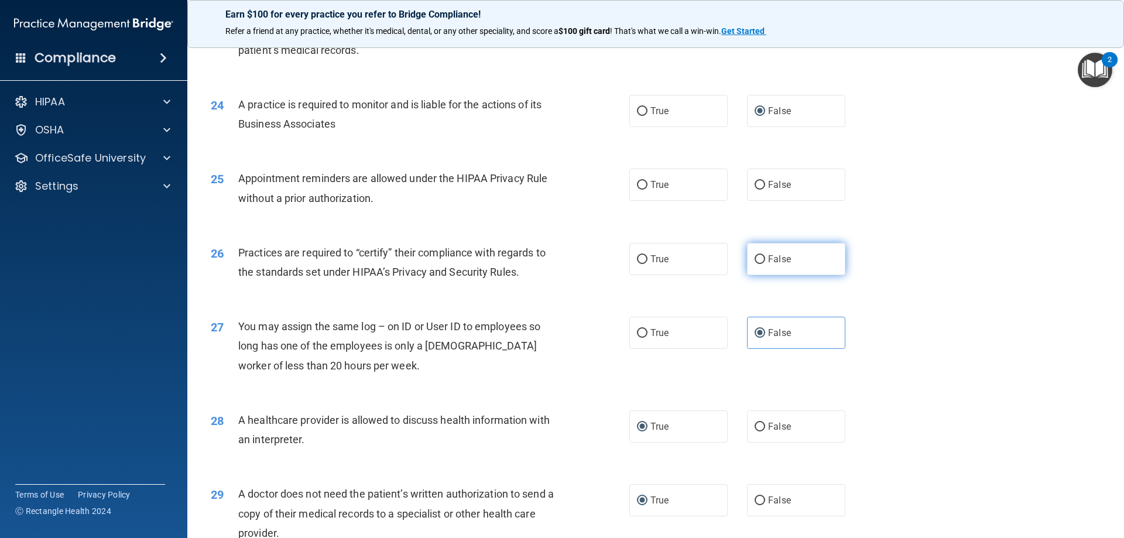
radio input "true"
click at [637, 181] on input "True" at bounding box center [642, 185] width 11 height 9
radio input "true"
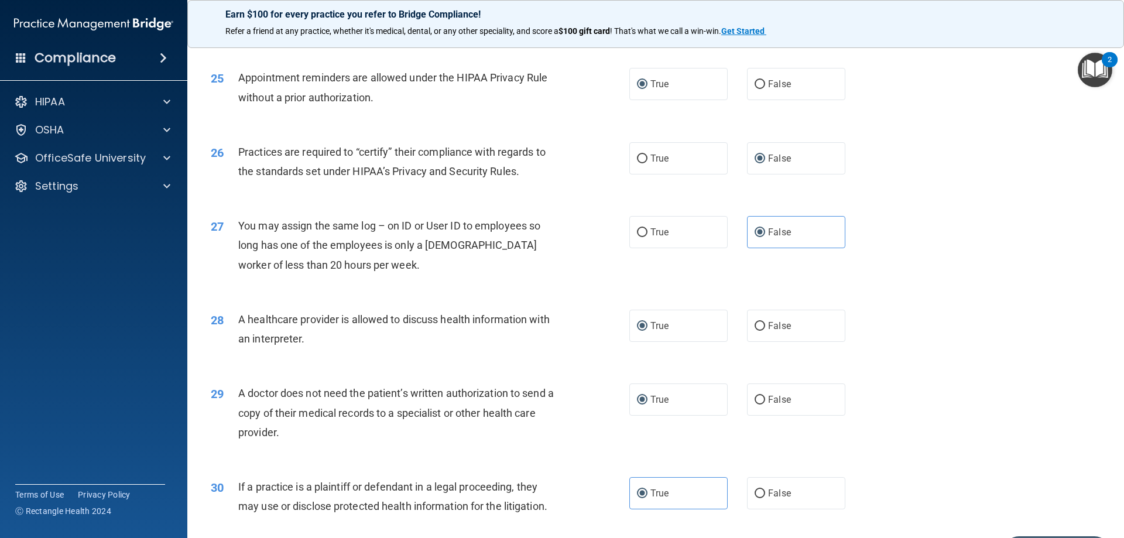
scroll to position [2187, 0]
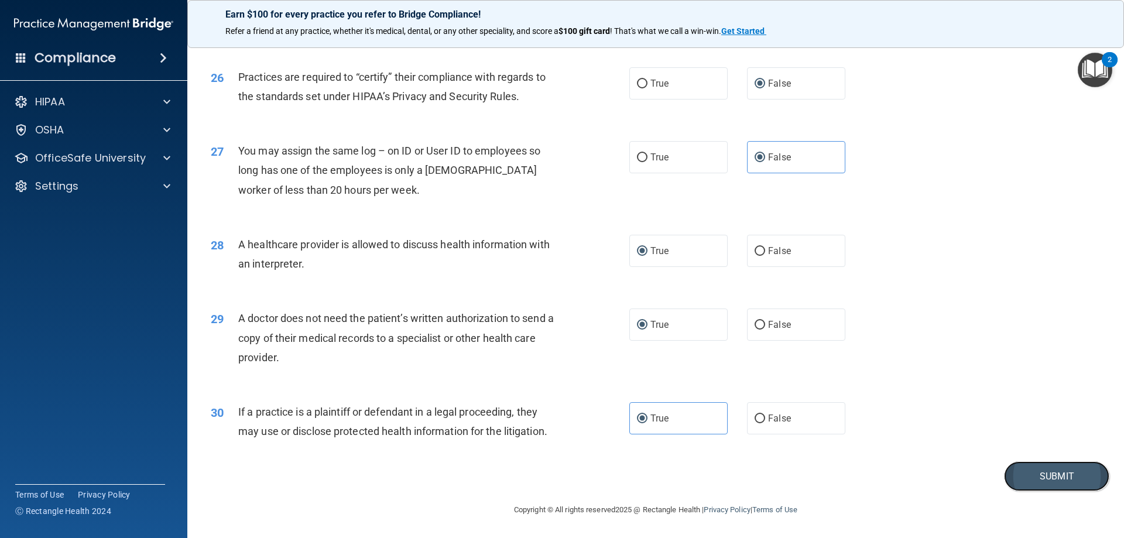
click at [1033, 471] on button "Submit" at bounding box center [1056, 476] width 105 height 30
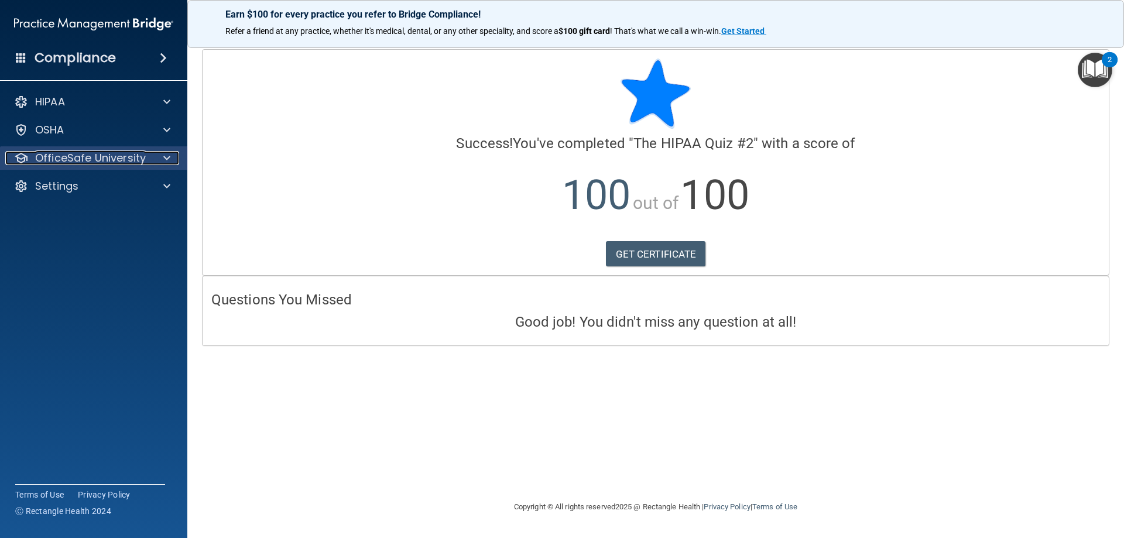
click at [82, 157] on p "OfficeSafe University" at bounding box center [90, 158] width 111 height 14
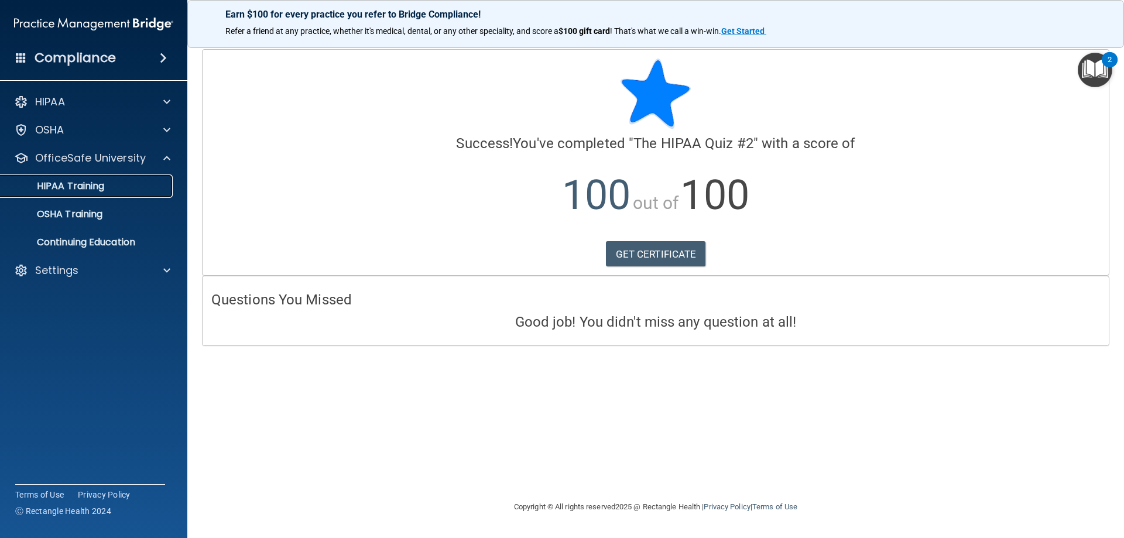
click at [97, 183] on p "HIPAA Training" at bounding box center [56, 186] width 97 height 12
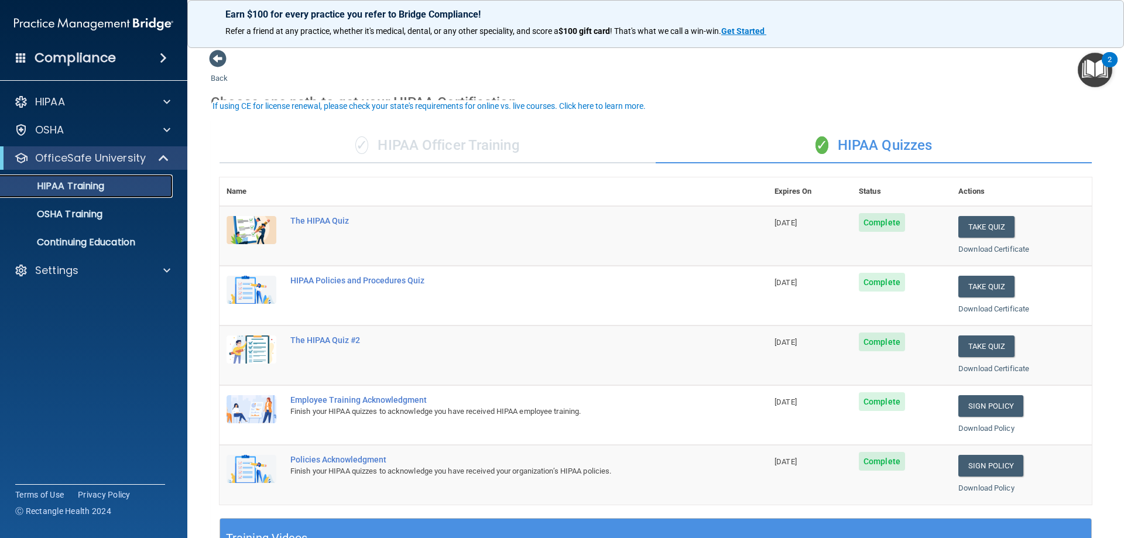
scroll to position [59, 0]
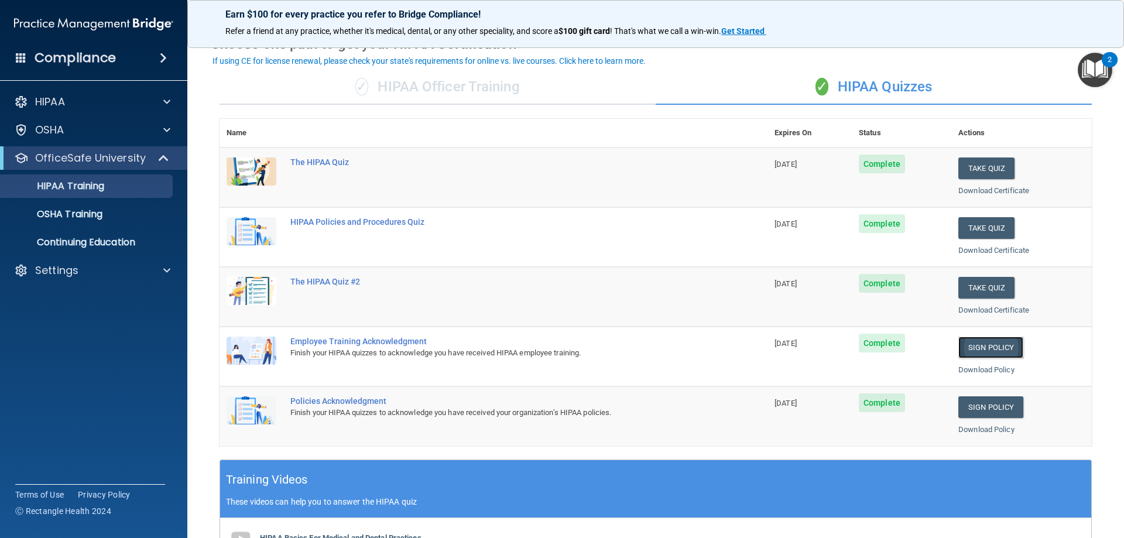
click at [966, 347] on link "Sign Policy" at bounding box center [990, 348] width 65 height 22
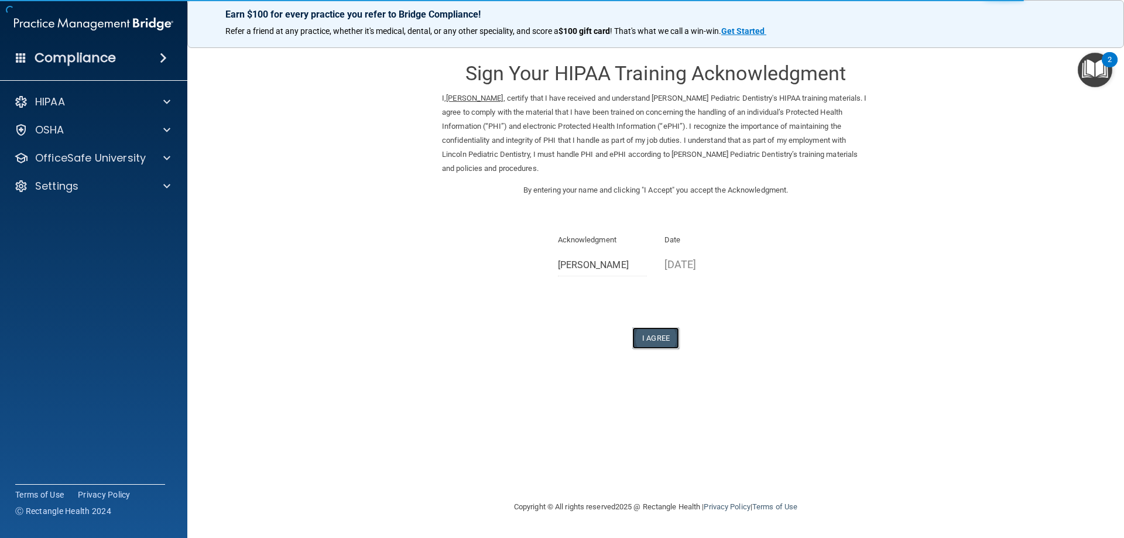
click at [653, 337] on button "I Agree" at bounding box center [655, 338] width 47 height 22
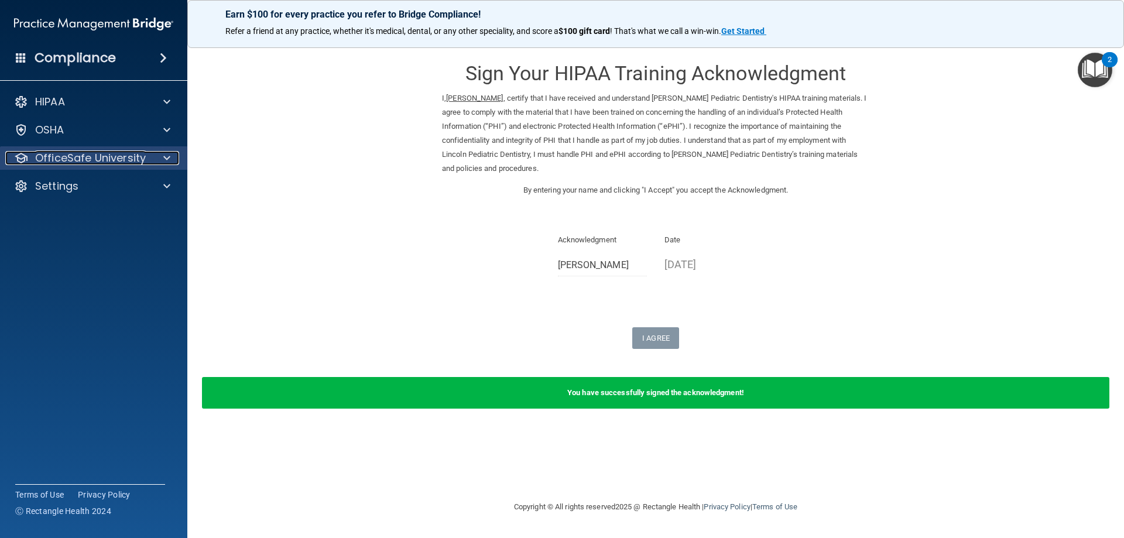
click at [118, 156] on p "OfficeSafe University" at bounding box center [90, 158] width 111 height 14
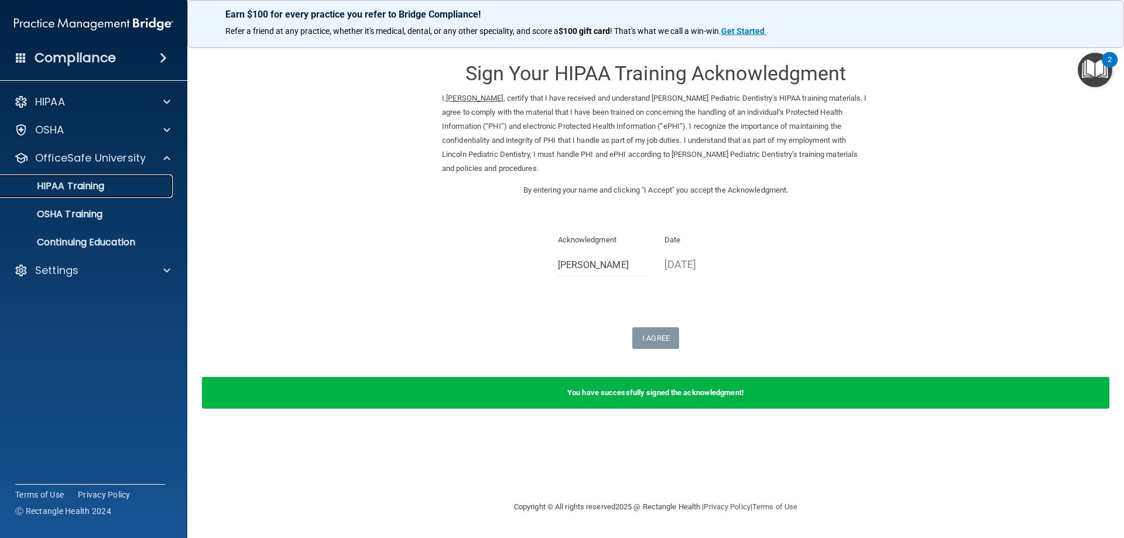
click at [119, 189] on div "HIPAA Training" at bounding box center [88, 186] width 160 height 12
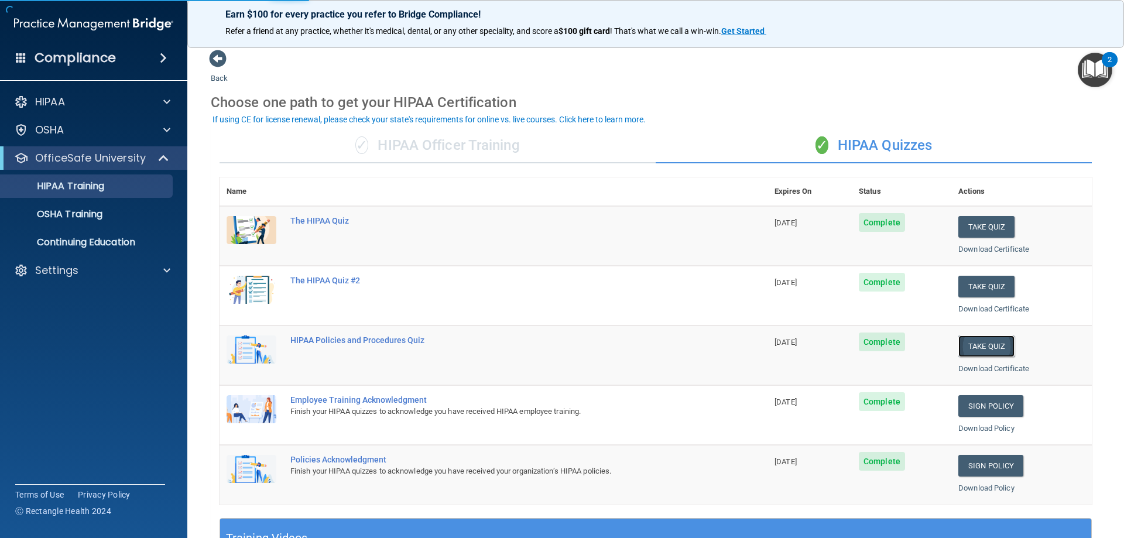
click at [969, 345] on button "Take Quiz" at bounding box center [986, 346] width 56 height 22
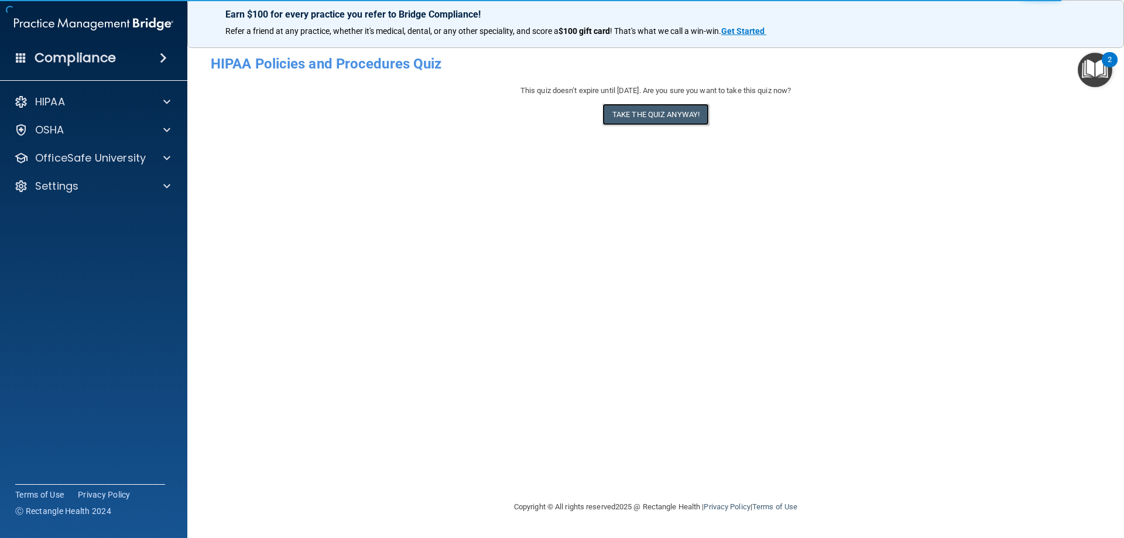
click at [648, 122] on button "Take the quiz anyway!" at bounding box center [655, 115] width 107 height 22
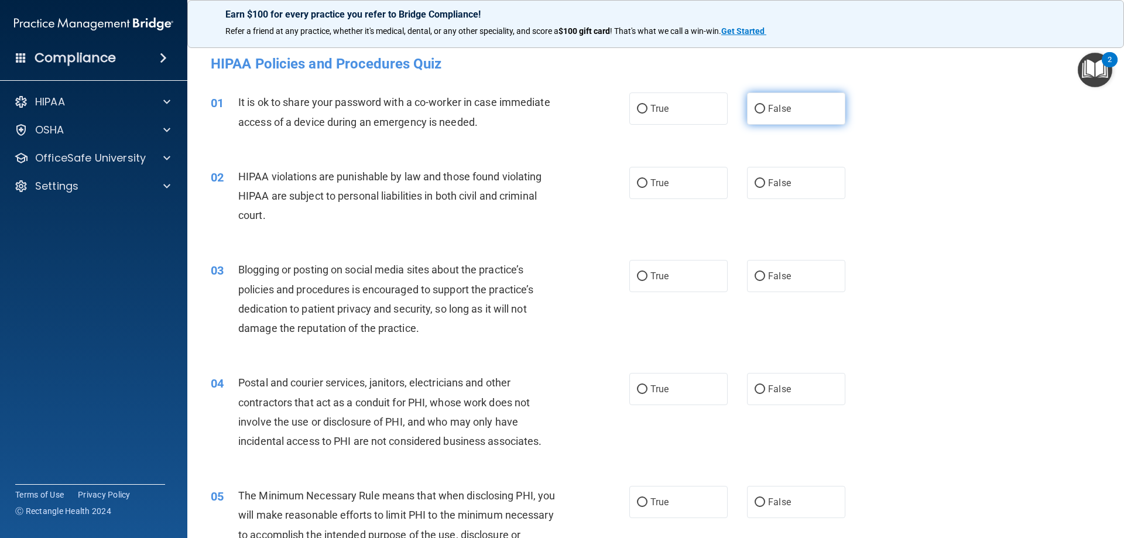
click at [755, 112] on input "False" at bounding box center [760, 109] width 11 height 9
radio input "true"
drag, startPoint x: 698, startPoint y: 187, endPoint x: 705, endPoint y: 189, distance: 7.4
click at [700, 187] on label "True" at bounding box center [678, 183] width 98 height 32
click at [647, 187] on input "True" at bounding box center [642, 183] width 11 height 9
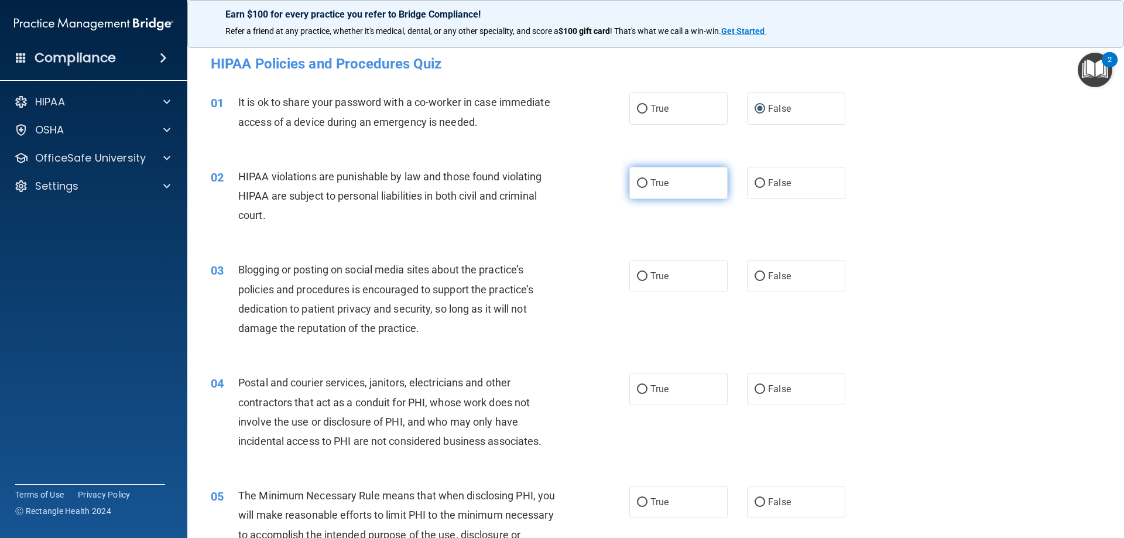
radio input "true"
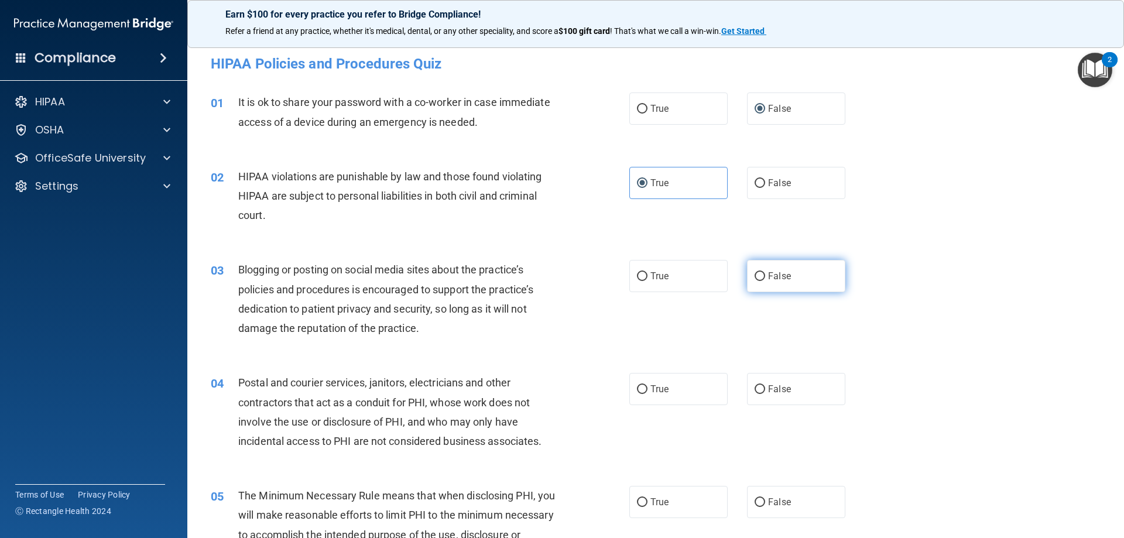
click at [761, 272] on label "False" at bounding box center [796, 276] width 98 height 32
click at [761, 272] on input "False" at bounding box center [760, 276] width 11 height 9
radio input "true"
drag, startPoint x: 633, startPoint y: 386, endPoint x: 628, endPoint y: 379, distance: 8.8
click at [632, 385] on label "True" at bounding box center [678, 389] width 98 height 32
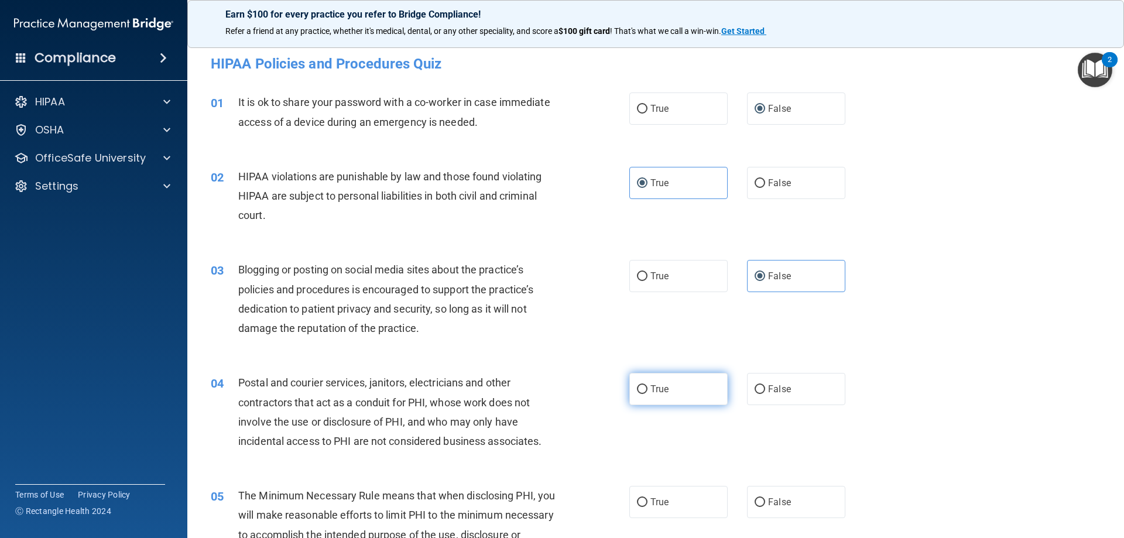
click at [637, 385] on input "True" at bounding box center [642, 389] width 11 height 9
radio input "true"
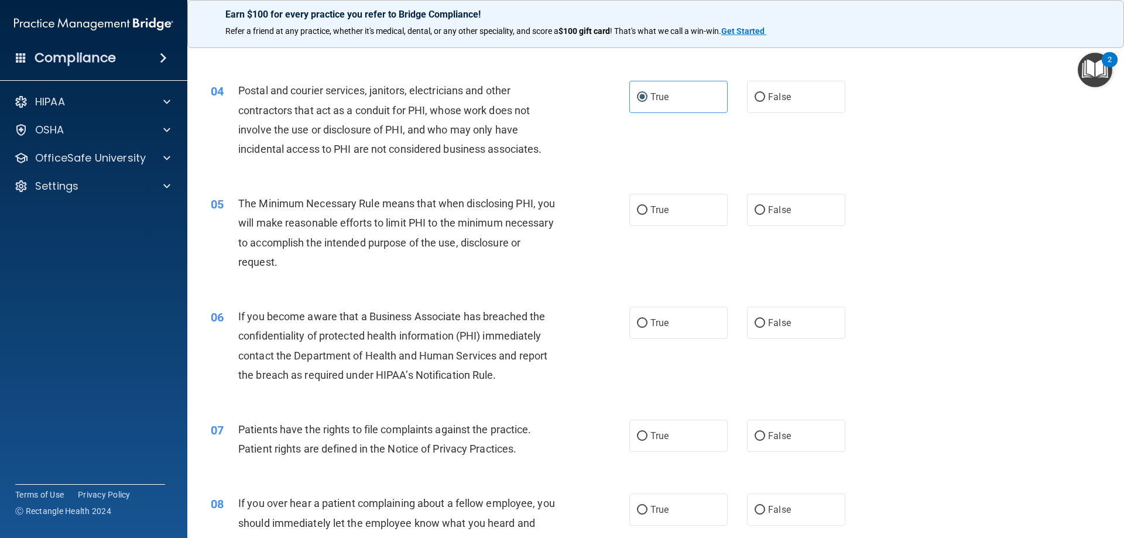
scroll to position [293, 0]
click at [643, 212] on input "True" at bounding box center [642, 209] width 11 height 9
radio input "true"
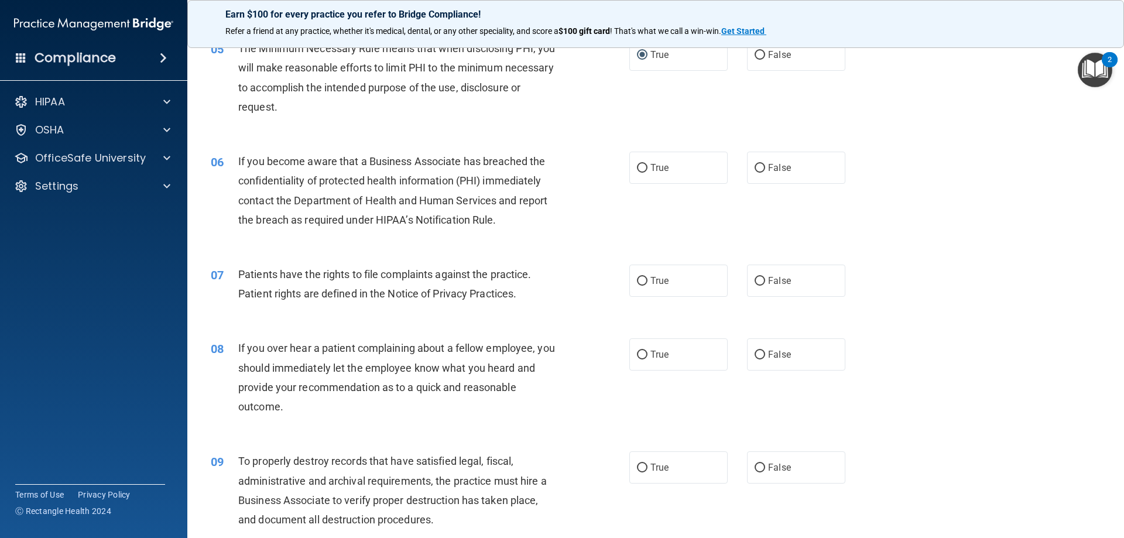
scroll to position [468, 0]
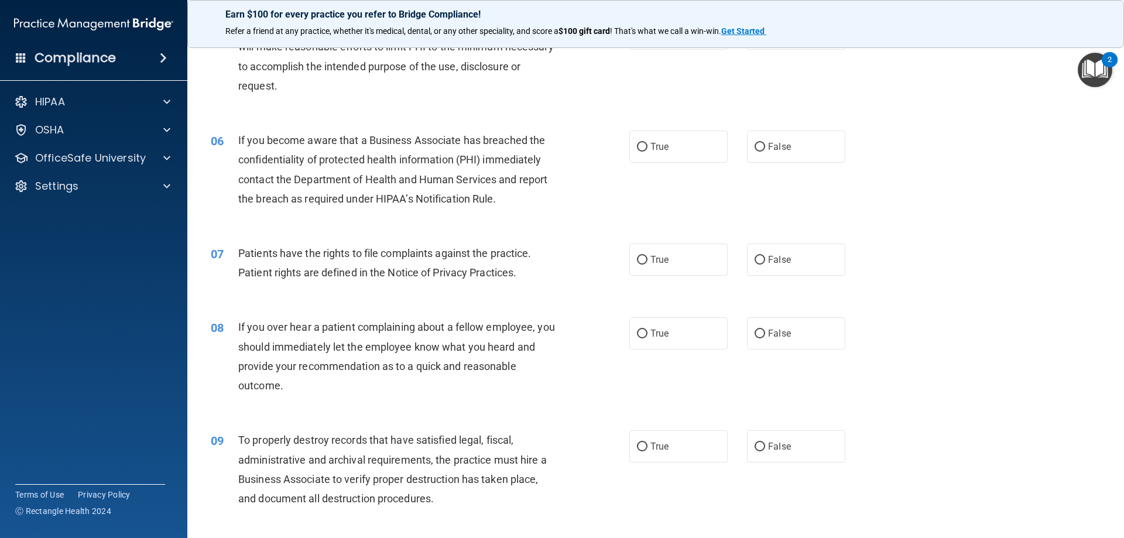
drag, startPoint x: 742, startPoint y: 149, endPoint x: 736, endPoint y: 167, distance: 19.5
click at [747, 149] on label "False" at bounding box center [796, 147] width 98 height 32
click at [755, 149] on input "False" at bounding box center [760, 147] width 11 height 9
radio input "true"
drag, startPoint x: 634, startPoint y: 258, endPoint x: 682, endPoint y: 291, distance: 58.1
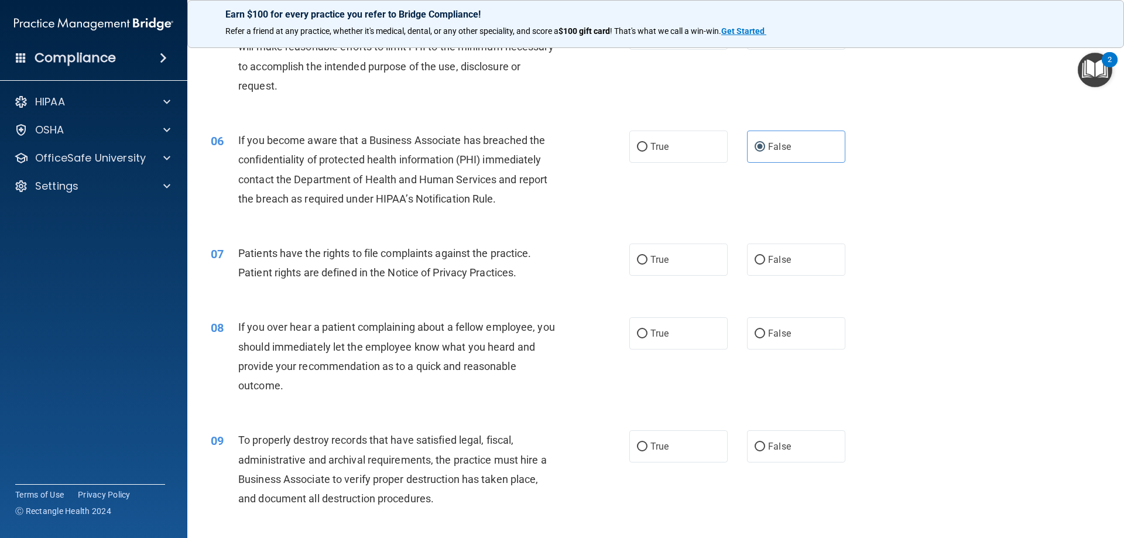
click at [637, 261] on input "True" at bounding box center [642, 260] width 11 height 9
radio input "true"
click at [747, 330] on label "False" at bounding box center [796, 333] width 98 height 32
click at [755, 330] on input "False" at bounding box center [760, 334] width 11 height 9
radio input "true"
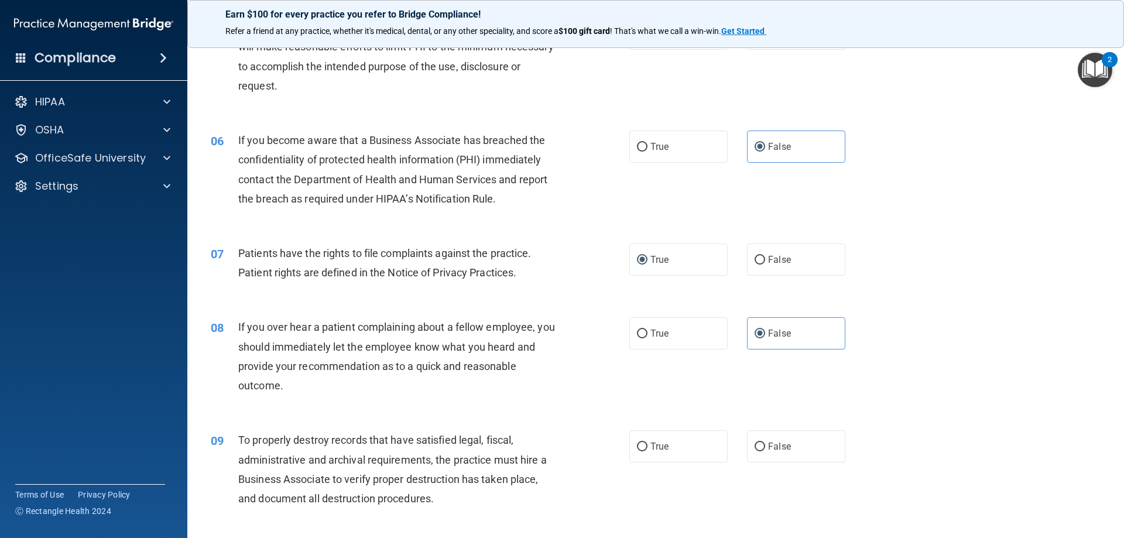
drag, startPoint x: 760, startPoint y: 452, endPoint x: 745, endPoint y: 430, distance: 26.6
click at [759, 451] on label "False" at bounding box center [796, 446] width 98 height 32
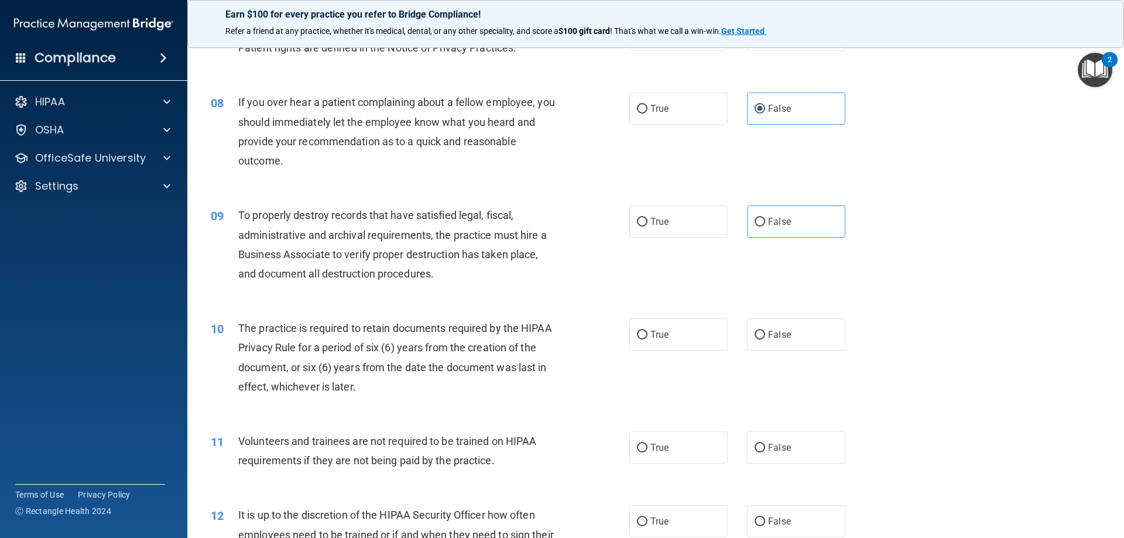
scroll to position [702, 0]
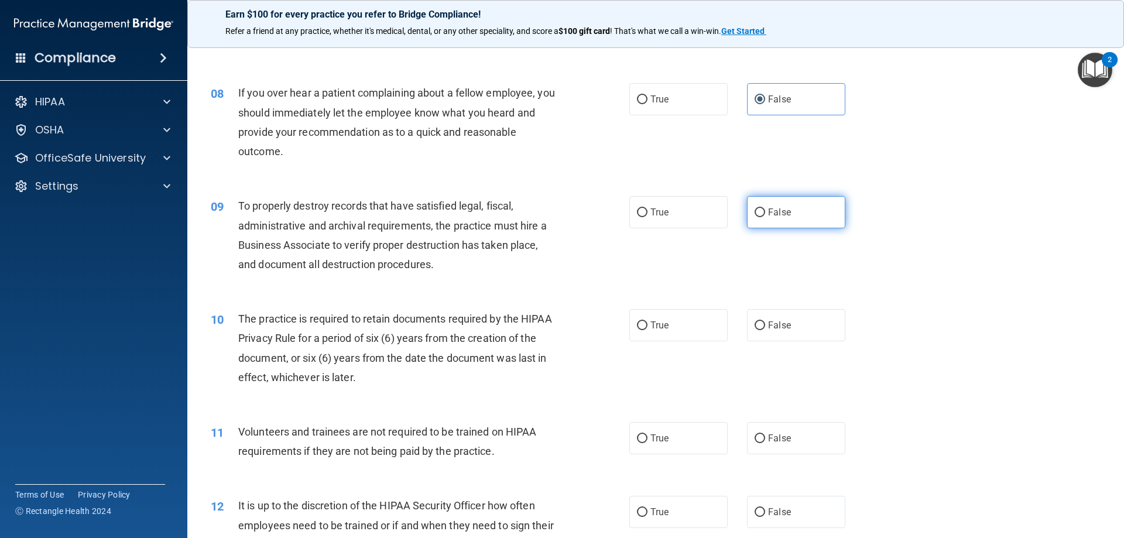
click at [755, 210] on input "False" at bounding box center [760, 212] width 11 height 9
radio input "true"
click at [637, 328] on input "True" at bounding box center [642, 325] width 11 height 9
radio input "true"
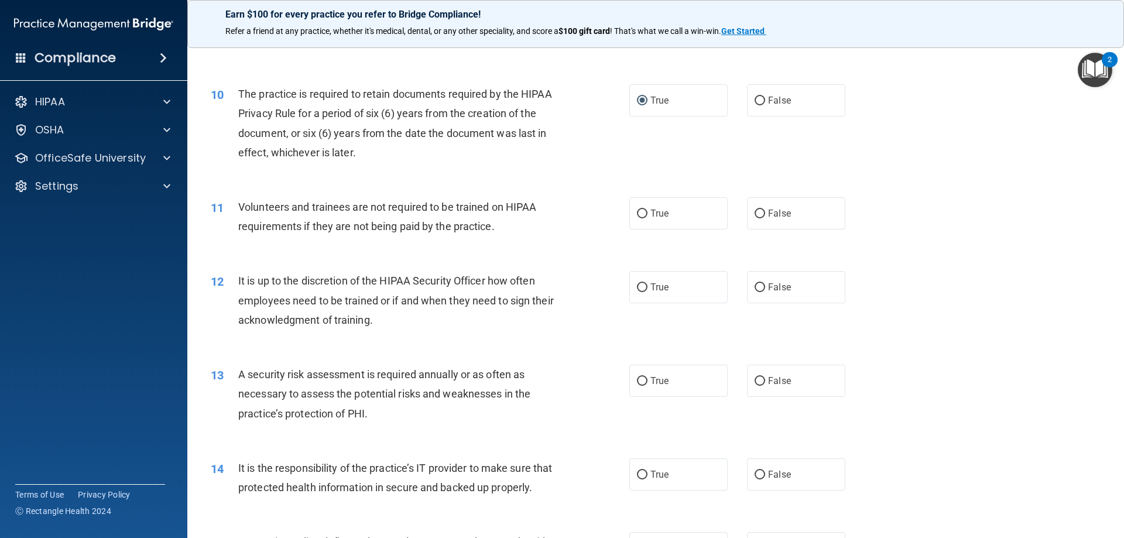
scroll to position [937, 0]
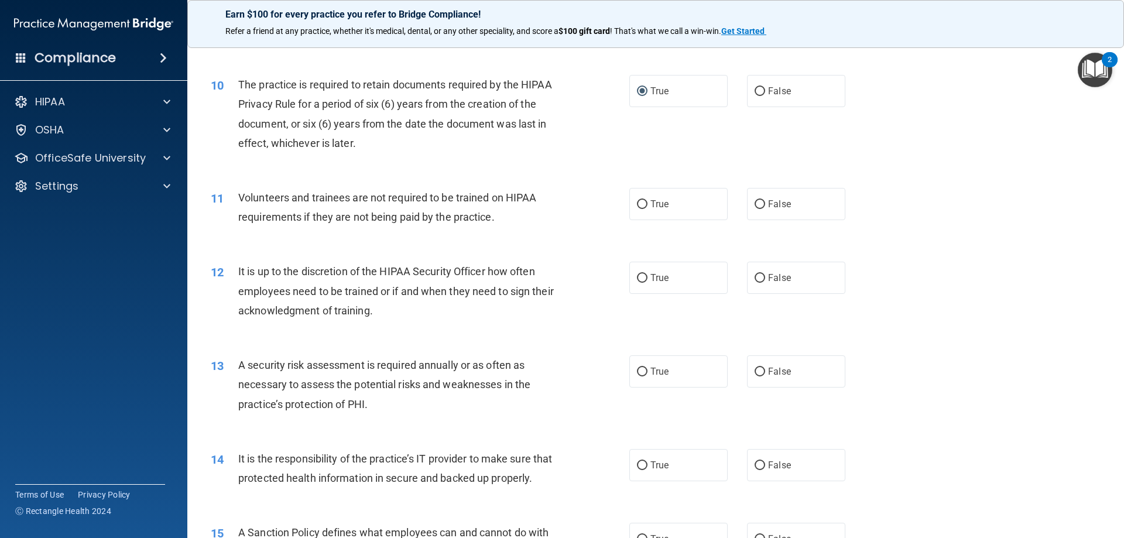
drag, startPoint x: 680, startPoint y: 208, endPoint x: 676, endPoint y: 235, distance: 27.2
click at [679, 208] on label "True" at bounding box center [678, 204] width 98 height 32
click at [647, 208] on input "True" at bounding box center [642, 204] width 11 height 9
radio input "true"
click at [637, 279] on input "True" at bounding box center [642, 278] width 11 height 9
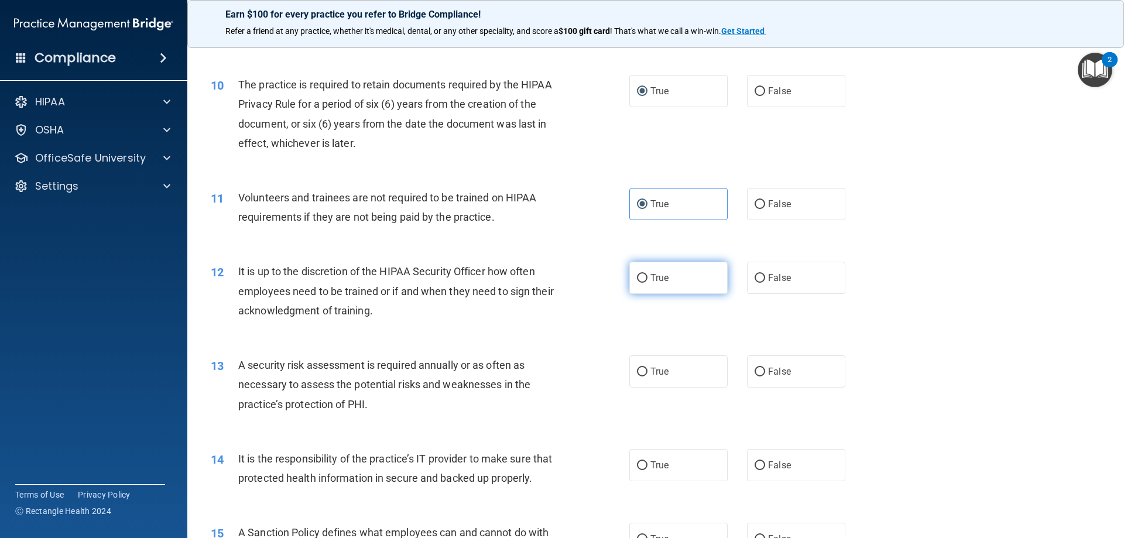
radio input "true"
click at [644, 366] on label "True" at bounding box center [678, 371] width 98 height 32
click at [644, 368] on input "True" at bounding box center [642, 372] width 11 height 9
radio input "true"
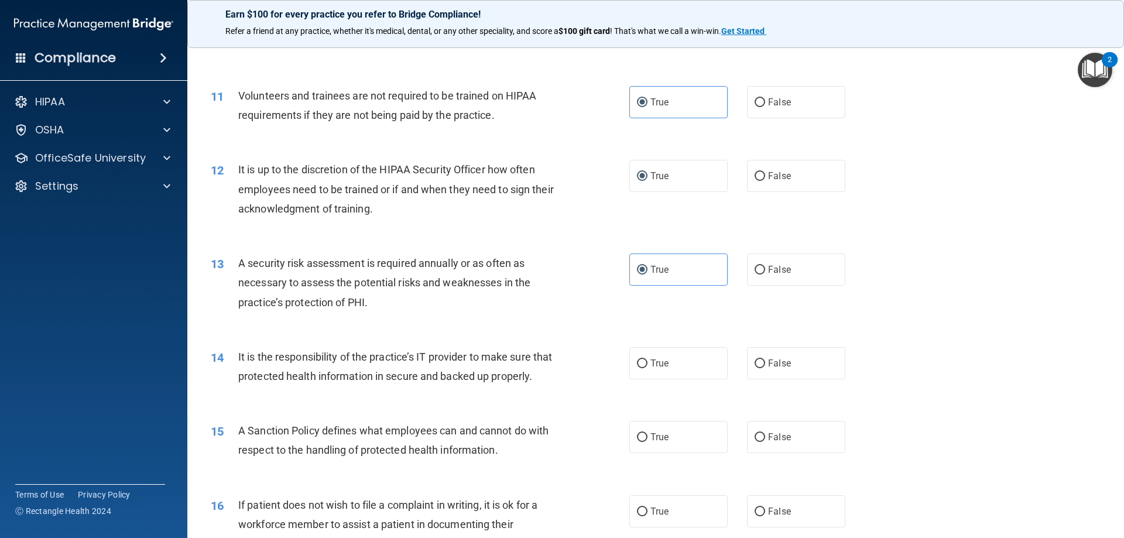
scroll to position [1054, 0]
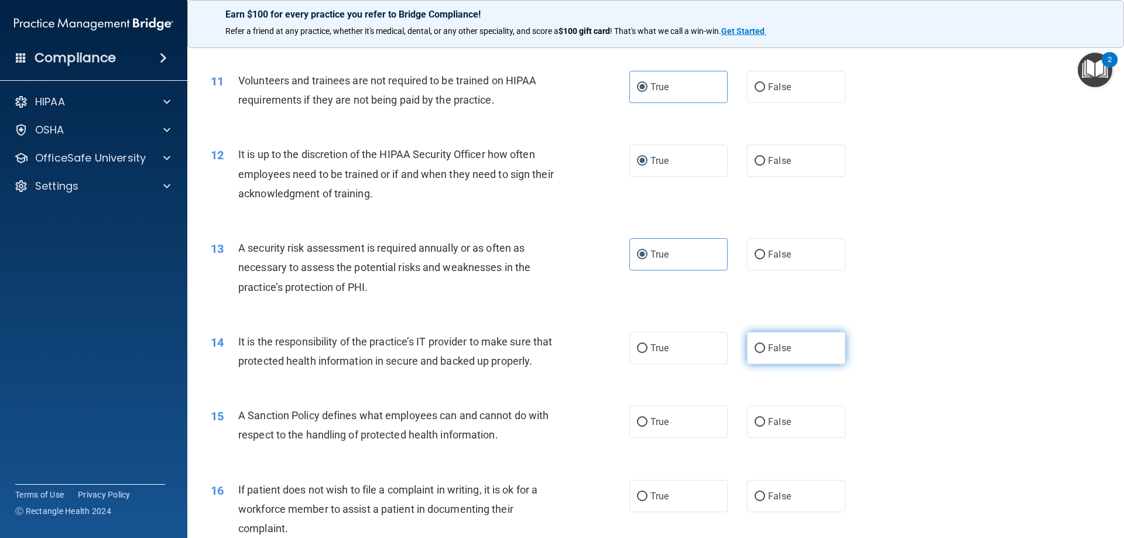
click at [756, 345] on input "False" at bounding box center [760, 348] width 11 height 9
radio input "true"
click at [753, 434] on label "False" at bounding box center [796, 422] width 98 height 32
click at [755, 427] on input "False" at bounding box center [760, 422] width 11 height 9
radio input "true"
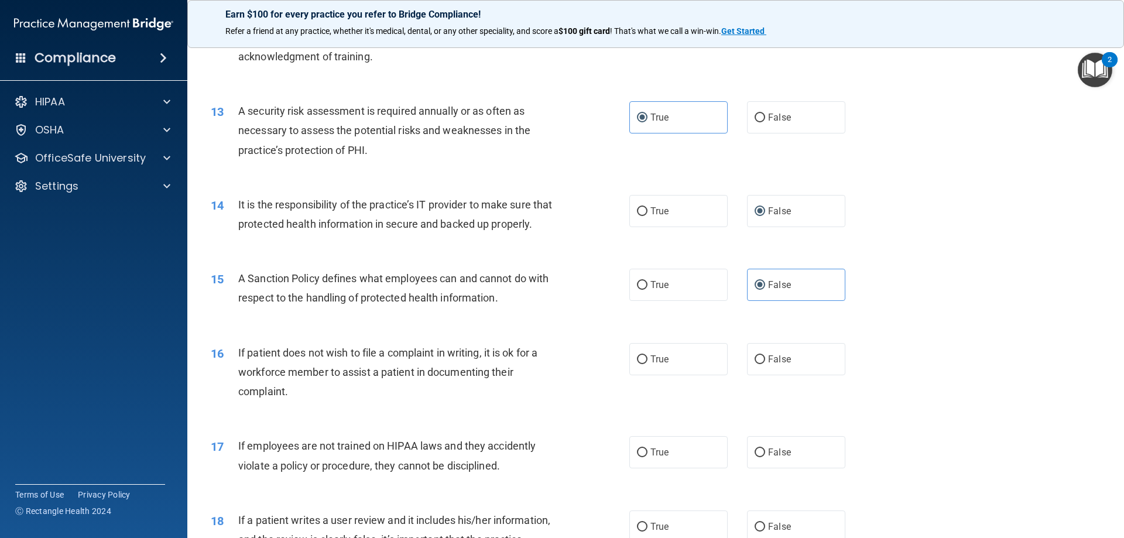
scroll to position [1229, 0]
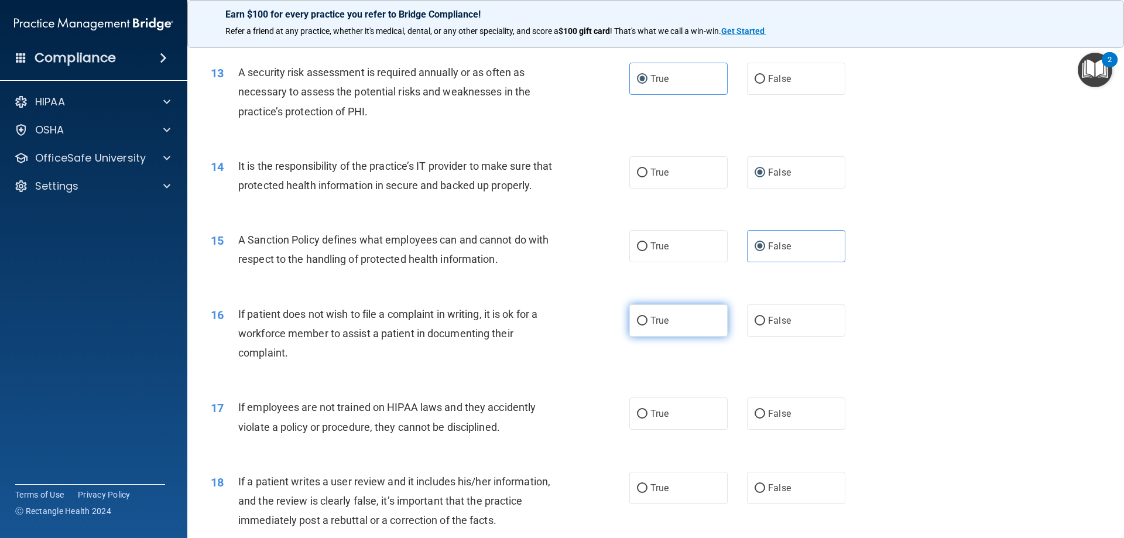
click at [631, 337] on label "True" at bounding box center [678, 320] width 98 height 32
click at [637, 325] on input "True" at bounding box center [642, 321] width 11 height 9
radio input "true"
click at [645, 430] on label "True" at bounding box center [678, 413] width 98 height 32
click at [645, 419] on input "True" at bounding box center [642, 414] width 11 height 9
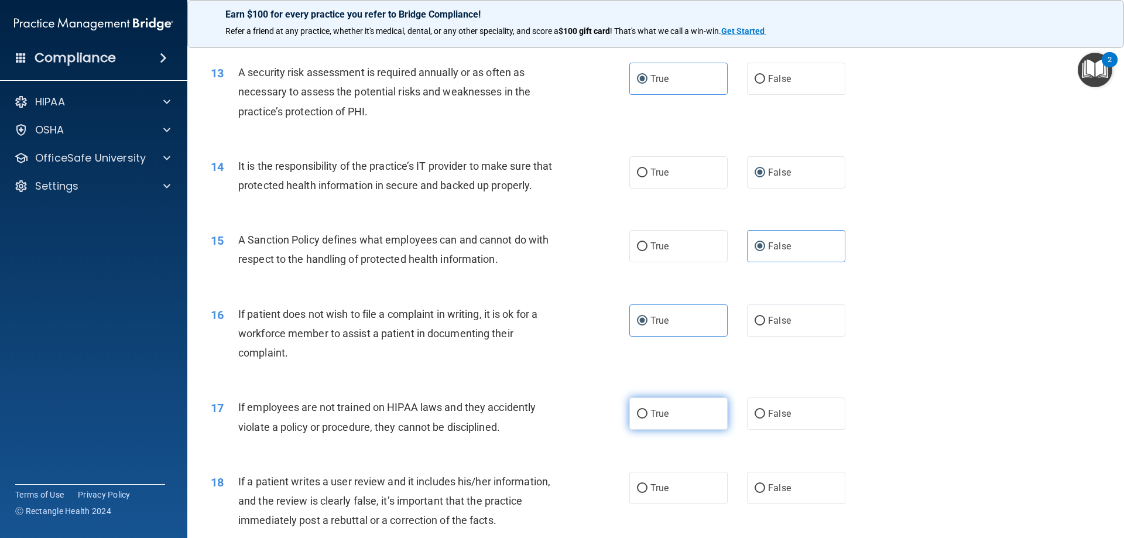
radio input "true"
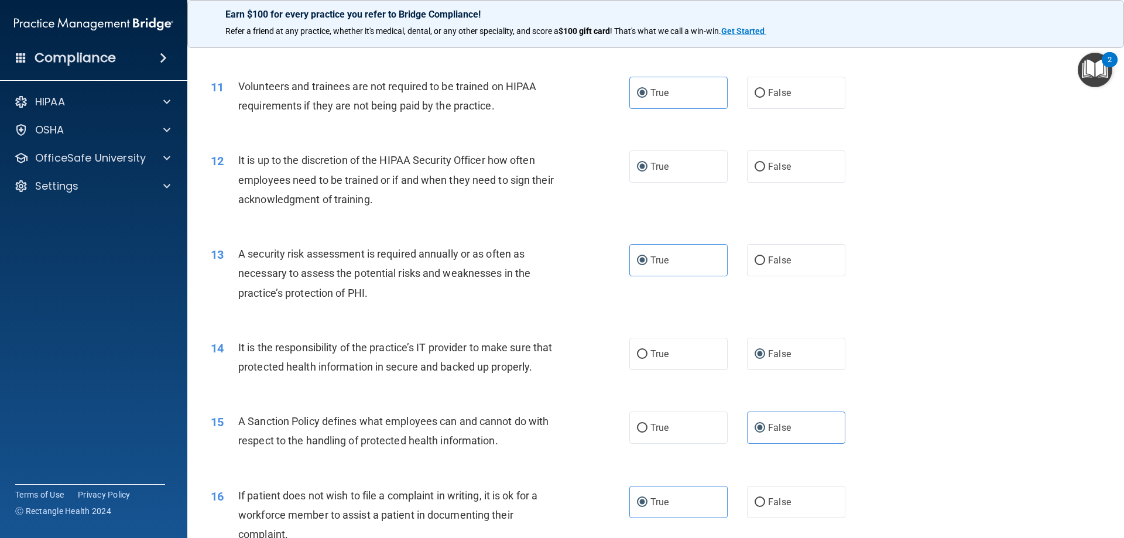
scroll to position [995, 0]
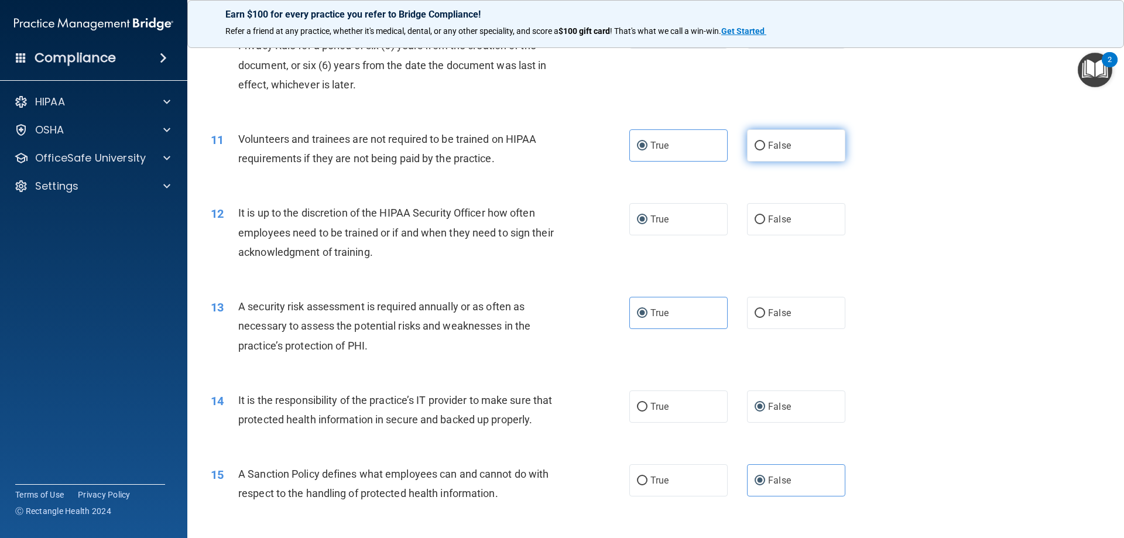
click at [768, 141] on span "False" at bounding box center [779, 145] width 23 height 11
click at [765, 142] on input "False" at bounding box center [760, 146] width 11 height 9
radio input "true"
radio input "false"
click at [768, 216] on span "False" at bounding box center [779, 219] width 23 height 11
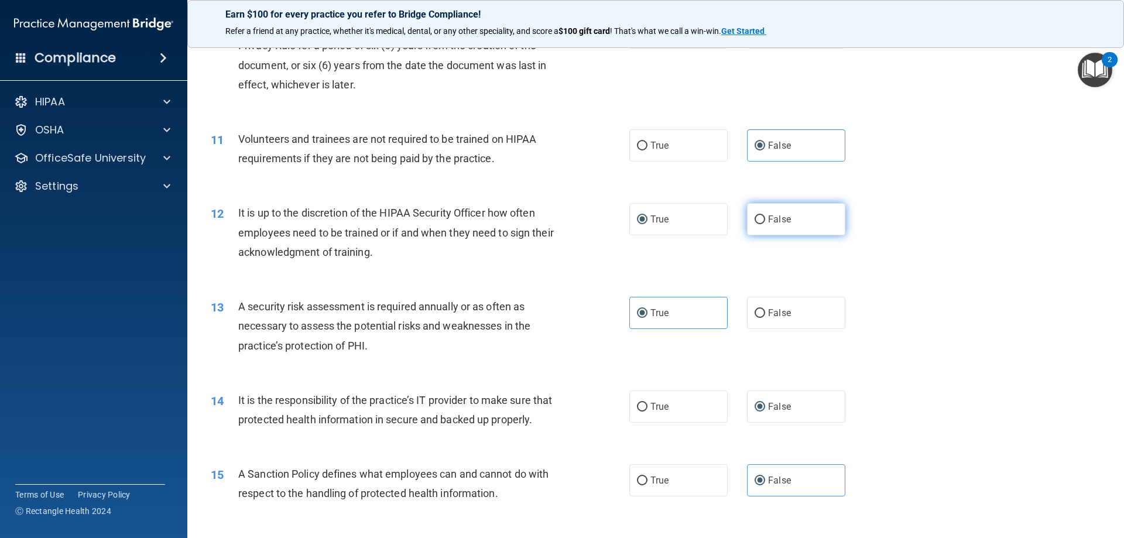
click at [765, 216] on input "False" at bounding box center [760, 219] width 11 height 9
radio input "true"
radio input "false"
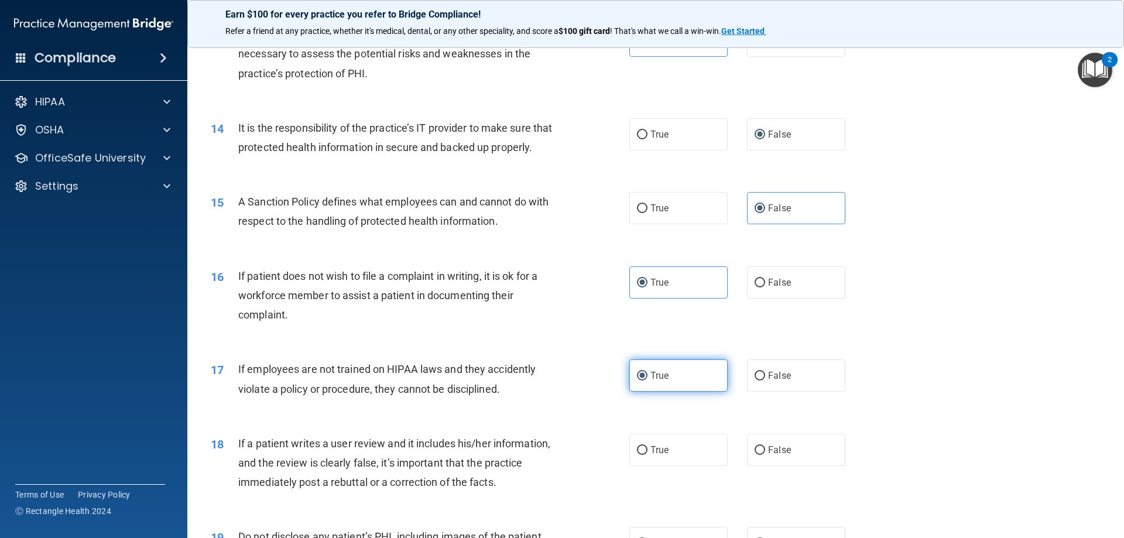
scroll to position [1288, 0]
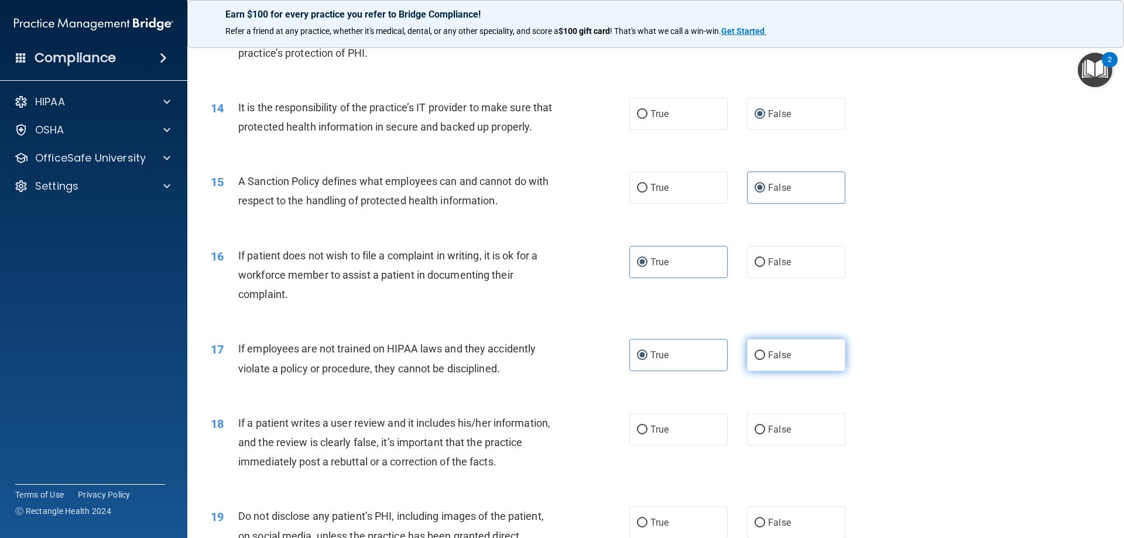
click at [783, 361] on span "False" at bounding box center [779, 354] width 23 height 11
click at [765, 360] on input "False" at bounding box center [760, 355] width 11 height 9
radio input "true"
radio input "false"
click at [768, 435] on span "False" at bounding box center [779, 429] width 23 height 11
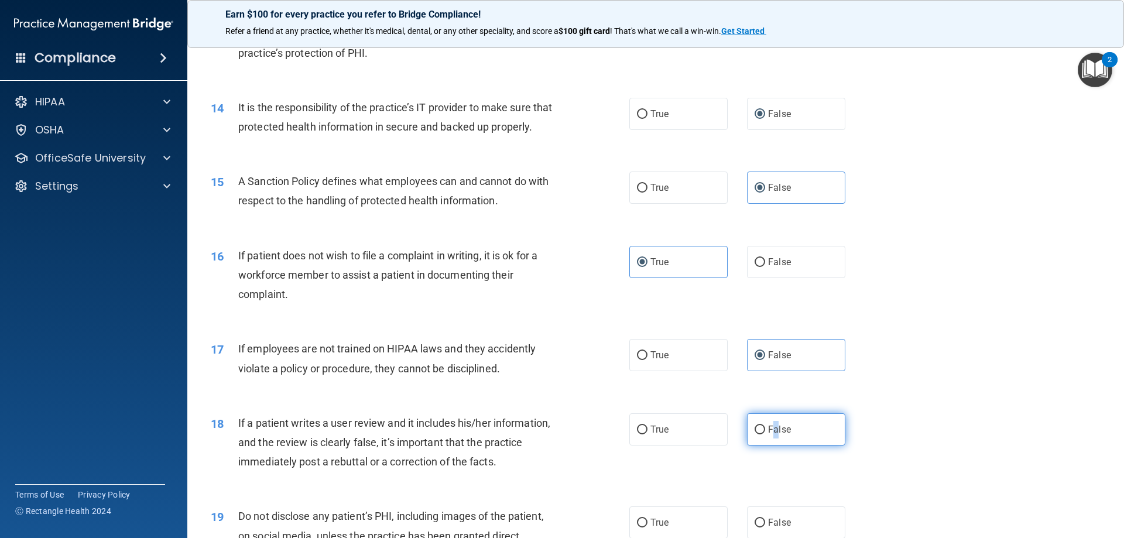
click at [765, 442] on label "False" at bounding box center [796, 429] width 98 height 32
click at [765, 434] on input "False" at bounding box center [760, 430] width 11 height 9
radio input "true"
click at [849, 398] on div "17 If employees are not trained on HIPAA laws and they accidently violate a pol…" at bounding box center [655, 361] width 907 height 74
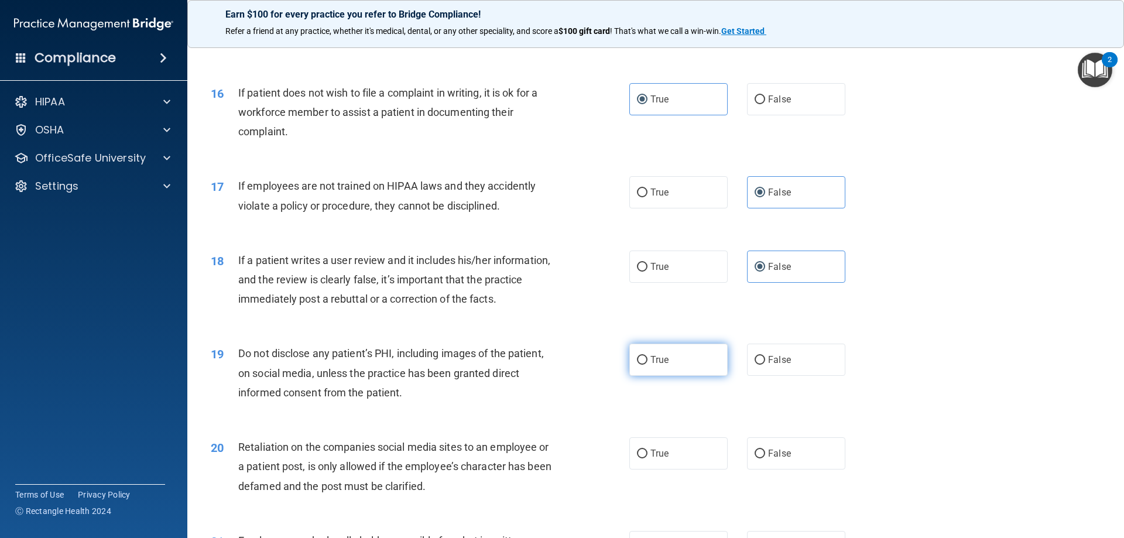
scroll to position [1463, 0]
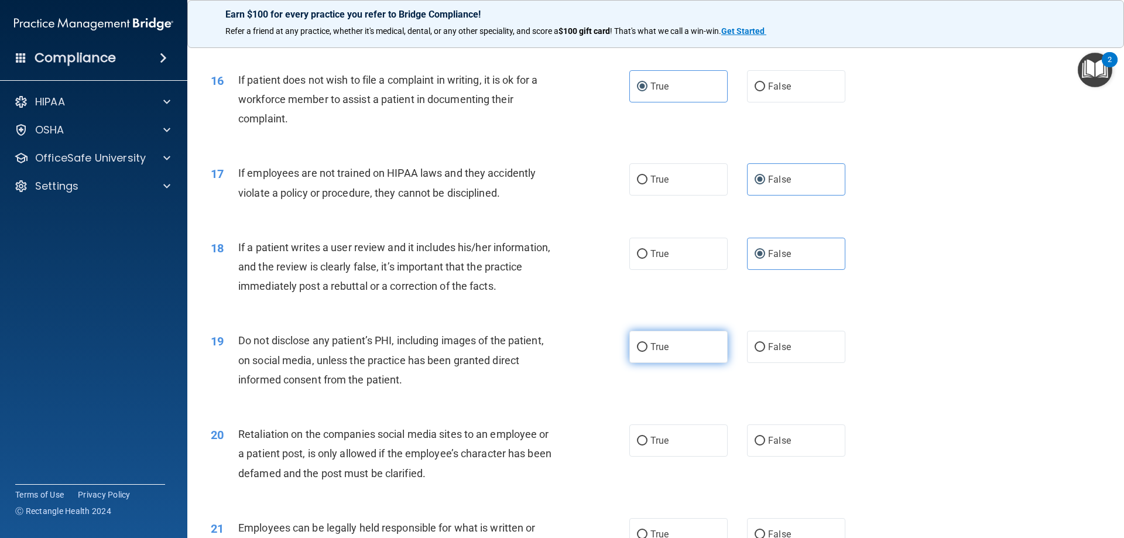
click at [637, 352] on input "True" at bounding box center [642, 347] width 11 height 9
radio input "true"
click at [760, 451] on label "False" at bounding box center [796, 440] width 98 height 32
click at [760, 445] on input "False" at bounding box center [760, 441] width 11 height 9
radio input "true"
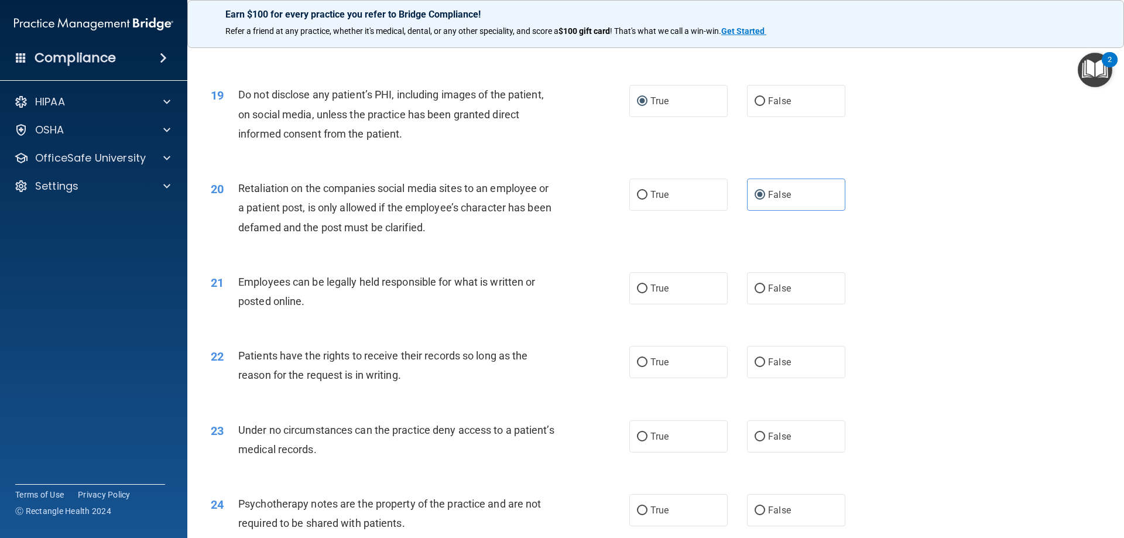
scroll to position [1756, 0]
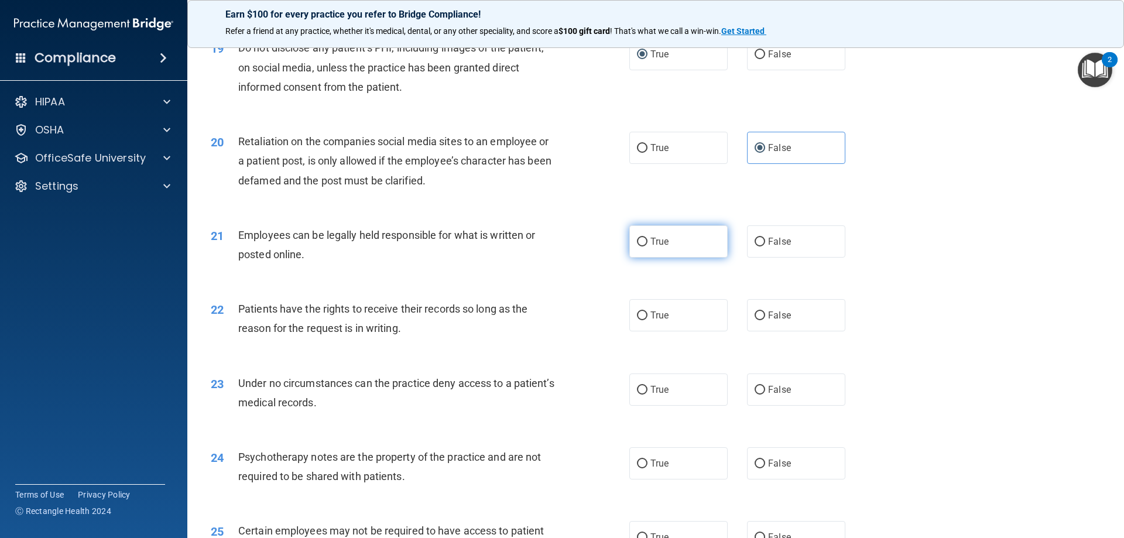
click at [664, 258] on label "True" at bounding box center [678, 241] width 98 height 32
click at [647, 246] on input "True" at bounding box center [642, 242] width 11 height 9
radio input "true"
click at [760, 331] on label "False" at bounding box center [796, 315] width 98 height 32
click at [760, 320] on input "False" at bounding box center [760, 315] width 11 height 9
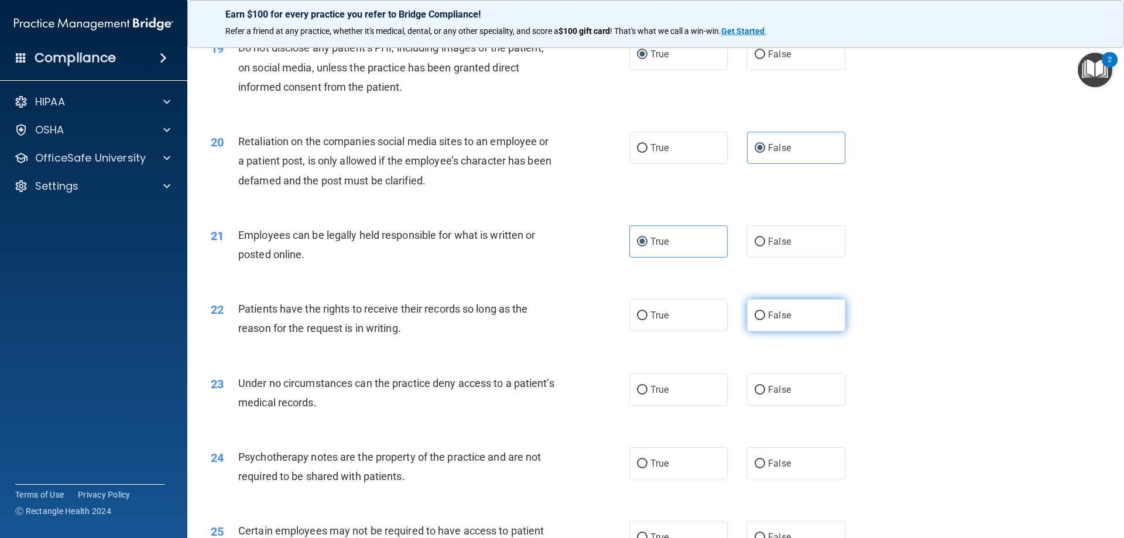
radio input "true"
click at [757, 406] on label "False" at bounding box center [796, 389] width 98 height 32
click at [757, 395] on input "False" at bounding box center [760, 390] width 11 height 9
radio input "true"
click at [637, 468] on input "True" at bounding box center [642, 464] width 11 height 9
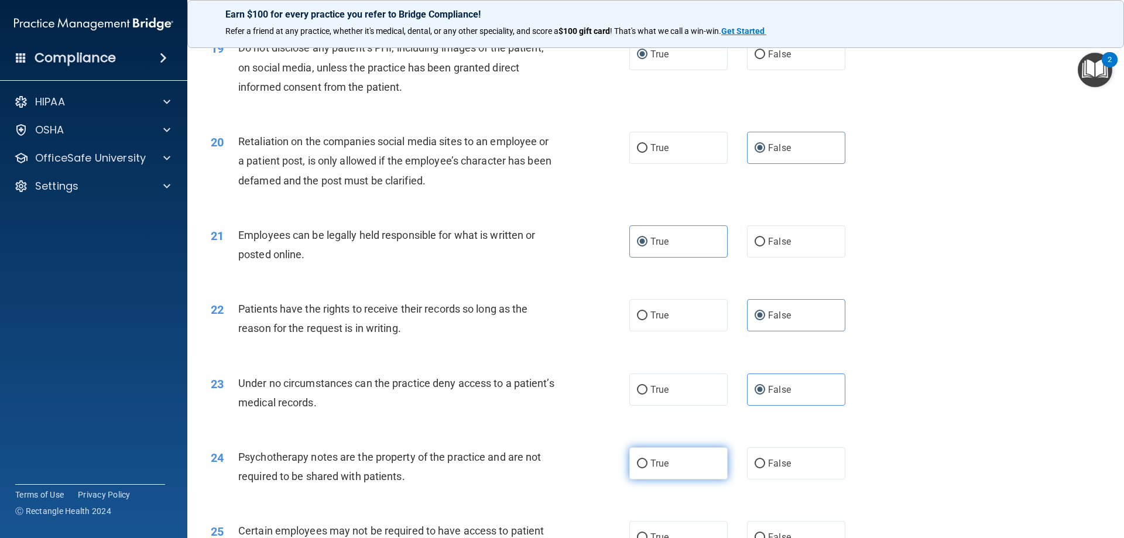
radio input "true"
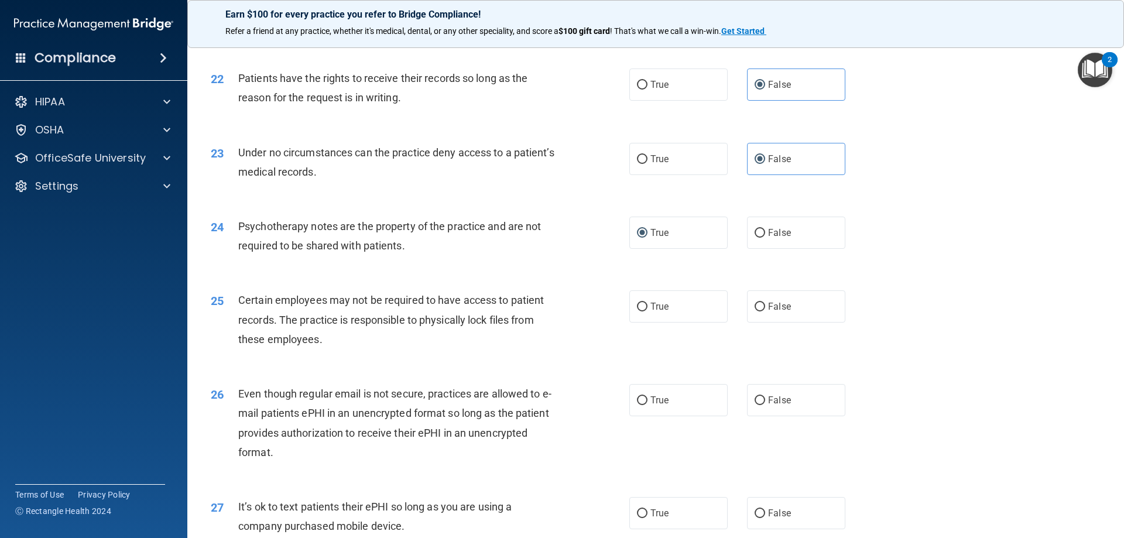
scroll to position [1990, 0]
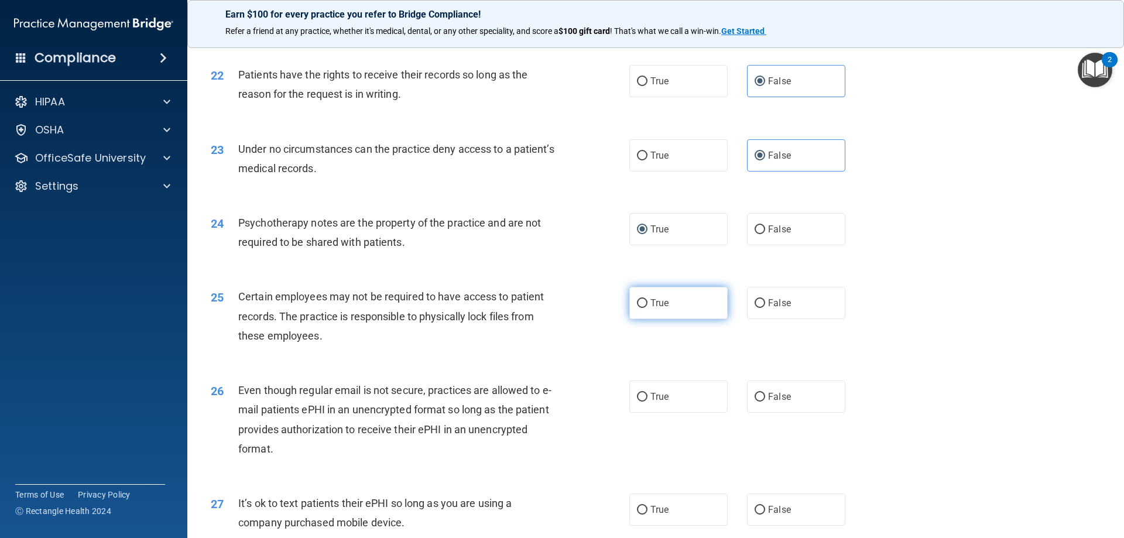
drag, startPoint x: 643, startPoint y: 323, endPoint x: 642, endPoint y: 337, distance: 13.5
click at [642, 308] on input "True" at bounding box center [642, 303] width 11 height 9
radio input "true"
click at [640, 413] on label "True" at bounding box center [678, 396] width 98 height 32
click at [640, 402] on input "True" at bounding box center [642, 397] width 11 height 9
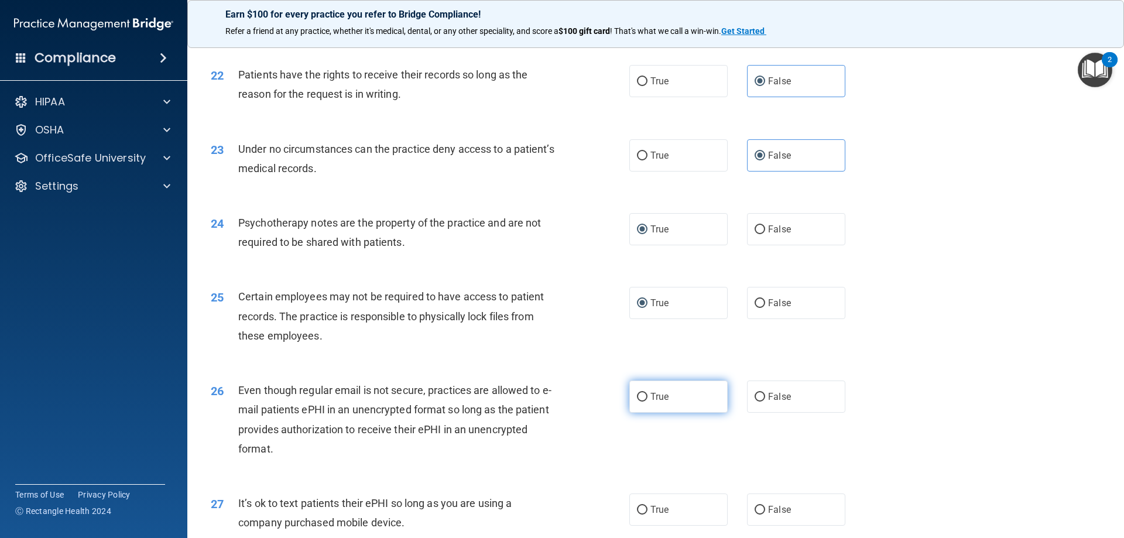
radio input "true"
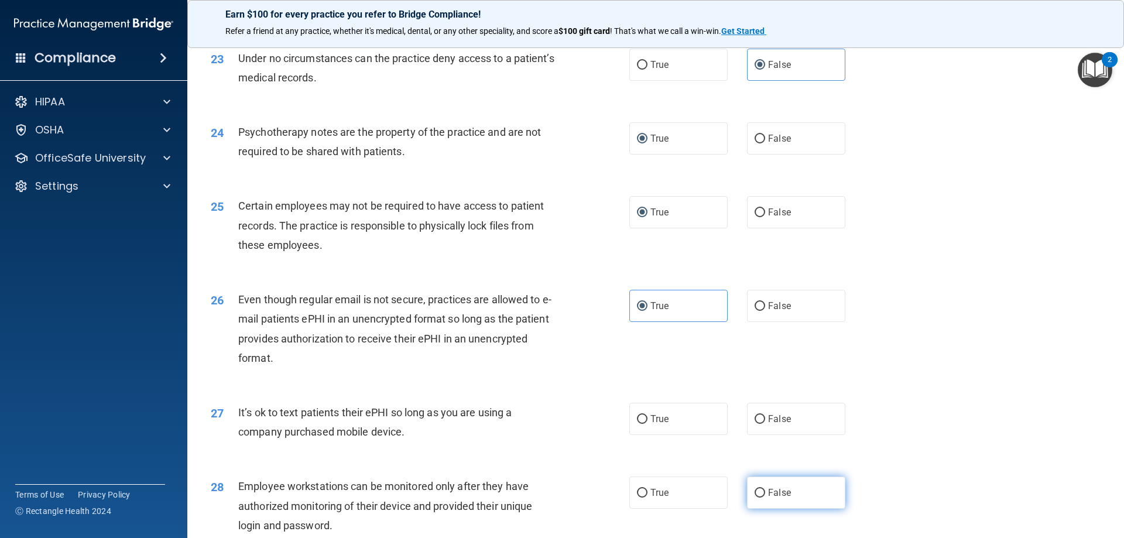
scroll to position [2224, 0]
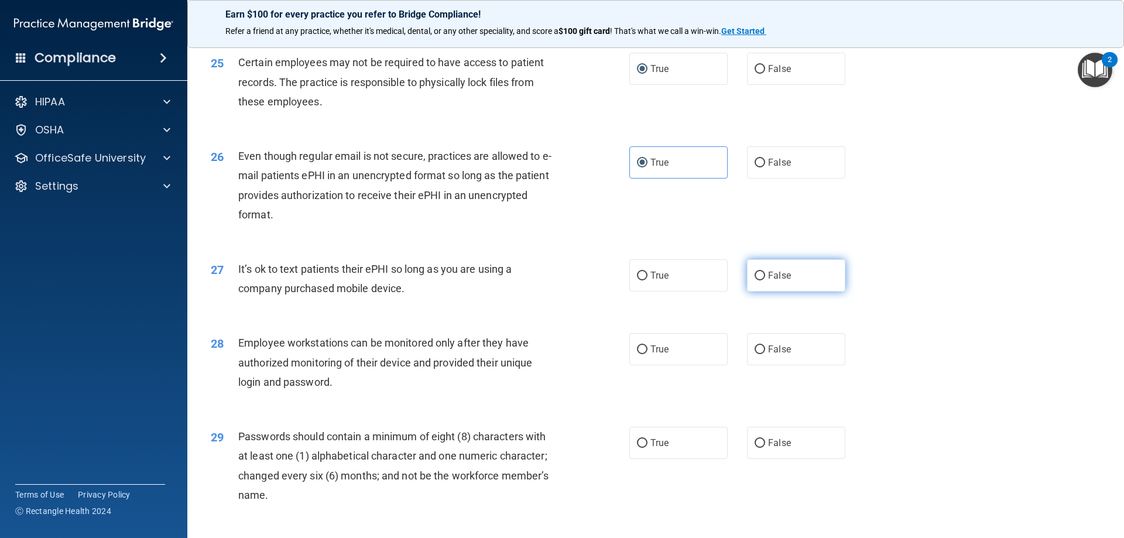
click at [762, 292] on label "False" at bounding box center [796, 275] width 98 height 32
click at [762, 280] on input "False" at bounding box center [760, 276] width 11 height 9
radio input "true"
click at [768, 355] on span "False" at bounding box center [779, 349] width 23 height 11
click at [765, 354] on input "False" at bounding box center [760, 349] width 11 height 9
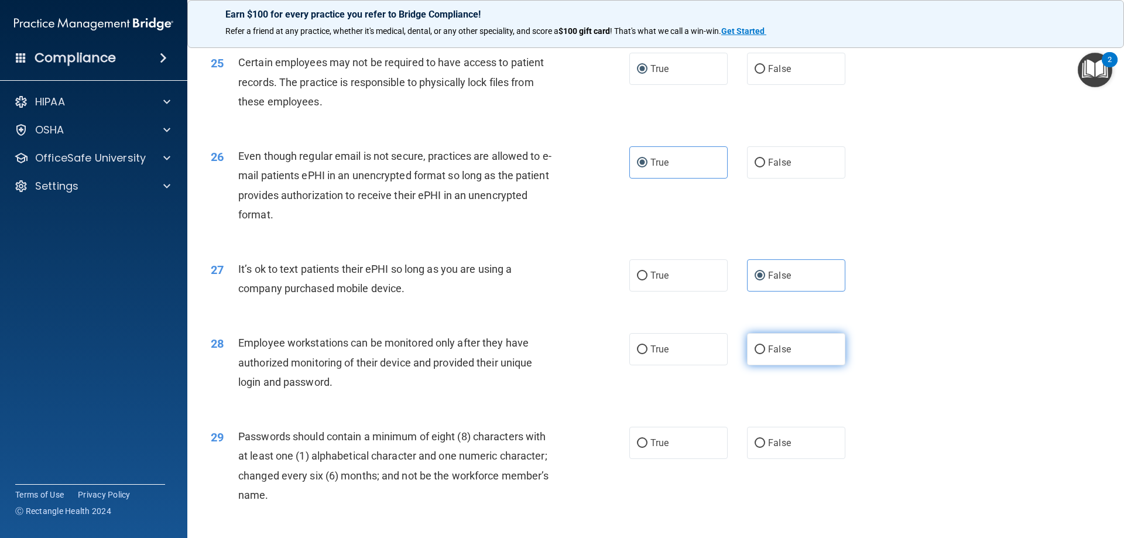
radio input "true"
drag, startPoint x: 640, startPoint y: 470, endPoint x: 632, endPoint y: 454, distance: 18.1
click at [638, 459] on label "True" at bounding box center [678, 443] width 98 height 32
click at [638, 448] on input "True" at bounding box center [642, 443] width 11 height 9
radio input "true"
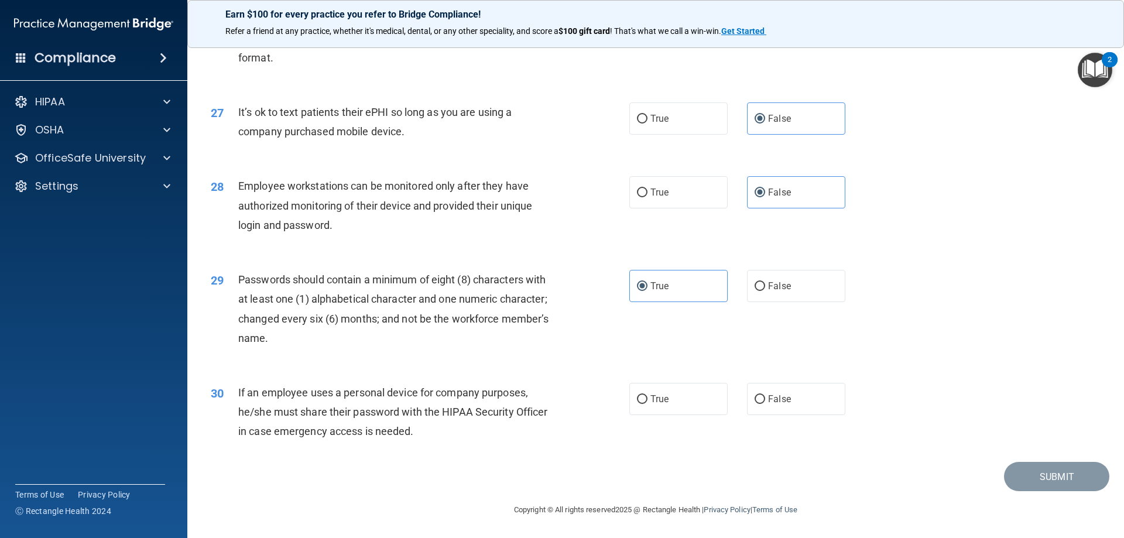
scroll to position [2400, 0]
click at [761, 402] on label "False" at bounding box center [796, 399] width 98 height 32
click at [761, 402] on input "False" at bounding box center [760, 399] width 11 height 9
radio input "true"
click at [1013, 472] on button "Submit" at bounding box center [1056, 477] width 105 height 30
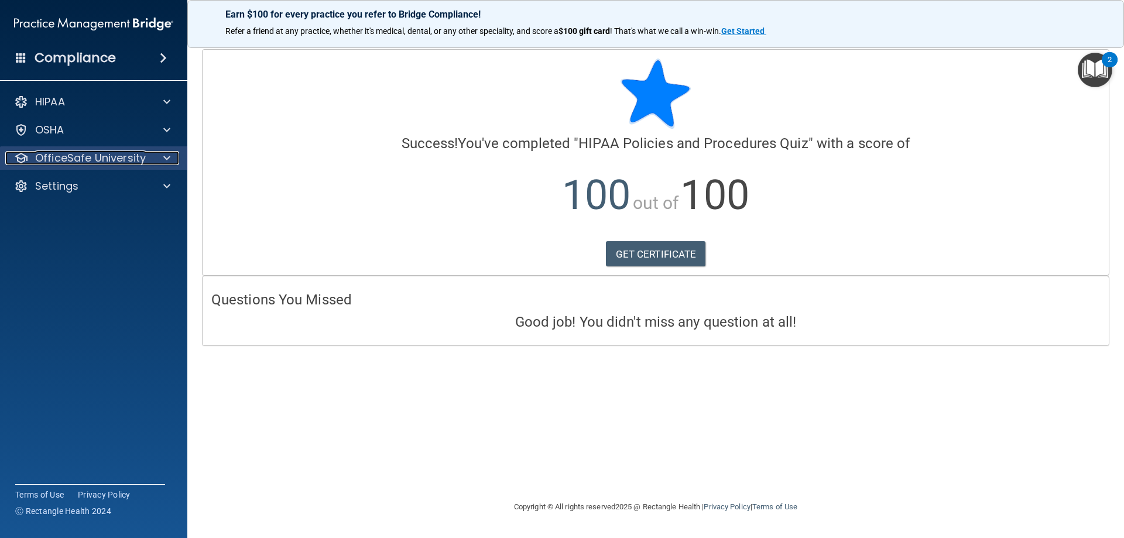
click at [162, 156] on div at bounding box center [164, 158] width 29 height 14
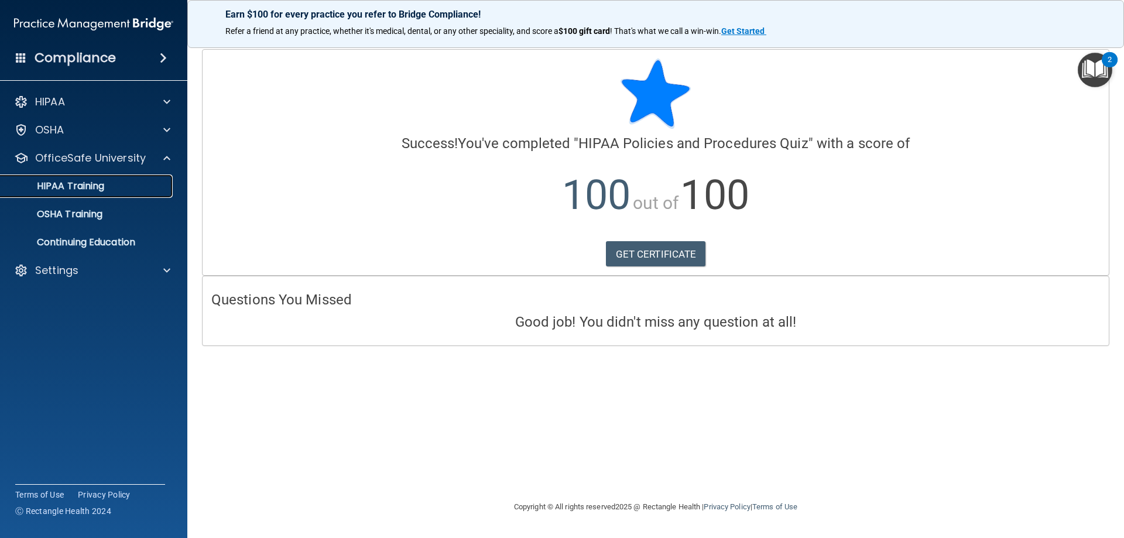
click at [104, 185] on p "HIPAA Training" at bounding box center [56, 186] width 97 height 12
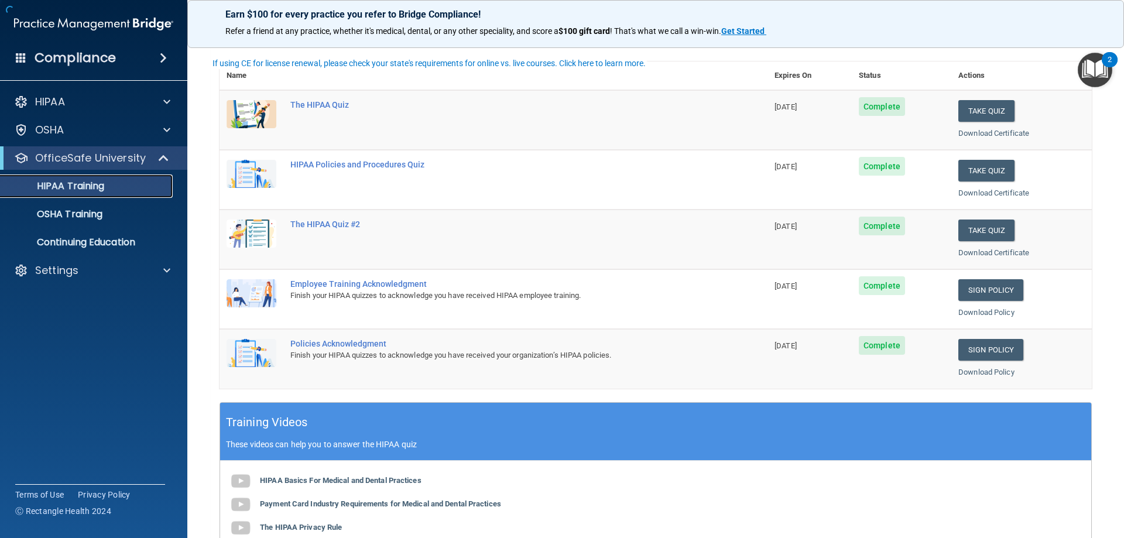
scroll to position [117, 0]
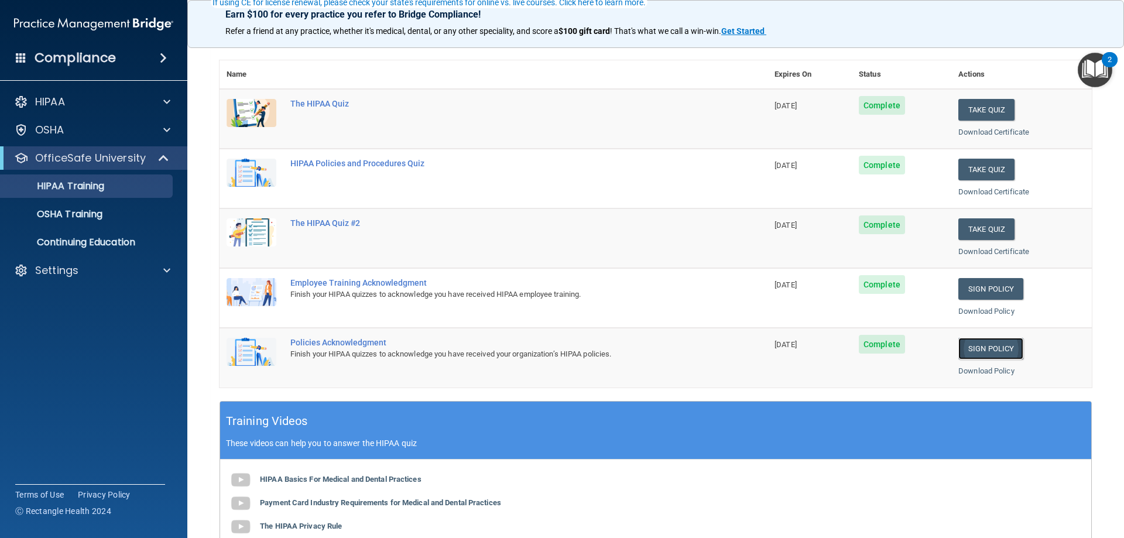
click at [984, 354] on link "Sign Policy" at bounding box center [990, 349] width 65 height 22
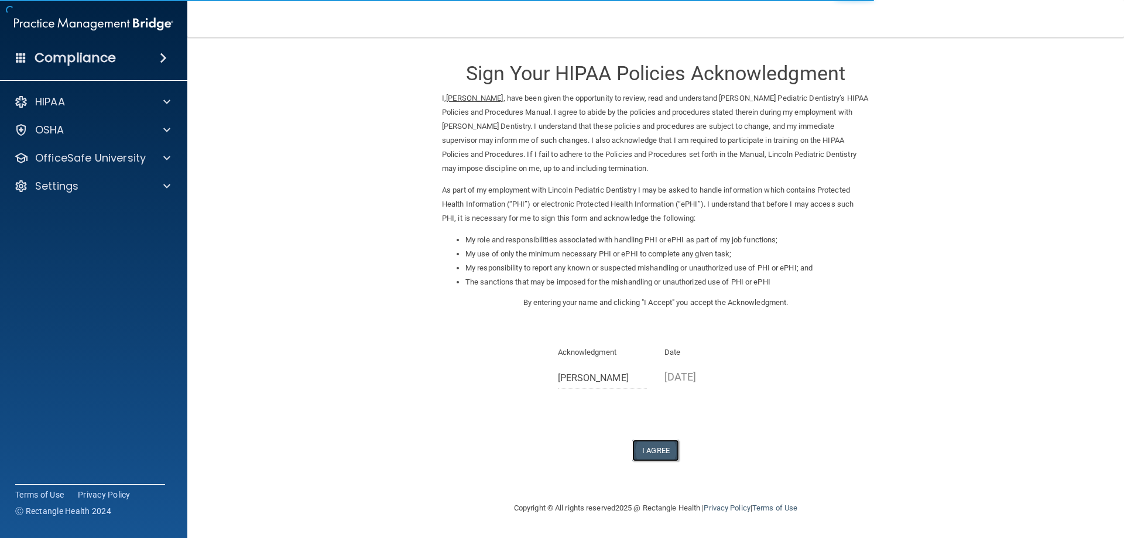
click at [646, 443] on button "I Agree" at bounding box center [655, 451] width 47 height 22
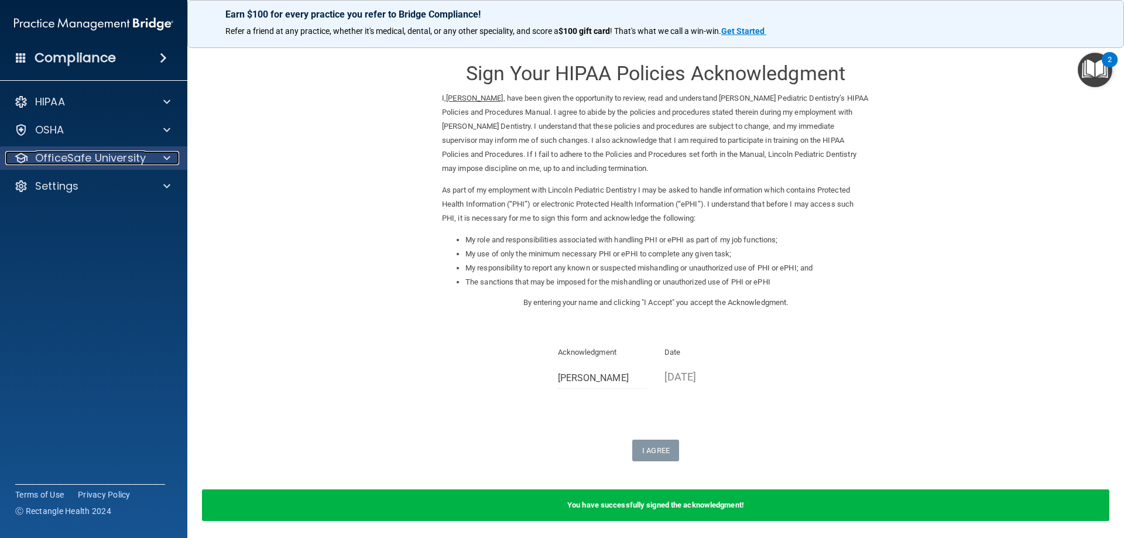
click at [137, 156] on p "OfficeSafe University" at bounding box center [90, 158] width 111 height 14
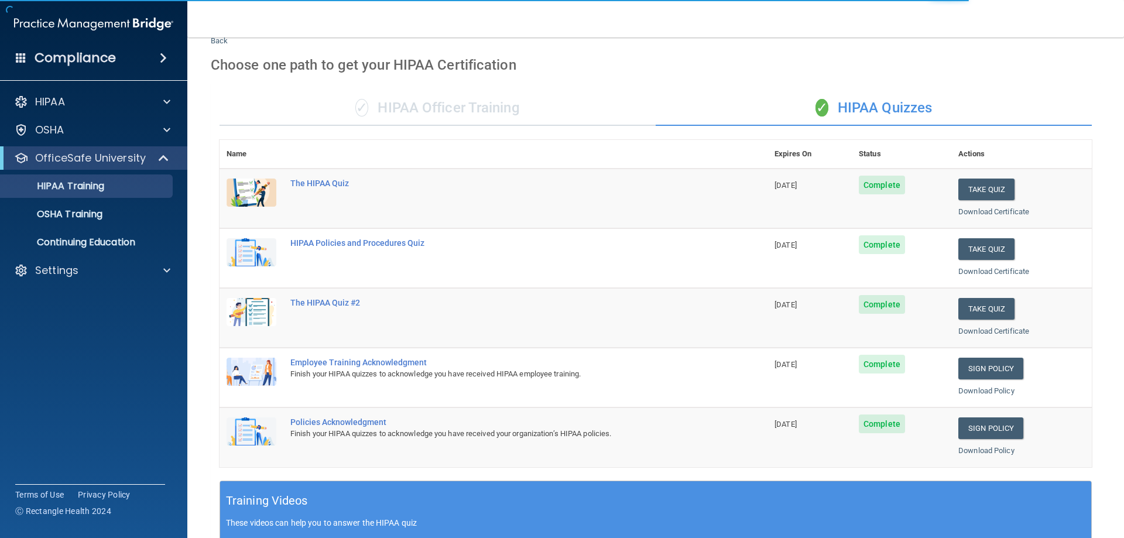
scroll to position [59, 0]
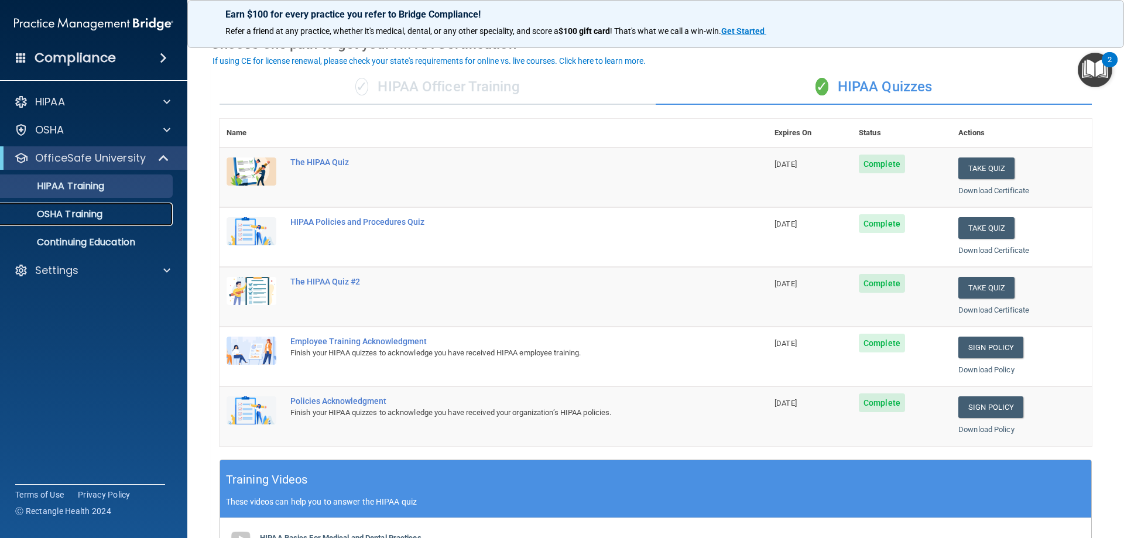
click at [94, 219] on p "OSHA Training" at bounding box center [55, 214] width 95 height 12
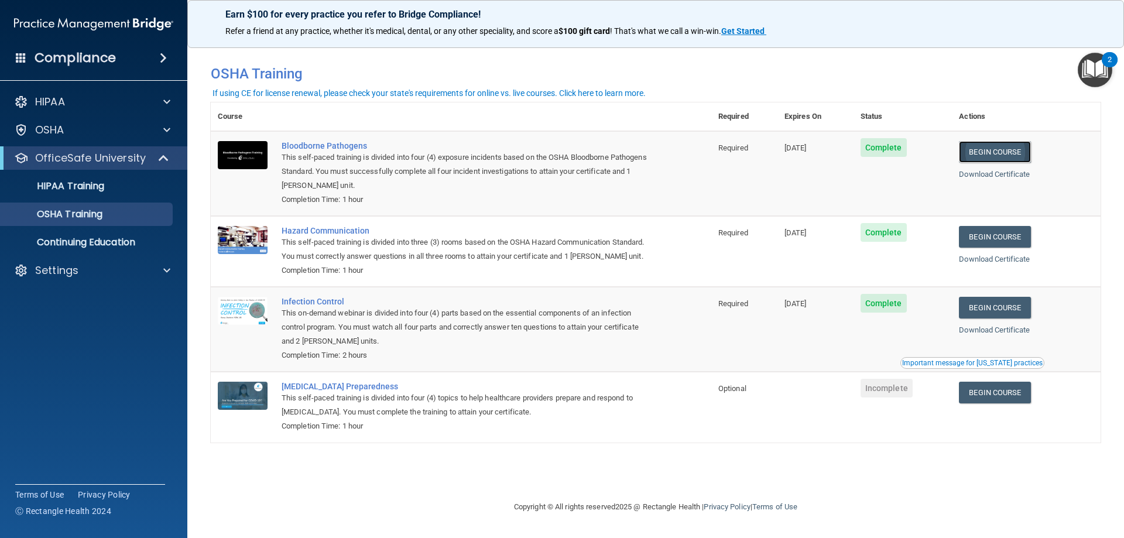
click at [993, 146] on link "Begin Course" at bounding box center [994, 152] width 71 height 22
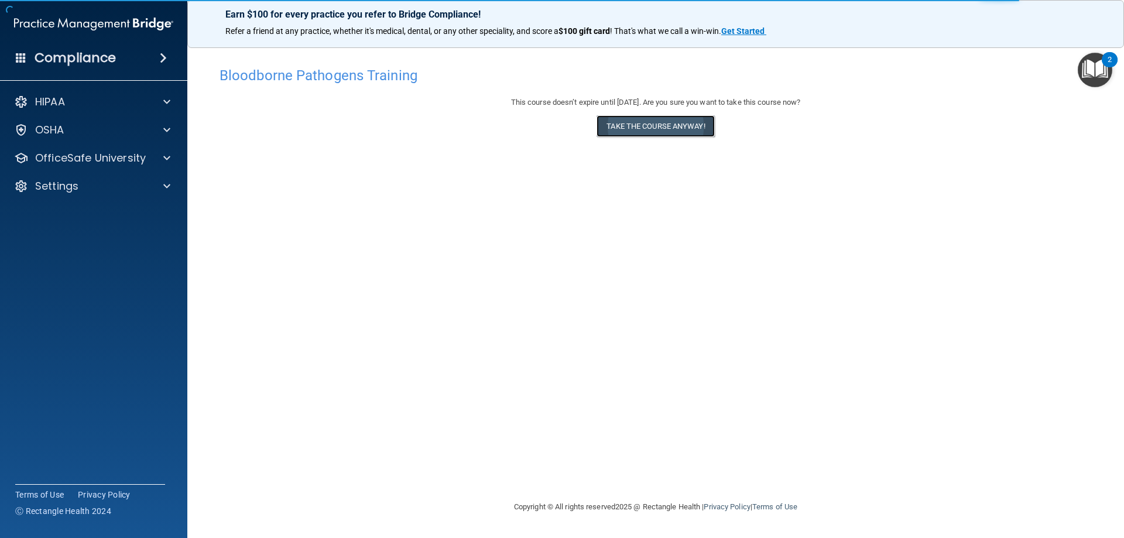
click at [646, 128] on button "Take the course anyway!" at bounding box center [656, 126] width 118 height 22
